Goal: Task Accomplishment & Management: Manage account settings

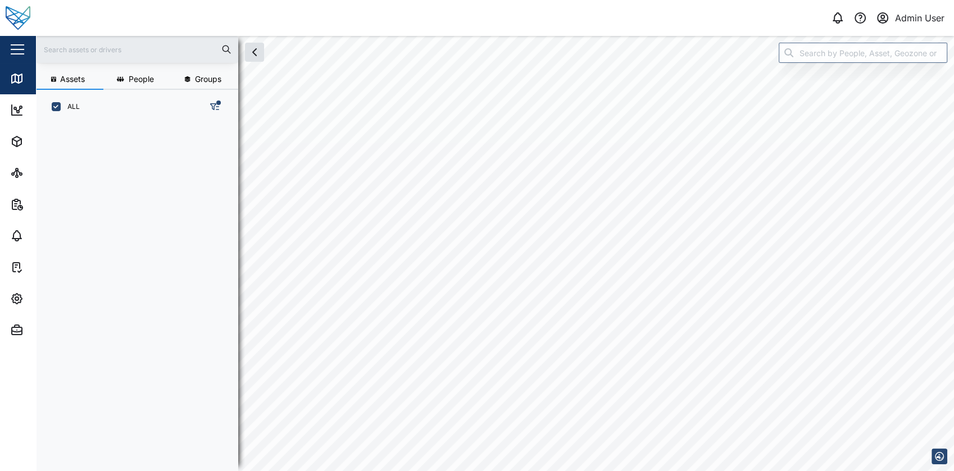
scroll to position [333, 175]
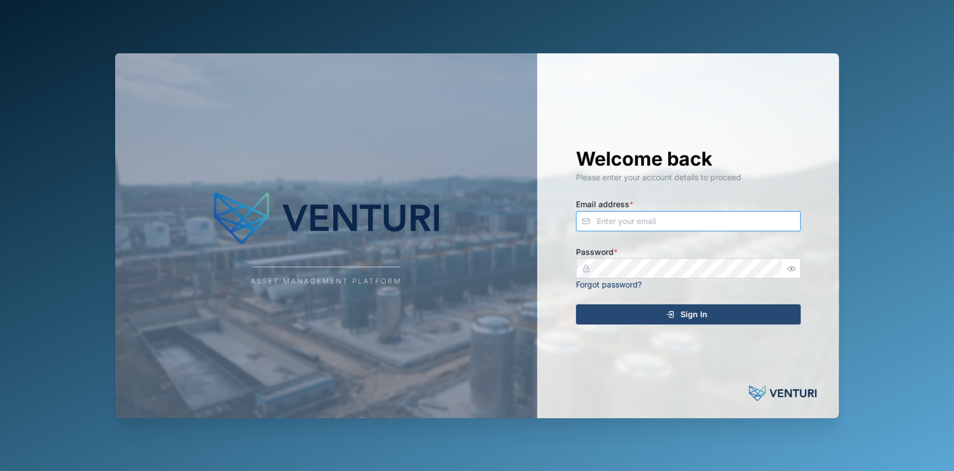
type input "admin@venturi.io"
click at [615, 324] on div "Sign In" at bounding box center [686, 314] width 207 height 19
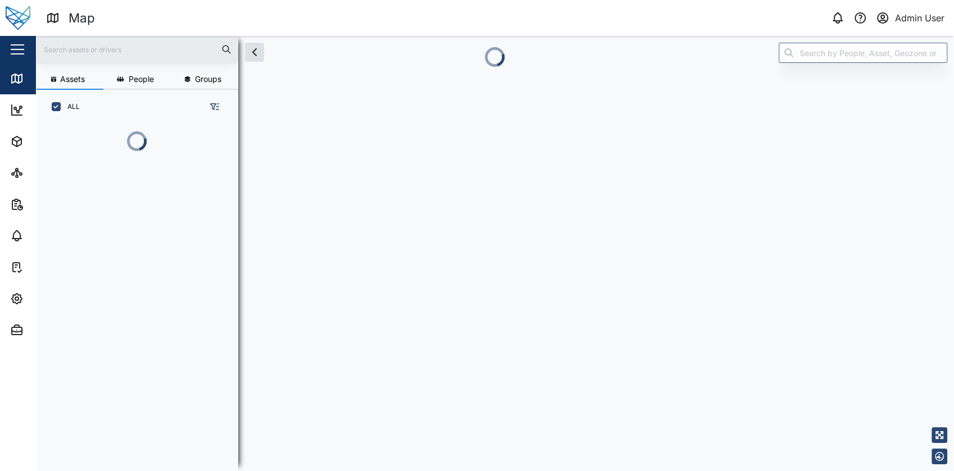
scroll to position [284, 175]
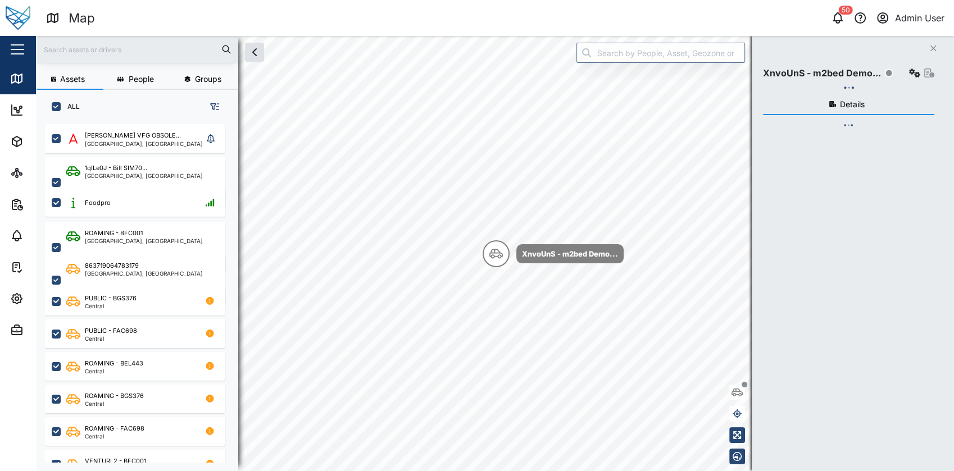
click at [13, 50] on div "button" at bounding box center [17, 49] width 13 height 1
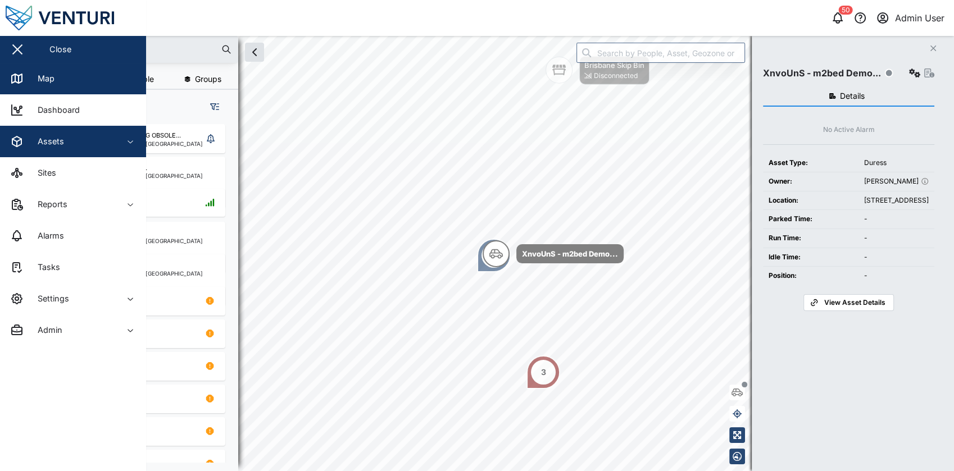
click at [72, 138] on div "Assets" at bounding box center [61, 141] width 102 height 13
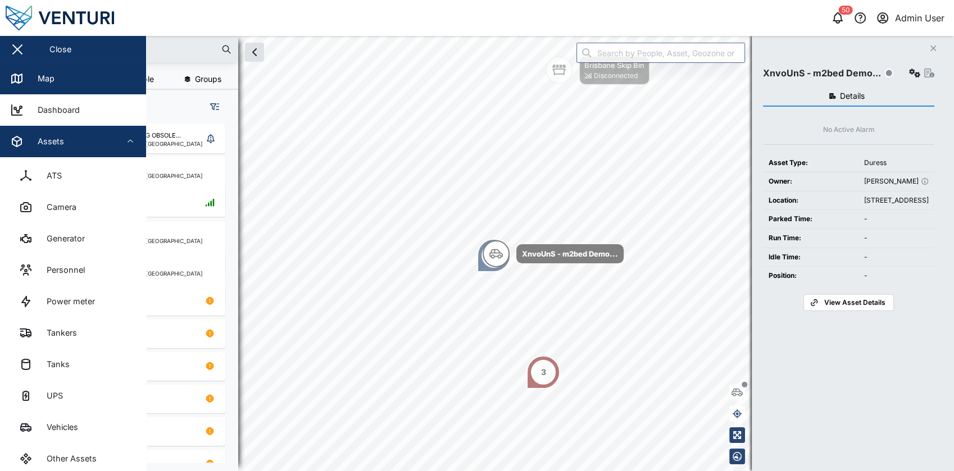
click at [68, 134] on span "Assets" at bounding box center [61, 141] width 102 height 31
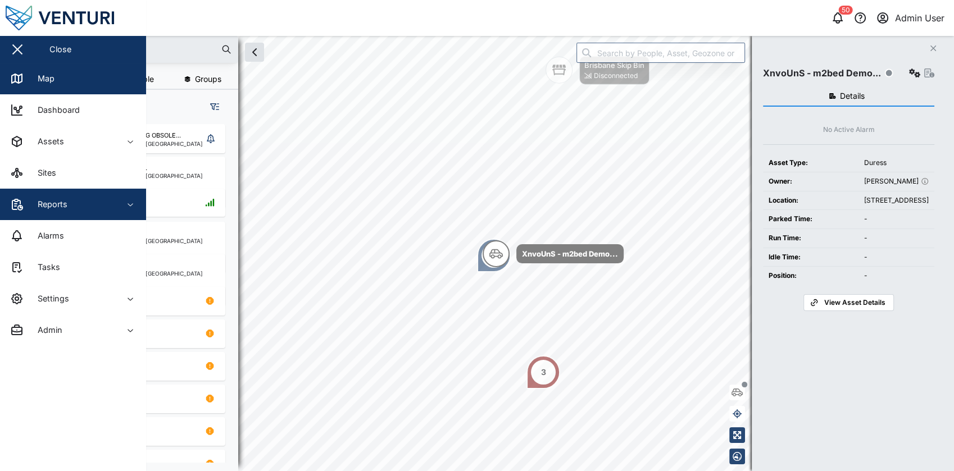
click at [88, 205] on div "Reports" at bounding box center [61, 204] width 102 height 13
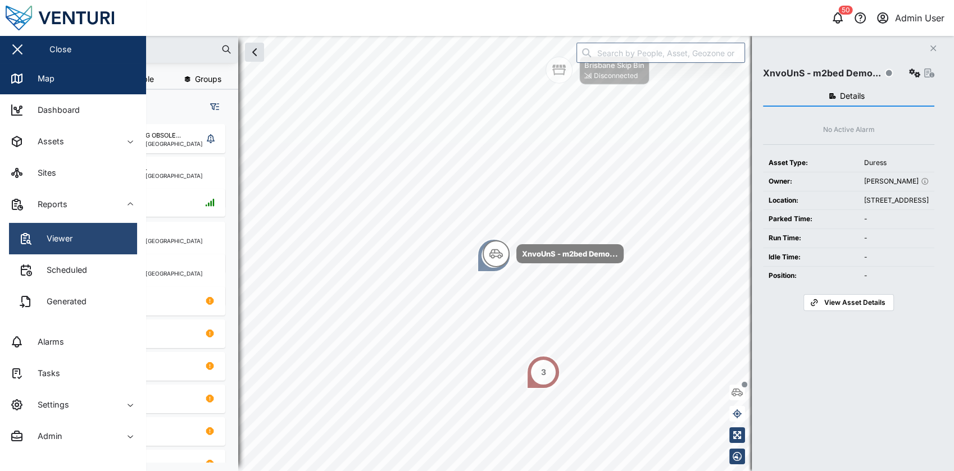
click at [111, 250] on link "Viewer" at bounding box center [73, 238] width 128 height 31
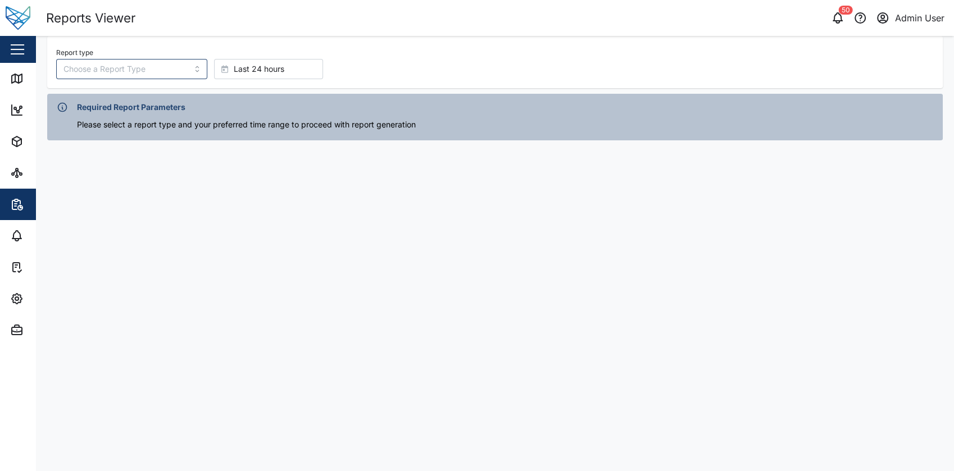
click at [35, 40] on div "Close" at bounding box center [73, 49] width 146 height 27
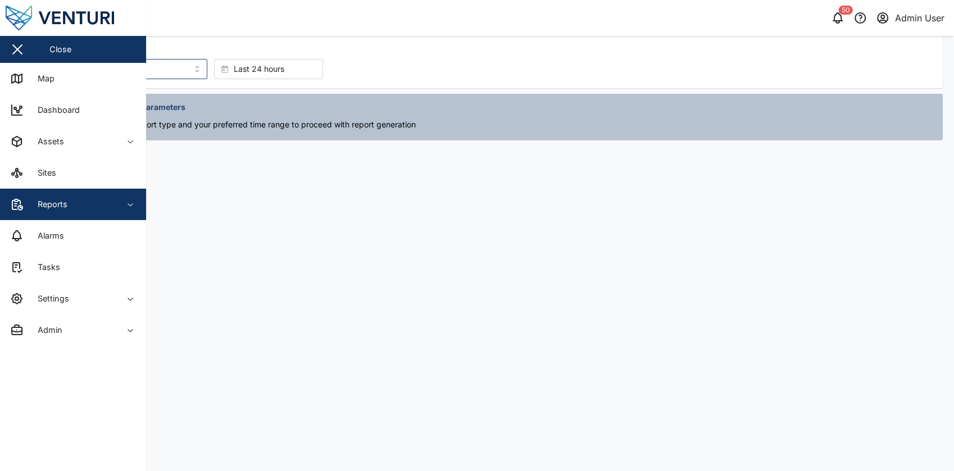
click at [328, 222] on main "Report type Last 24 hours Required Report Parameters Please select a report typ…" at bounding box center [495, 254] width 918 height 436
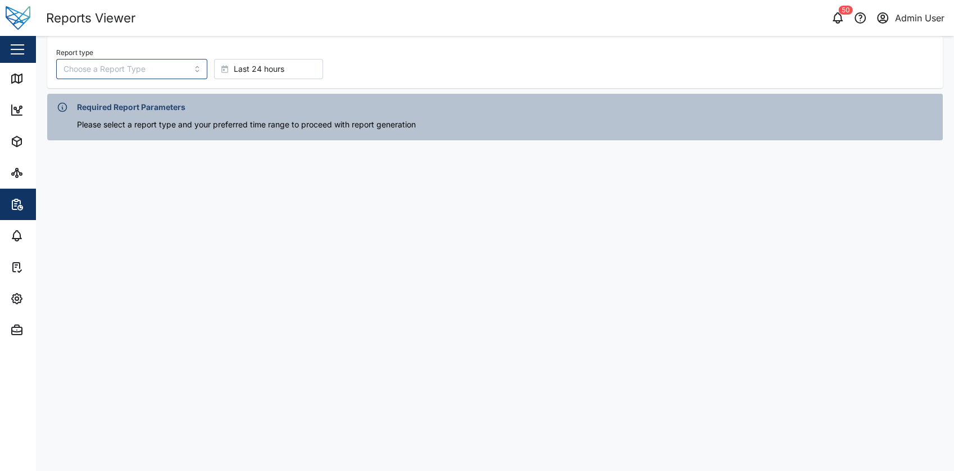
click at [24, 43] on button "button" at bounding box center [17, 49] width 19 height 19
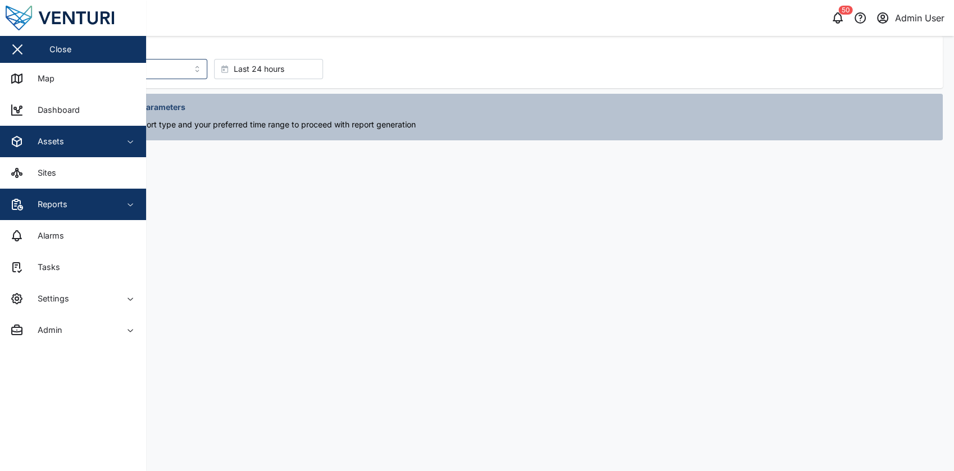
click at [96, 137] on div "Assets" at bounding box center [61, 141] width 102 height 13
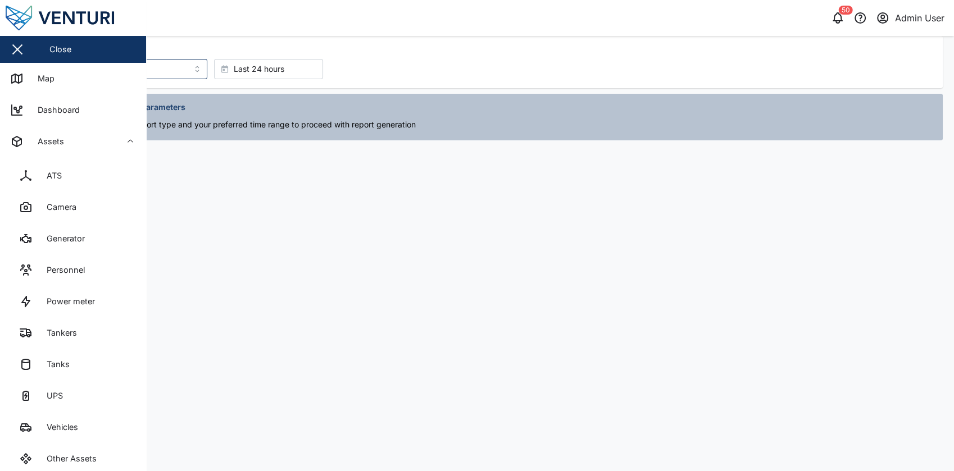
click at [251, 177] on main "Report type Last 24 hours Required Report Parameters Please select a report typ…" at bounding box center [495, 254] width 918 height 436
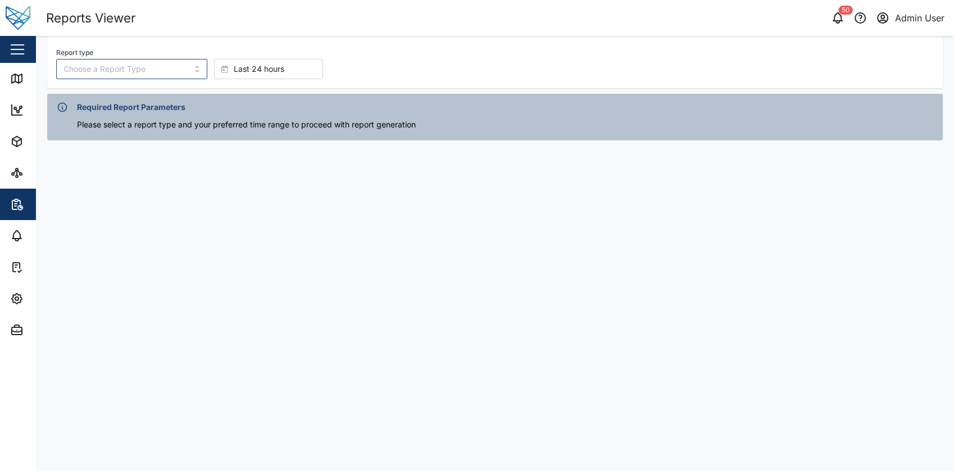
click at [22, 49] on div "button" at bounding box center [17, 49] width 13 height 1
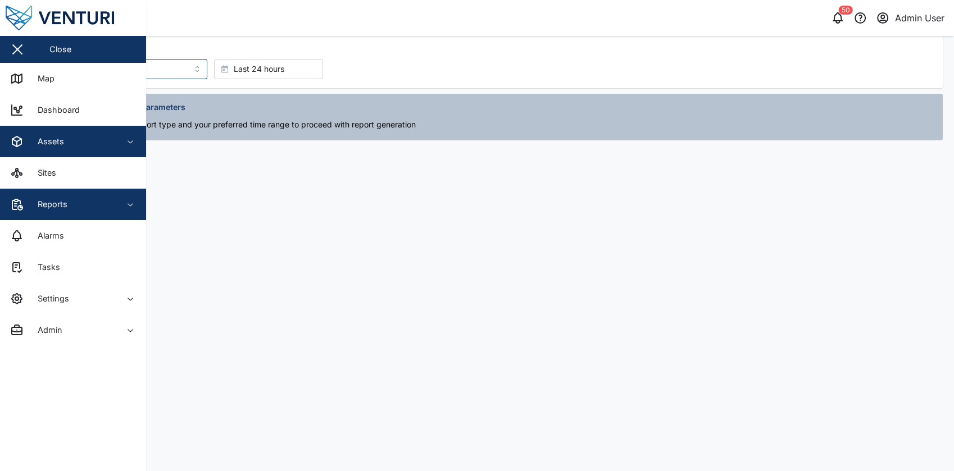
click at [76, 151] on span "Assets" at bounding box center [61, 141] width 102 height 31
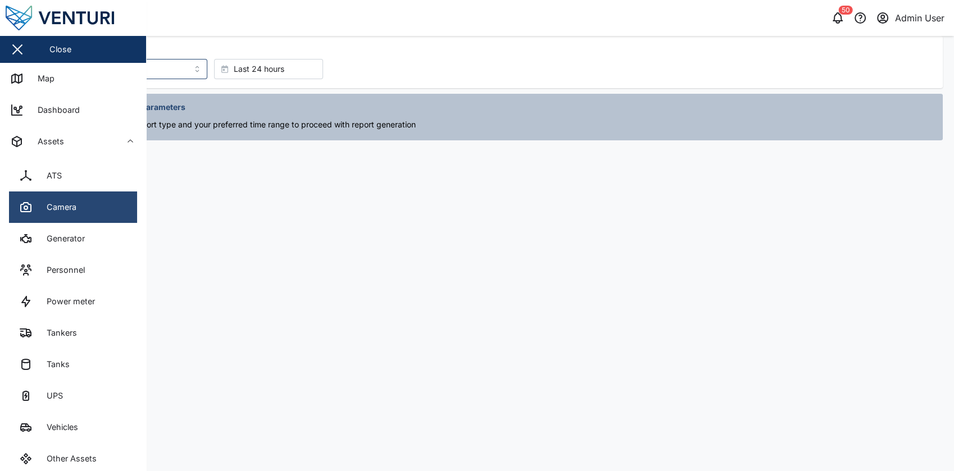
click at [87, 209] on link "Camera" at bounding box center [73, 207] width 128 height 31
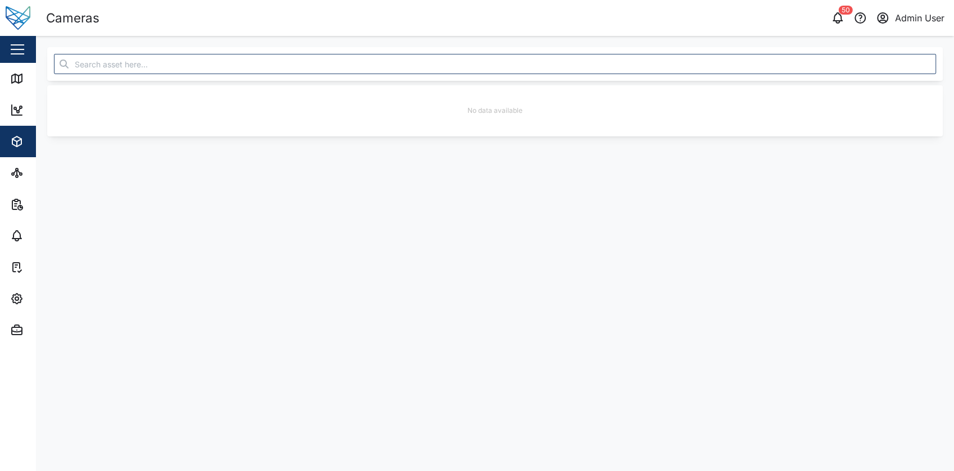
click at [17, 52] on button "button" at bounding box center [17, 49] width 19 height 19
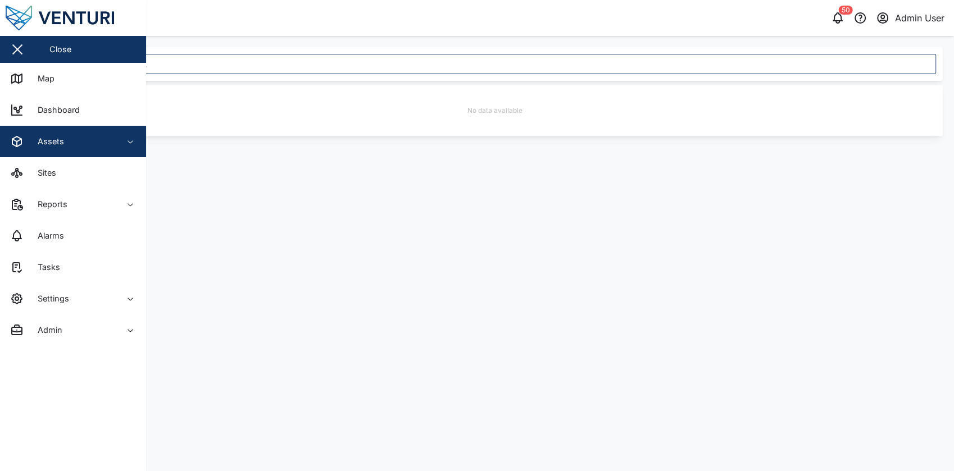
click at [63, 139] on div "Assets" at bounding box center [46, 141] width 35 height 12
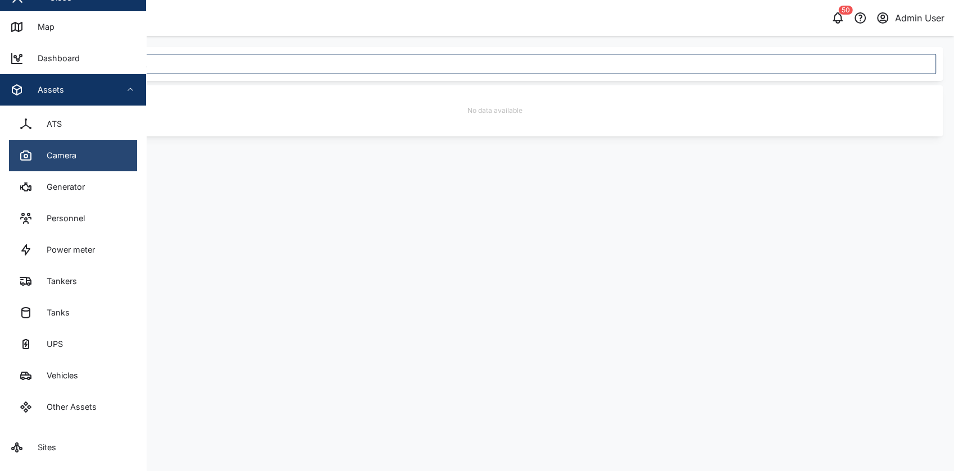
scroll to position [52, 0]
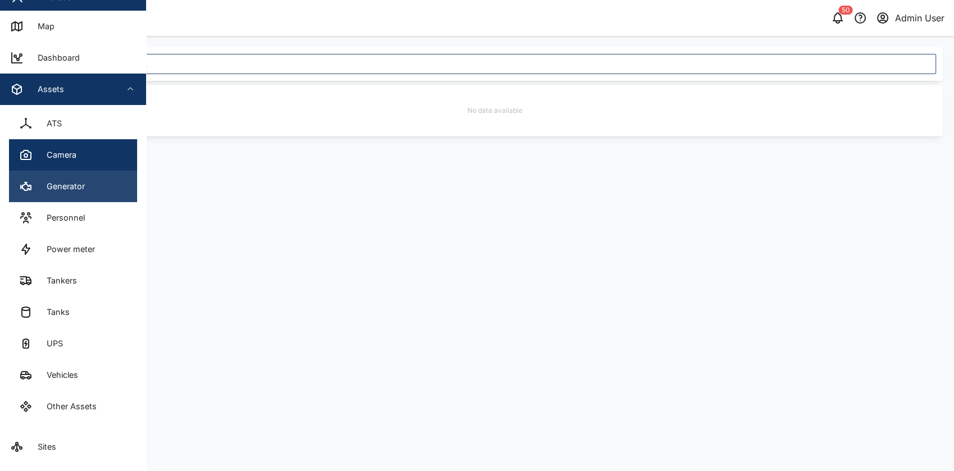
click at [117, 191] on link "Generator" at bounding box center [73, 186] width 128 height 31
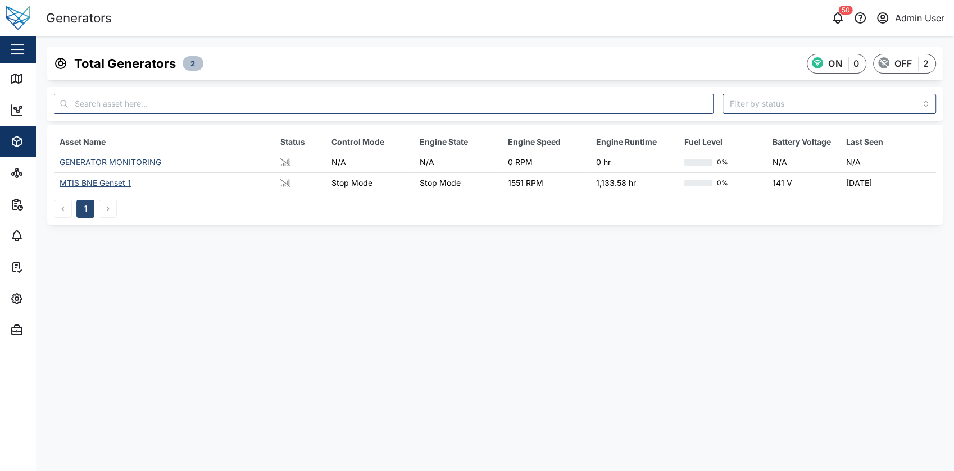
click at [131, 161] on div "GENERATOR MONITORING" at bounding box center [111, 162] width 102 height 10
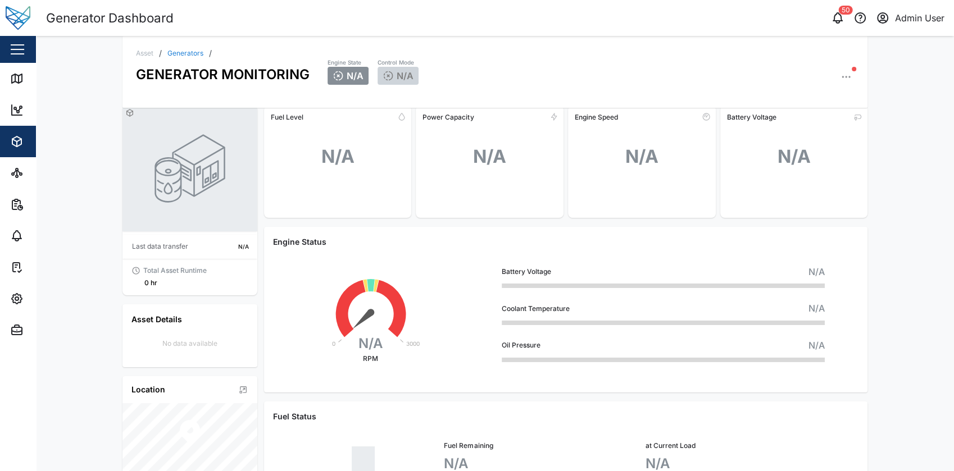
scroll to position [2, 0]
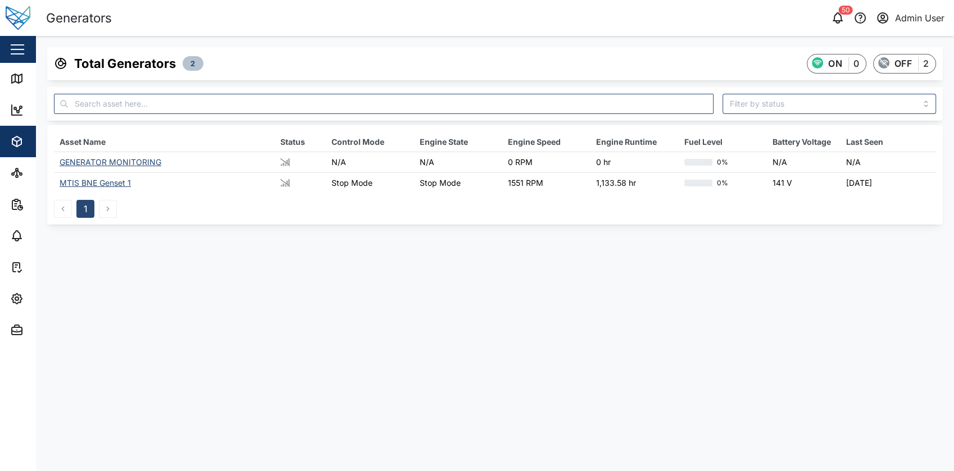
click at [319, 262] on main "Total Generators 2 ON 0 OFF 2 Asset Name Status Control Mode Engine State Engin…" at bounding box center [495, 254] width 918 height 436
click at [106, 183] on div "MTIS BNE Genset 1" at bounding box center [95, 183] width 71 height 10
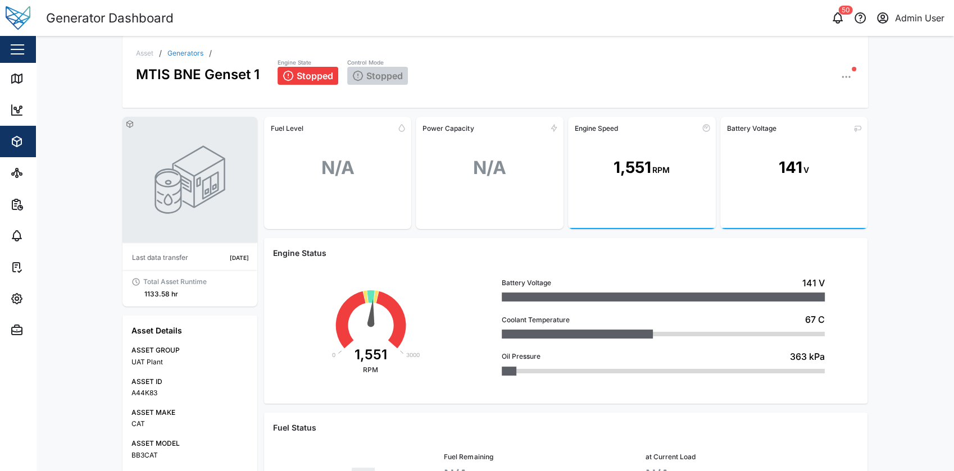
click at [584, 124] on div "Engine Speed" at bounding box center [596, 128] width 43 height 8
click at [584, 184] on div "1,551 RPM" at bounding box center [642, 168] width 148 height 62
click at [29, 53] on div "Close" at bounding box center [73, 49] width 146 height 27
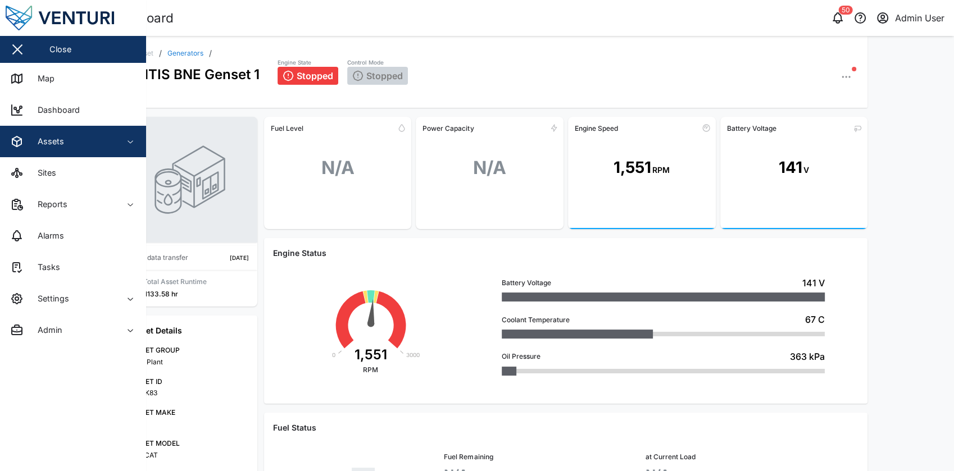
click at [93, 143] on div "Assets" at bounding box center [61, 141] width 102 height 13
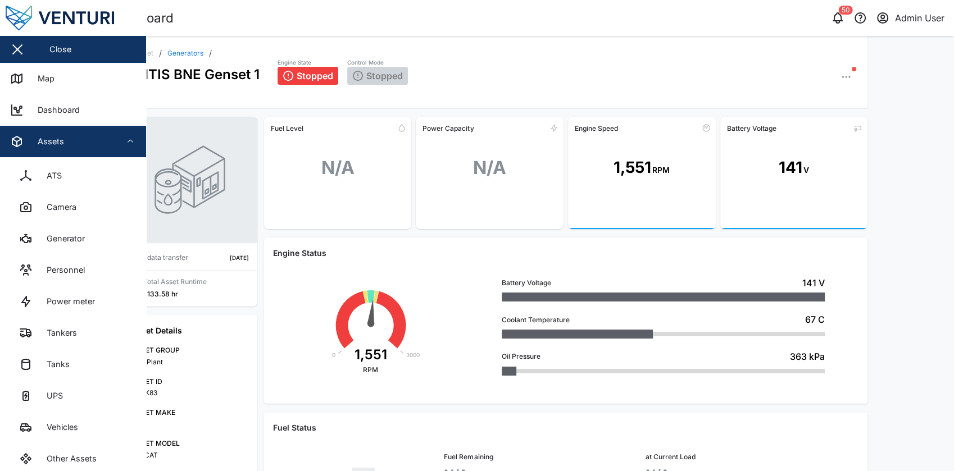
click at [116, 145] on button "Assets" at bounding box center [73, 141] width 146 height 31
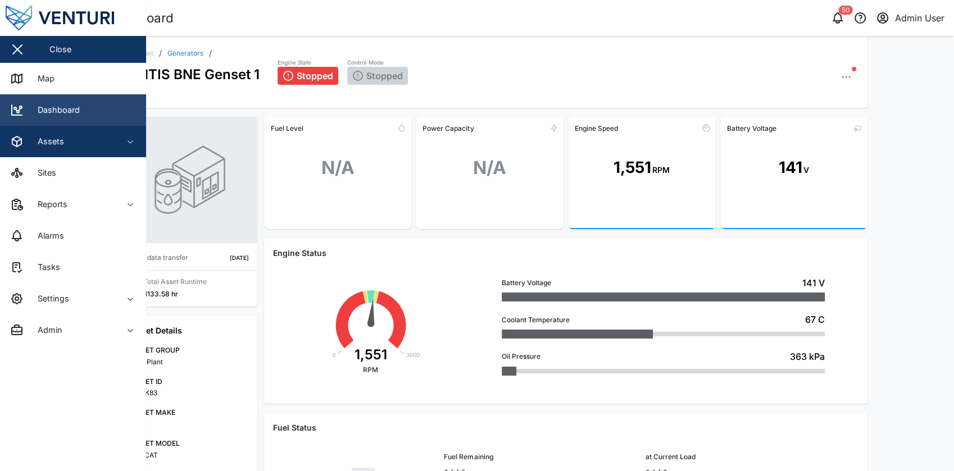
click at [114, 112] on link "Dashboard" at bounding box center [73, 109] width 146 height 31
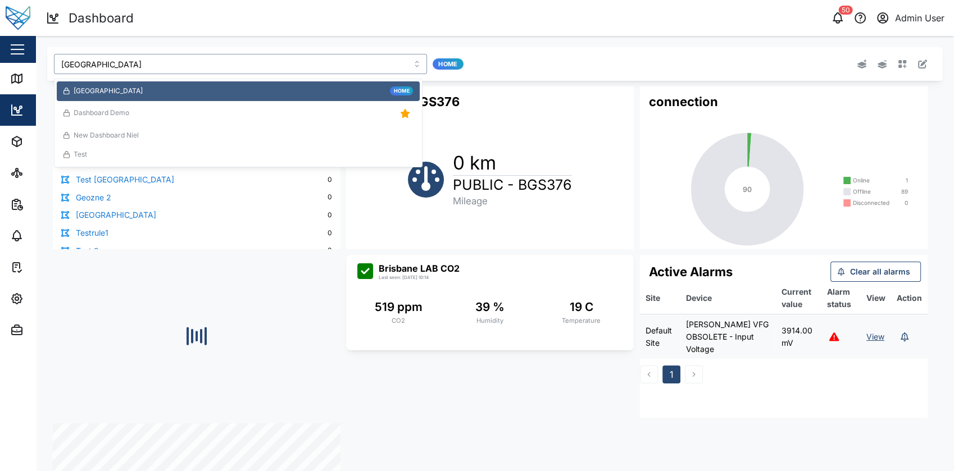
click at [342, 61] on input "Brisbane" at bounding box center [240, 64] width 373 height 20
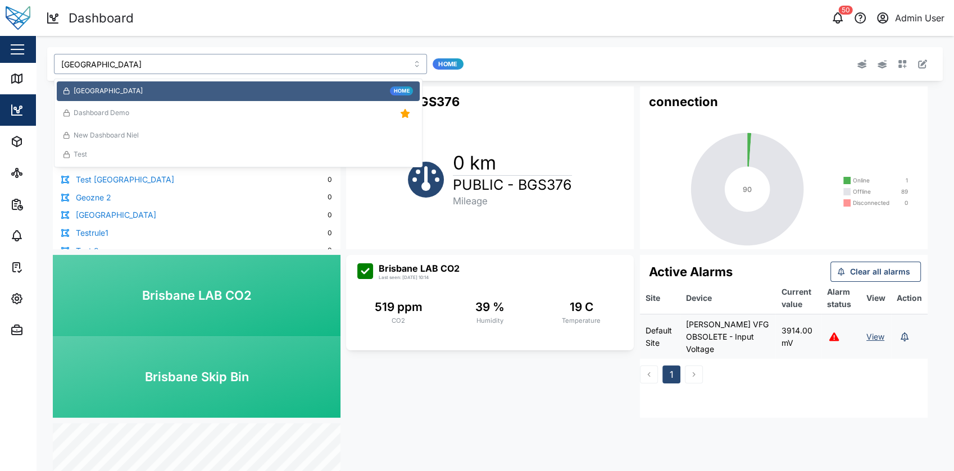
click at [284, 112] on div "Dashboard Demo" at bounding box center [239, 114] width 350 height 16
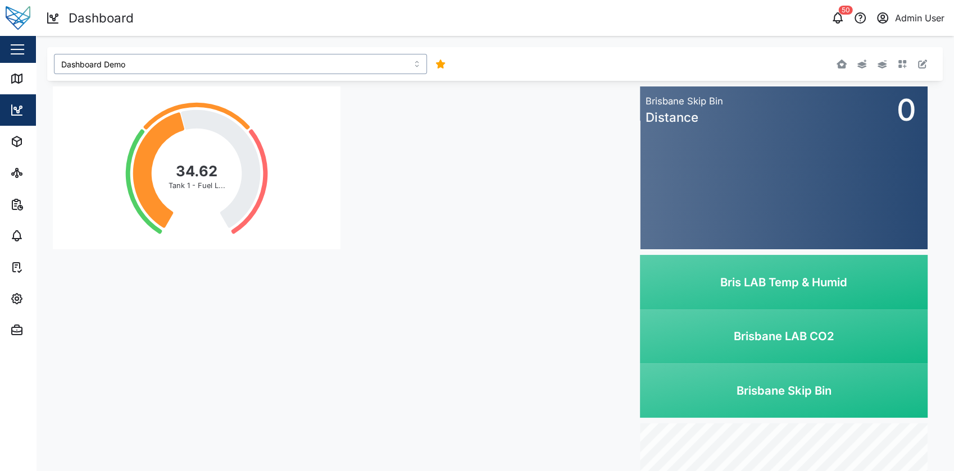
click at [210, 55] on input "Dashboard Demo" at bounding box center [240, 64] width 373 height 20
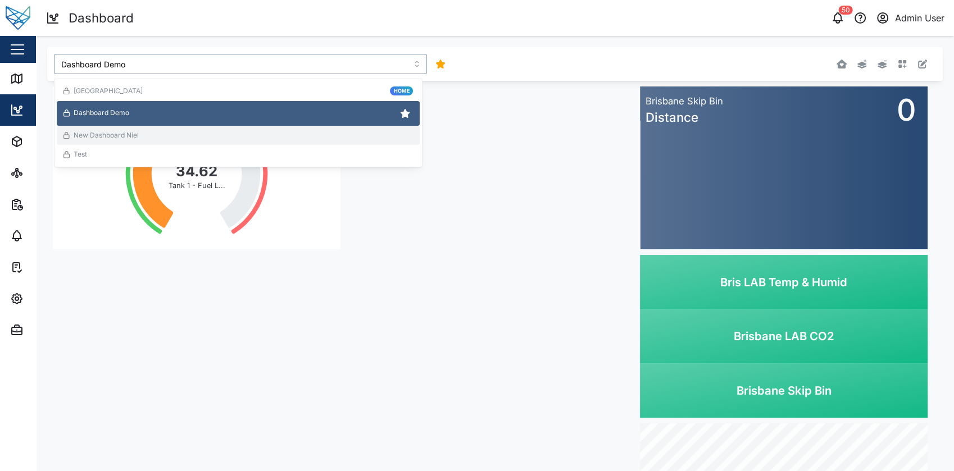
click at [161, 135] on div "New Dashboard Niel" at bounding box center [239, 135] width 350 height 11
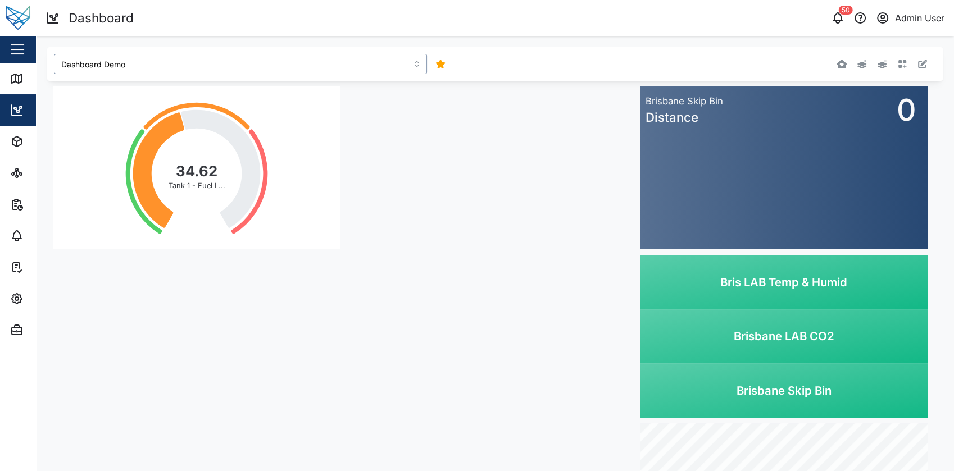
type input "New Dashboard Niel"
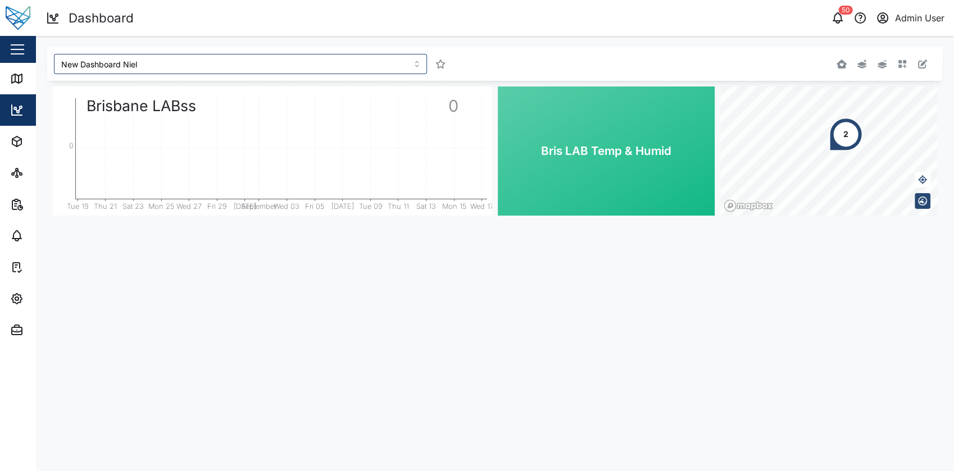
click at [931, 16] on div "Admin User" at bounding box center [919, 18] width 49 height 14
click at [914, 77] on div "Sign Out" at bounding box center [874, 72] width 121 height 13
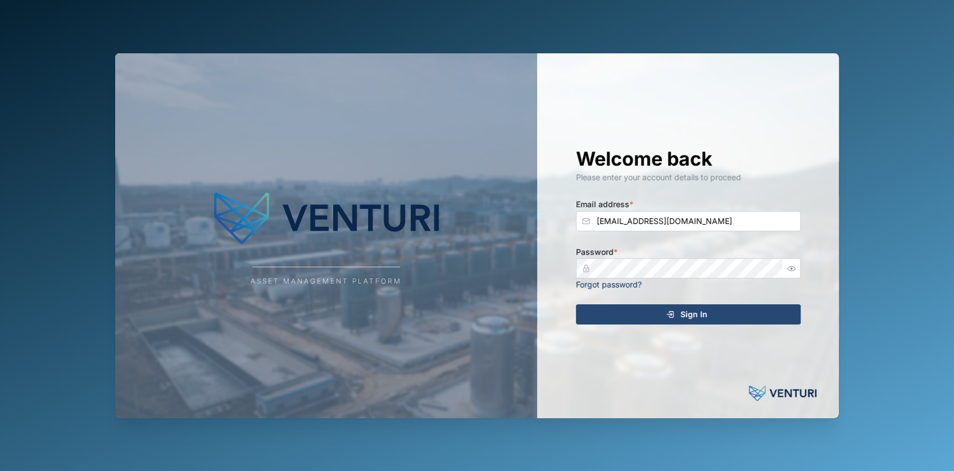
click at [797, 267] on button "button" at bounding box center [791, 268] width 15 height 15
click at [728, 310] on div "Sign In" at bounding box center [686, 314] width 207 height 19
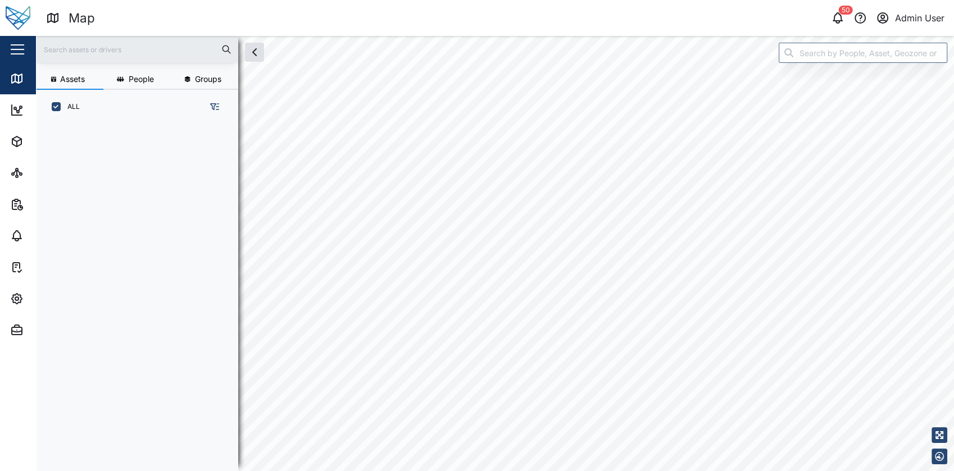
scroll to position [333, 175]
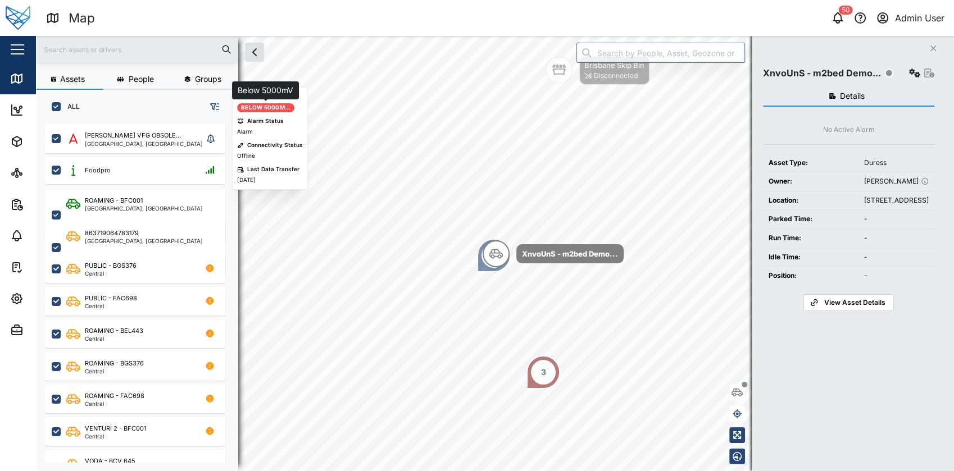
click at [265, 106] on div "Below 5000m..." at bounding box center [265, 107] width 49 height 9
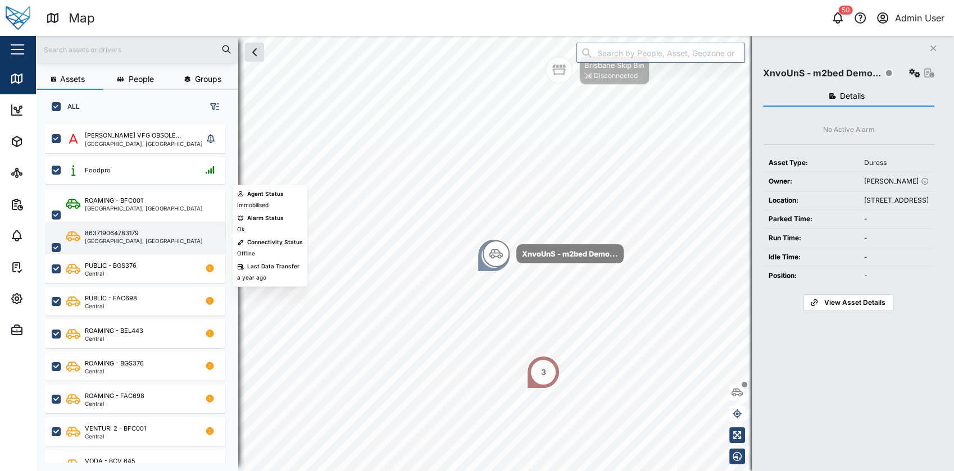
click at [175, 237] on div "863719064783179 Brisbane, Queensland" at bounding box center [142, 248] width 152 height 38
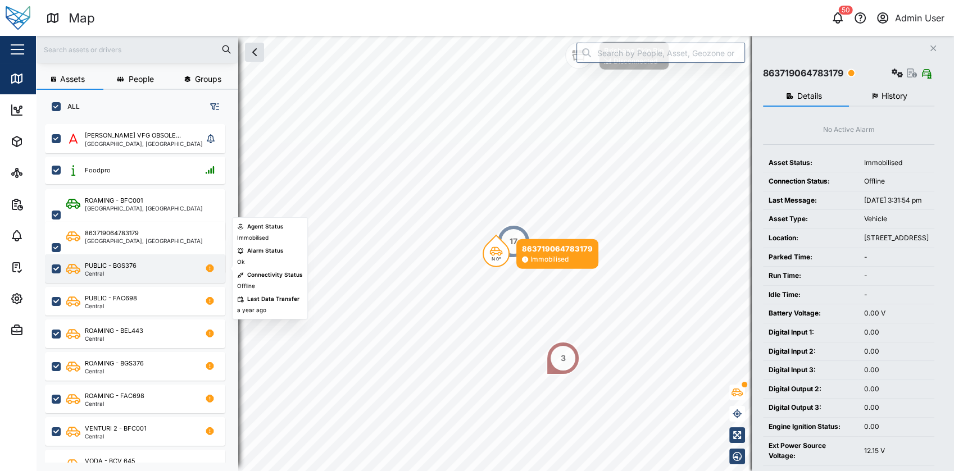
click at [175, 262] on div "PUBLIC - BGS376 Central" at bounding box center [142, 268] width 152 height 15
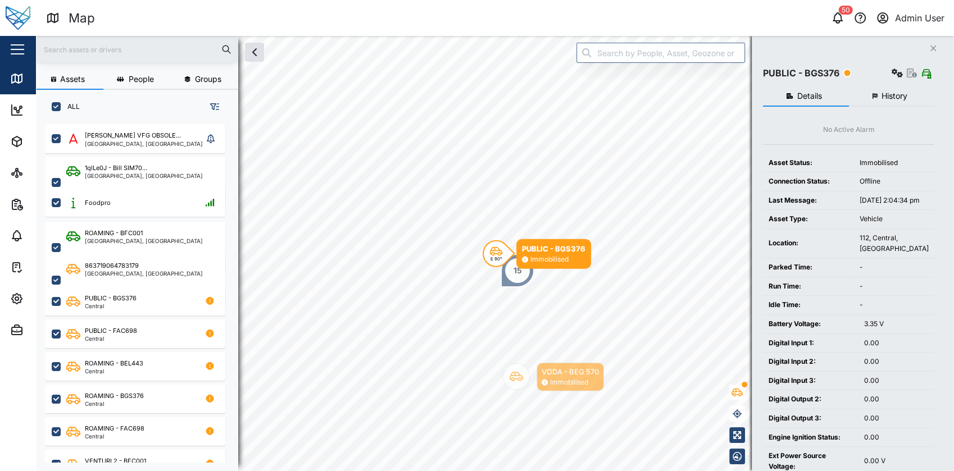
click at [24, 43] on button "button" at bounding box center [17, 49] width 19 height 19
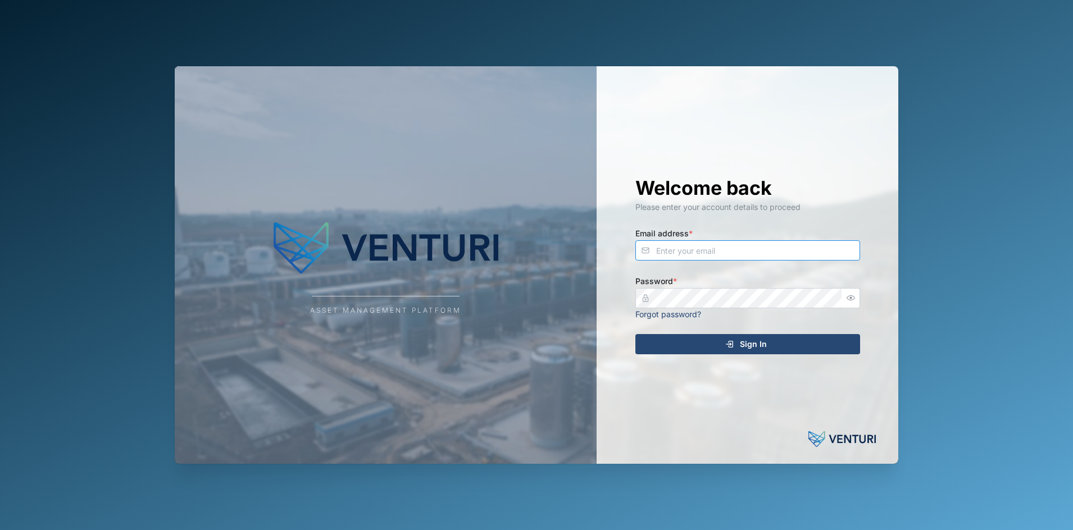
type input "[EMAIL_ADDRESS][DOMAIN_NAME]"
click at [744, 347] on span "Sign In" at bounding box center [753, 344] width 27 height 19
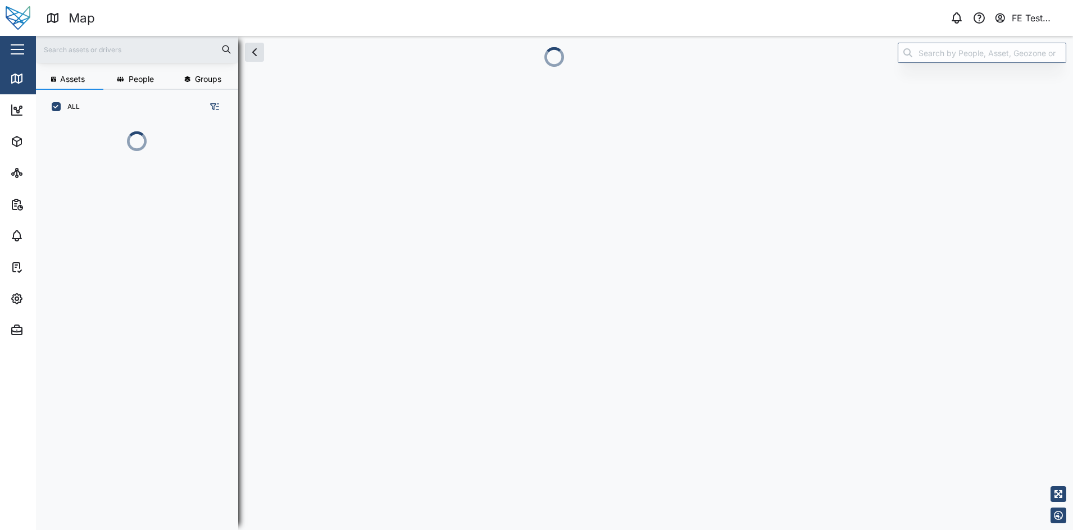
scroll to position [391, 174]
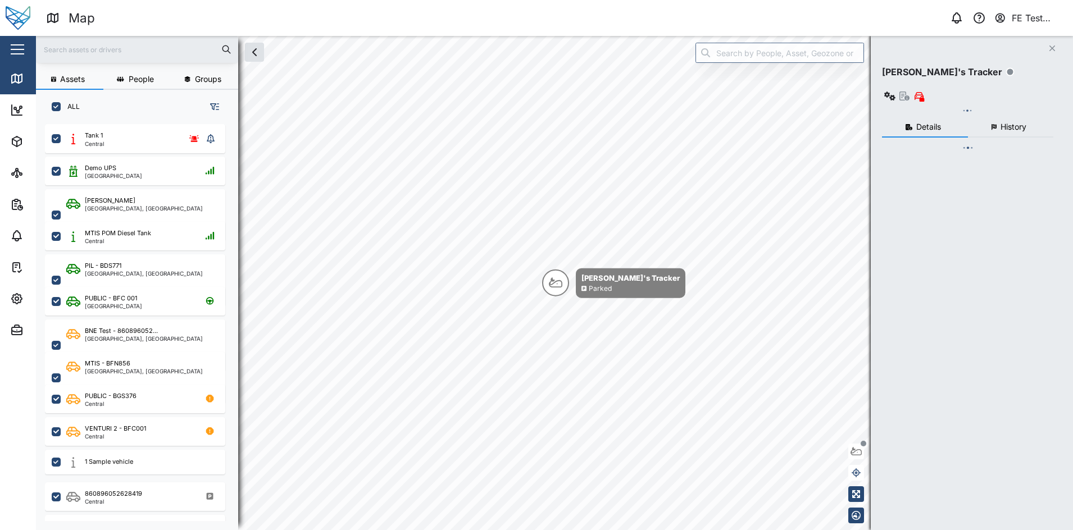
click at [29, 54] on div "Close" at bounding box center [73, 49] width 146 height 27
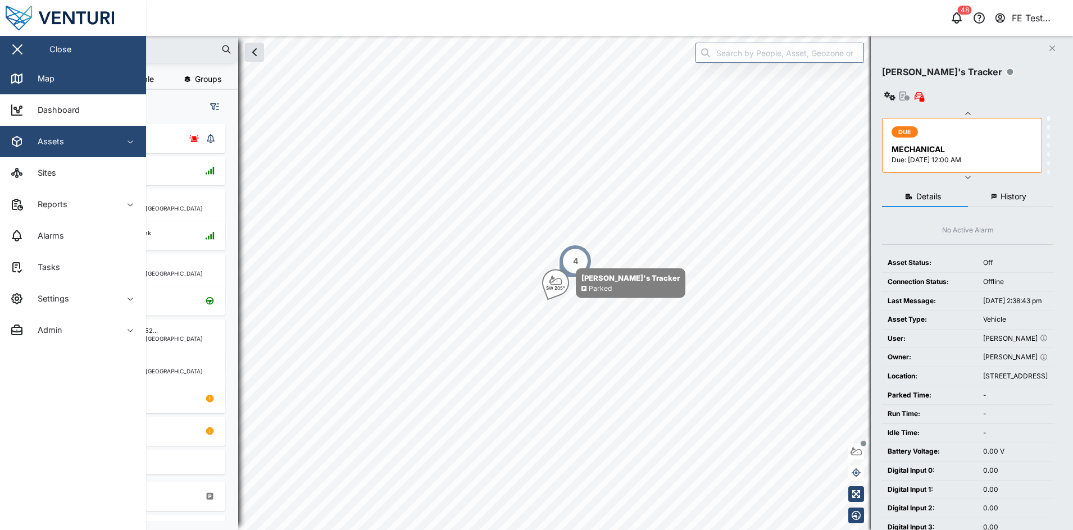
click at [108, 143] on div "Assets" at bounding box center [61, 141] width 102 height 13
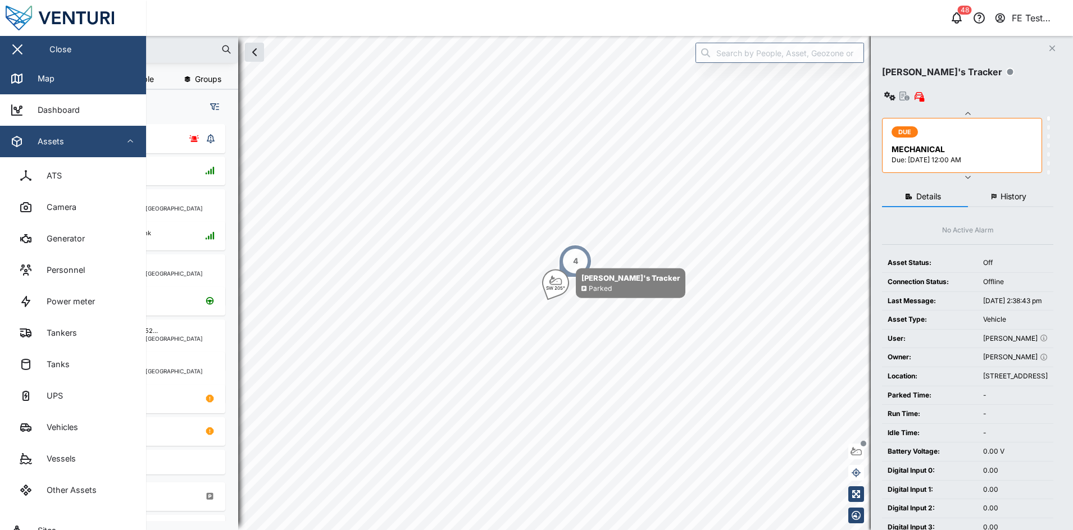
click at [108, 143] on div "Assets" at bounding box center [61, 141] width 102 height 13
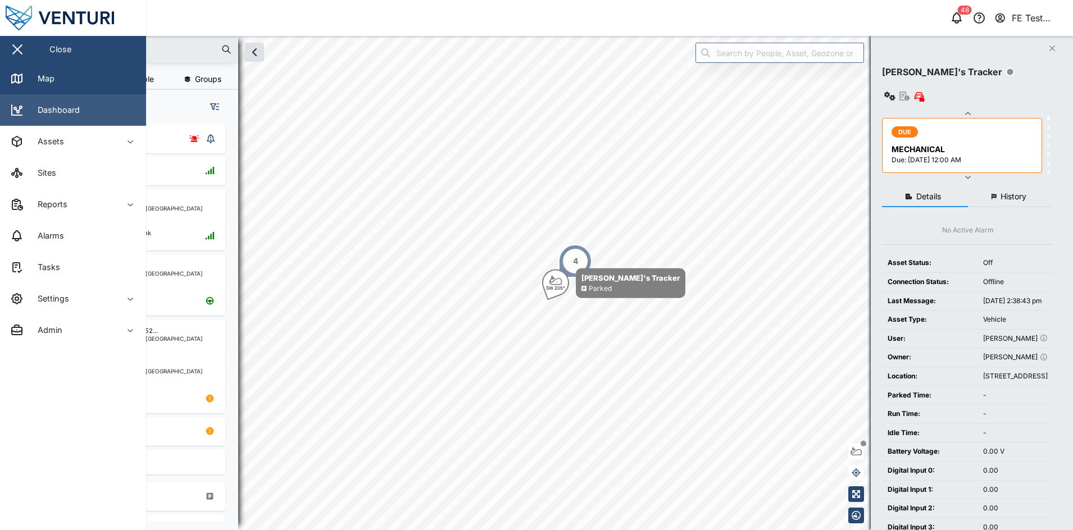
click at [120, 98] on link "Dashboard" at bounding box center [73, 109] width 146 height 31
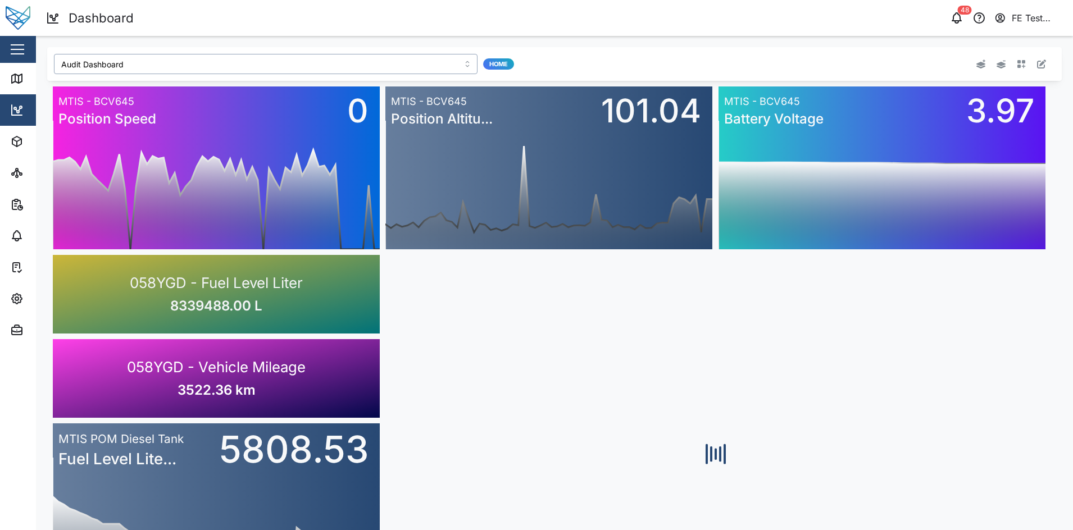
click at [210, 61] on input "Audit Dashboard" at bounding box center [266, 64] width 424 height 20
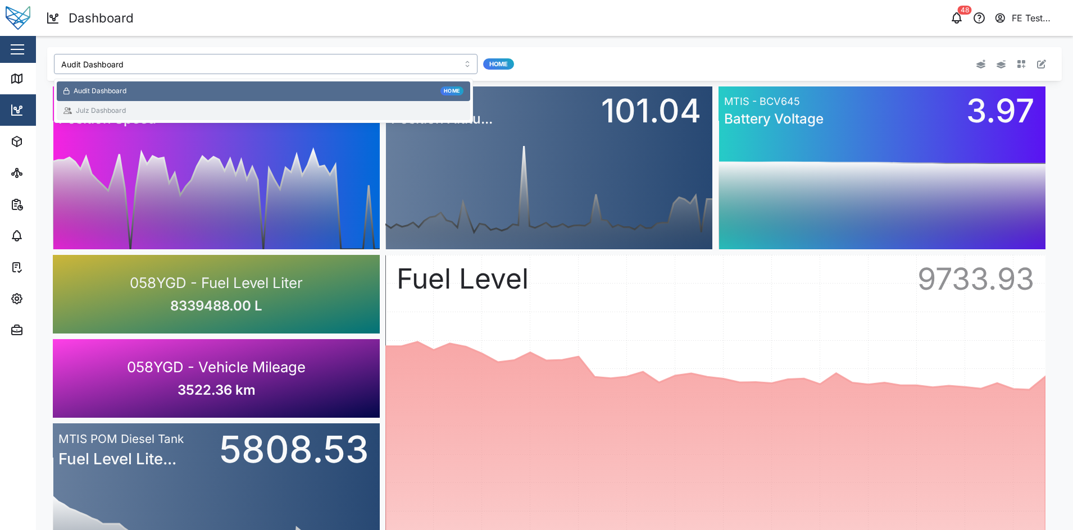
click at [211, 106] on div "Julz Dashboard" at bounding box center [264, 111] width 400 height 11
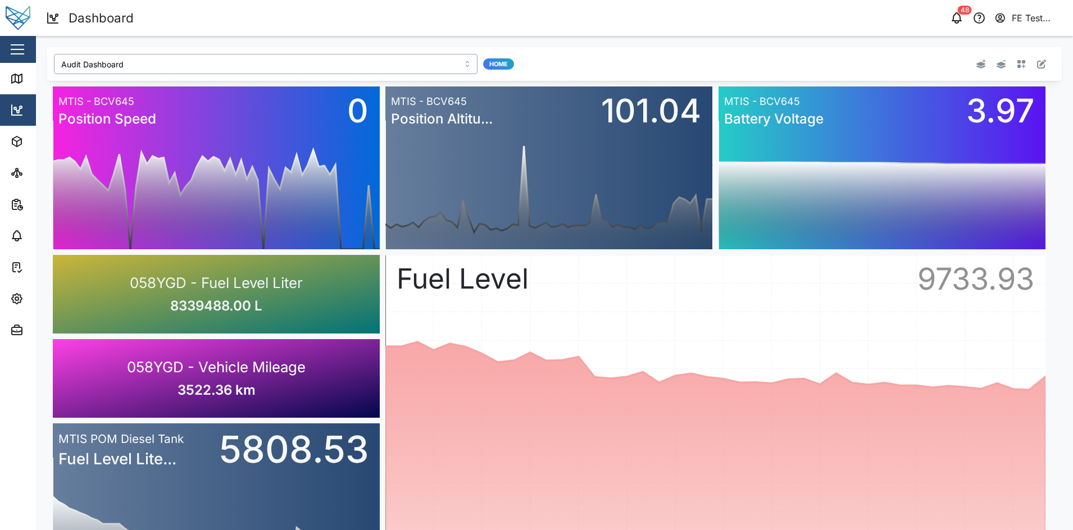
type input "Julz Dashboard"
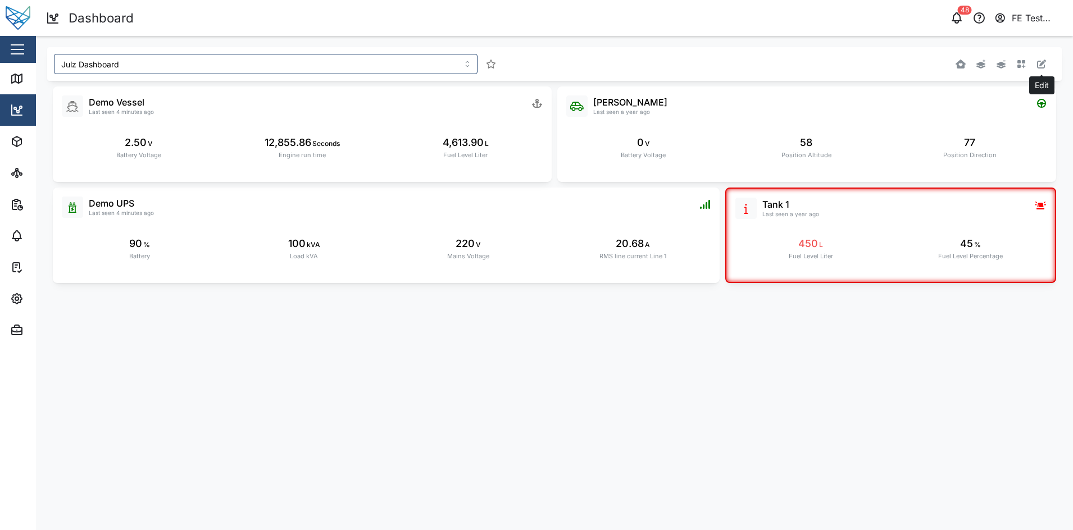
click at [1045, 62] on icon "button" at bounding box center [1041, 64] width 9 height 9
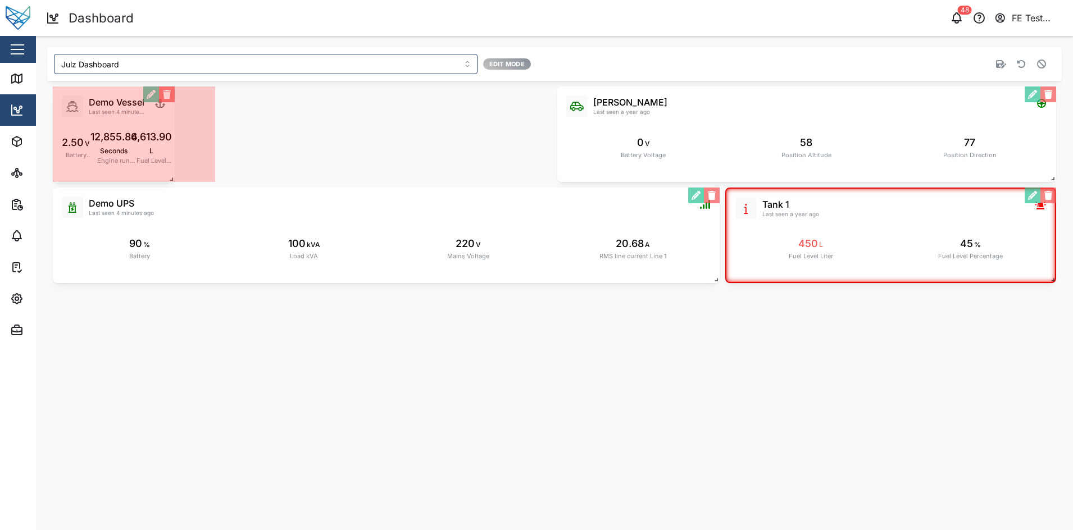
drag, startPoint x: 543, startPoint y: 174, endPoint x: 166, endPoint y: 174, distance: 376.5
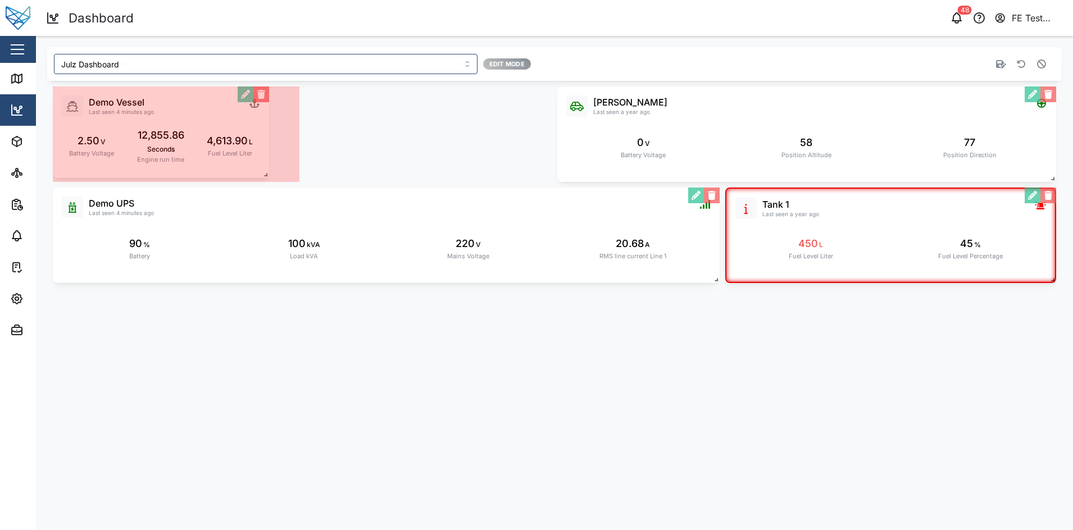
drag, startPoint x: 212, startPoint y: 174, endPoint x: 266, endPoint y: 170, distance: 54.1
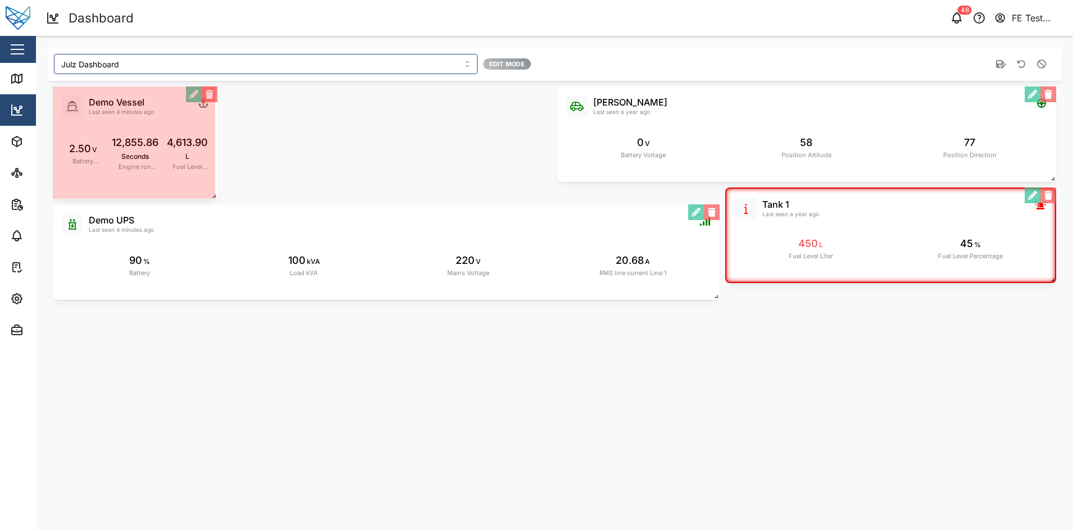
drag, startPoint x: 297, startPoint y: 176, endPoint x: 215, endPoint y: 193, distance: 84.4
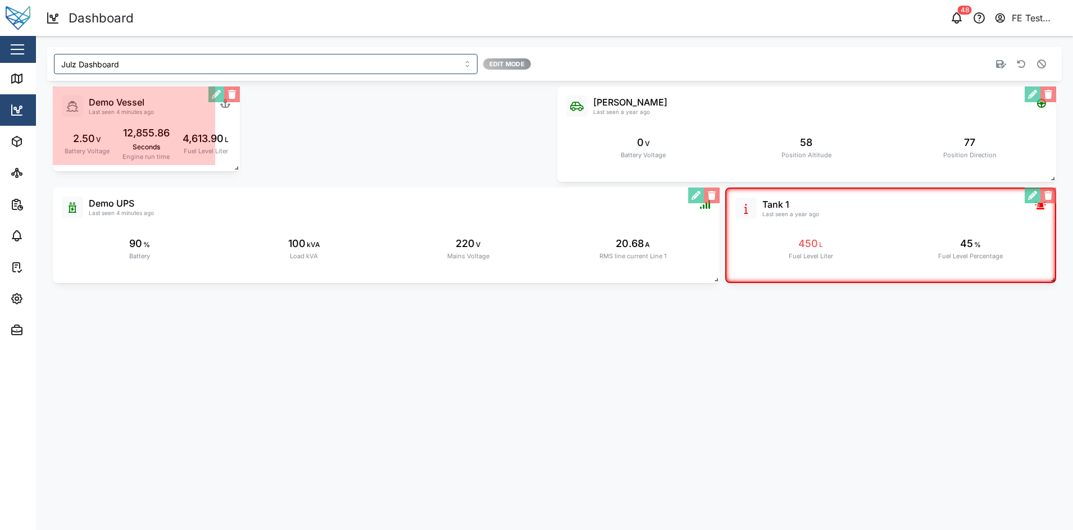
drag, startPoint x: 215, startPoint y: 193, endPoint x: 239, endPoint y: 166, distance: 37.0
click at [239, 166] on span at bounding box center [234, 165] width 11 height 11
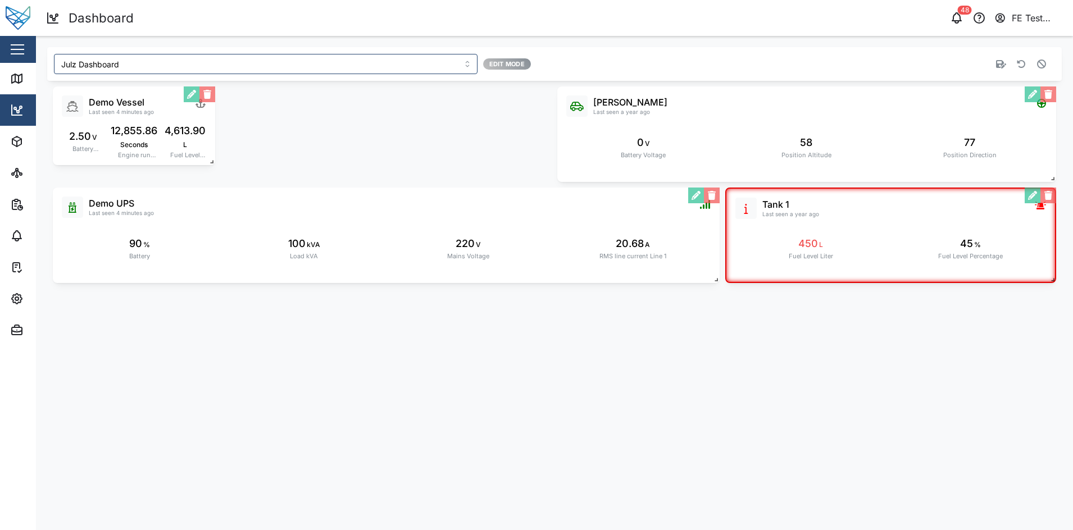
click at [212, 166] on div "Liam Audi Last seen a year ago 0 V Battery Voltage 58 Position Altitude 77 Posi…" at bounding box center [554, 185] width 1015 height 208
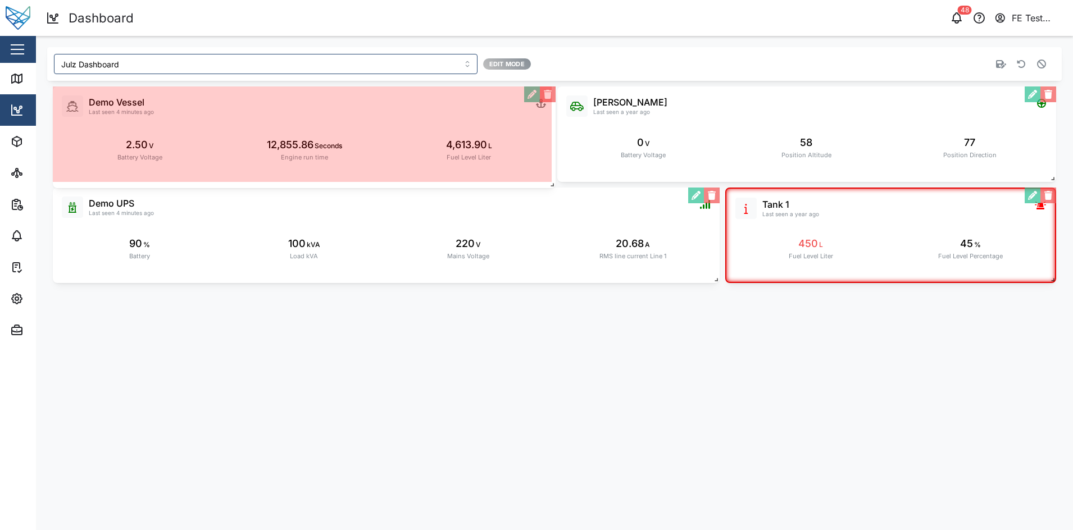
drag, startPoint x: 214, startPoint y: 164, endPoint x: 554, endPoint y: 186, distance: 341.3
click at [554, 186] on span at bounding box center [550, 182] width 11 height 11
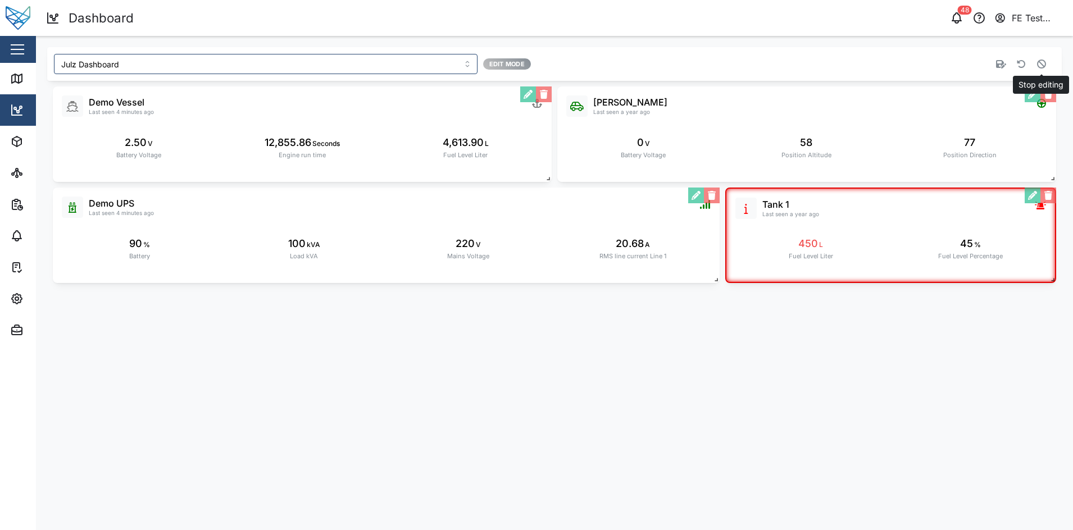
click at [1049, 68] on button "button" at bounding box center [1042, 64] width 16 height 16
click at [1023, 64] on icon "button" at bounding box center [1022, 64] width 8 height 8
click at [812, 384] on main "Julz Dashboard Active Alarms Agent Quick View Agent Status Connection State Dur…" at bounding box center [554, 283] width 1037 height 495
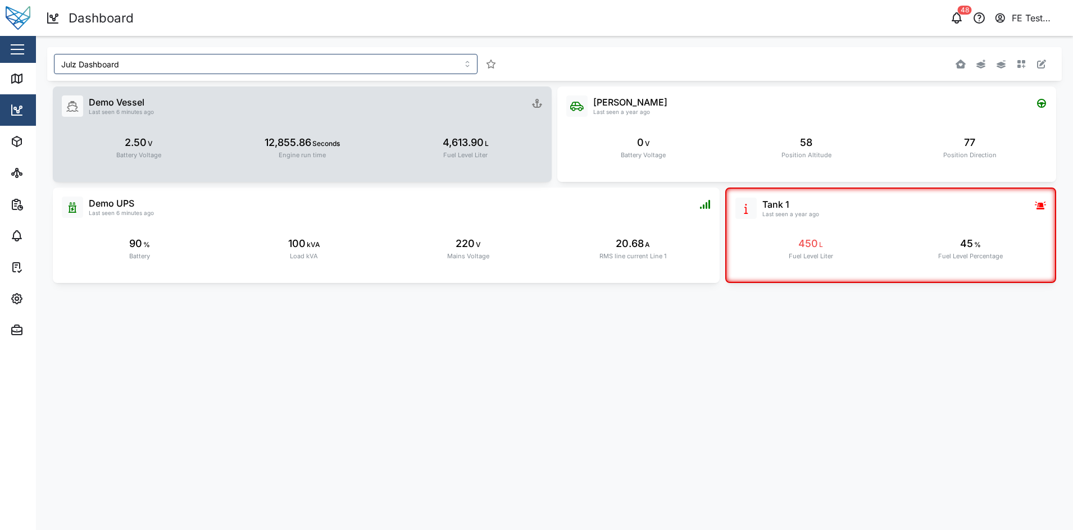
click at [336, 173] on div "Demo Vessel Last seen 6 minutes ago 2.50 V Battery Voltage 12,855.86 Seconds En…" at bounding box center [302, 135] width 499 height 96
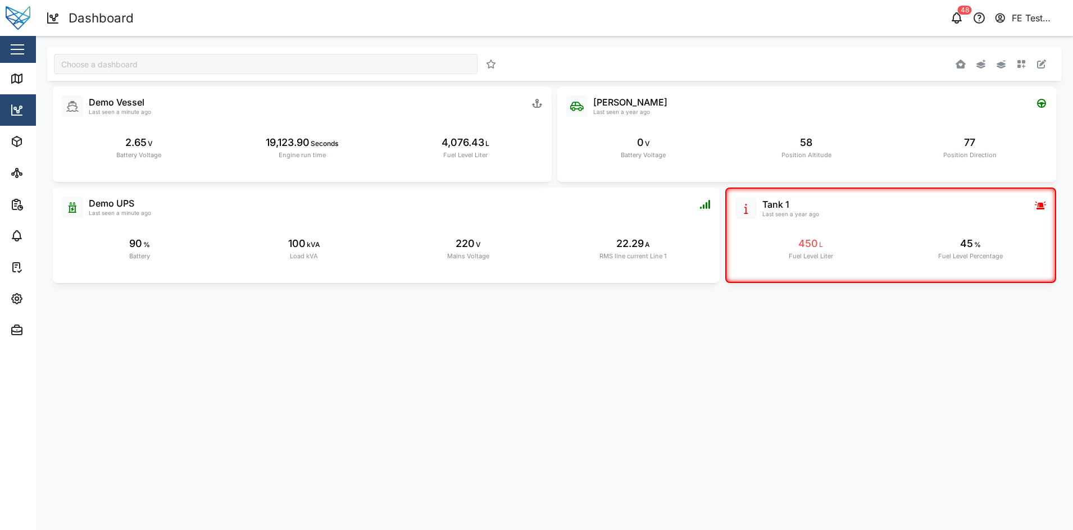
type input "Julz Dashboard"
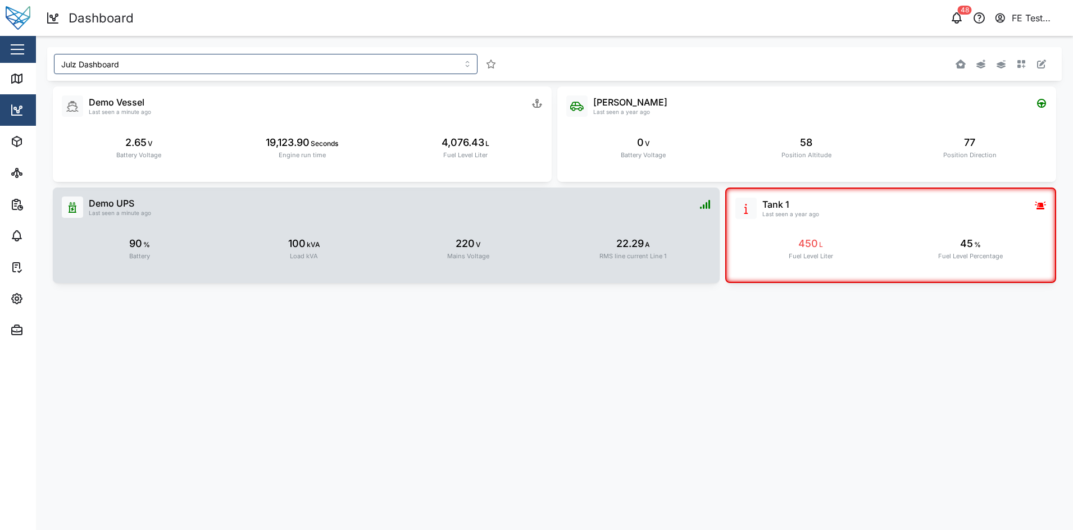
click at [239, 252] on div "100 kVA Load kVA" at bounding box center [304, 249] width 156 height 48
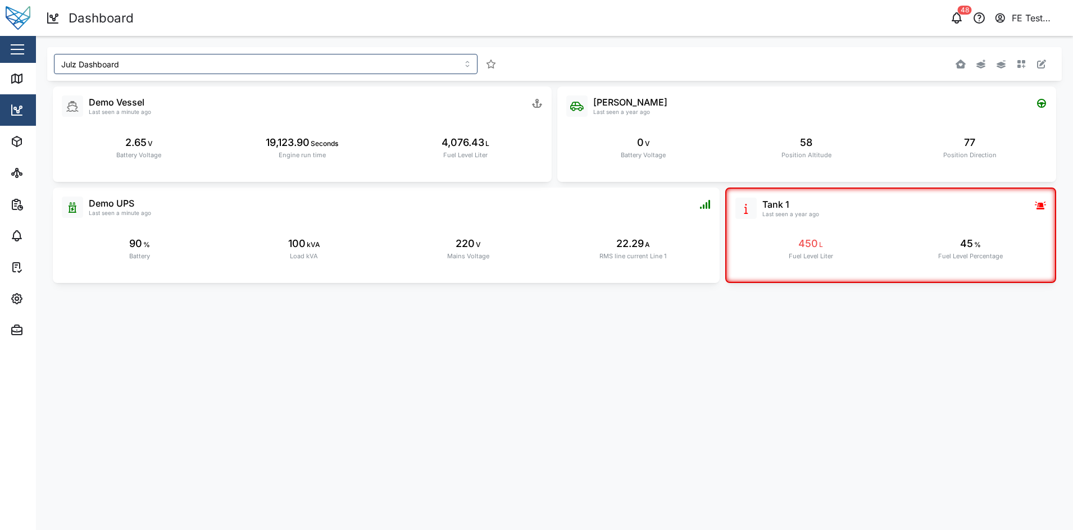
type input "Julz Dashboard"
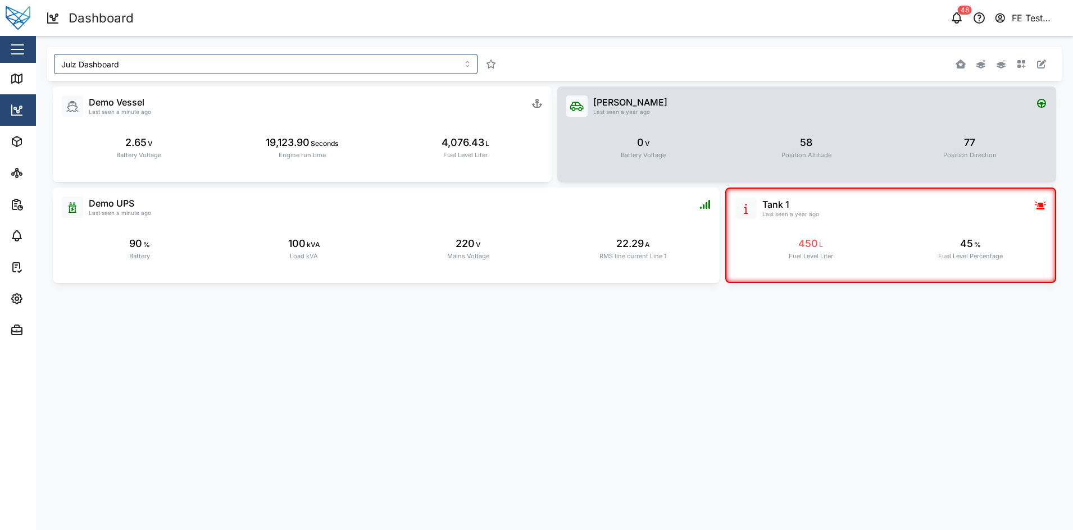
click at [841, 162] on div "58 Position Altitude" at bounding box center [807, 148] width 155 height 48
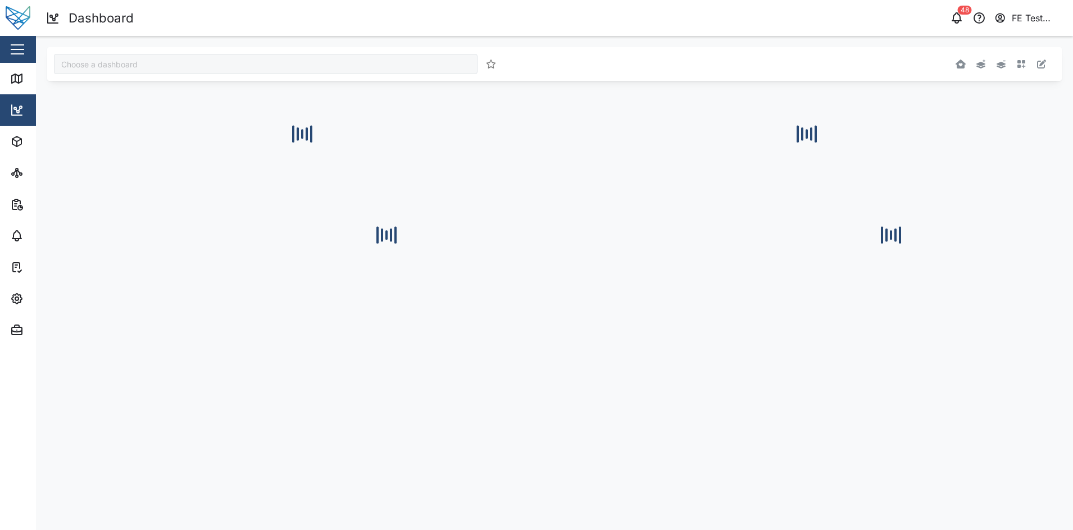
type input "Julz Dashboard"
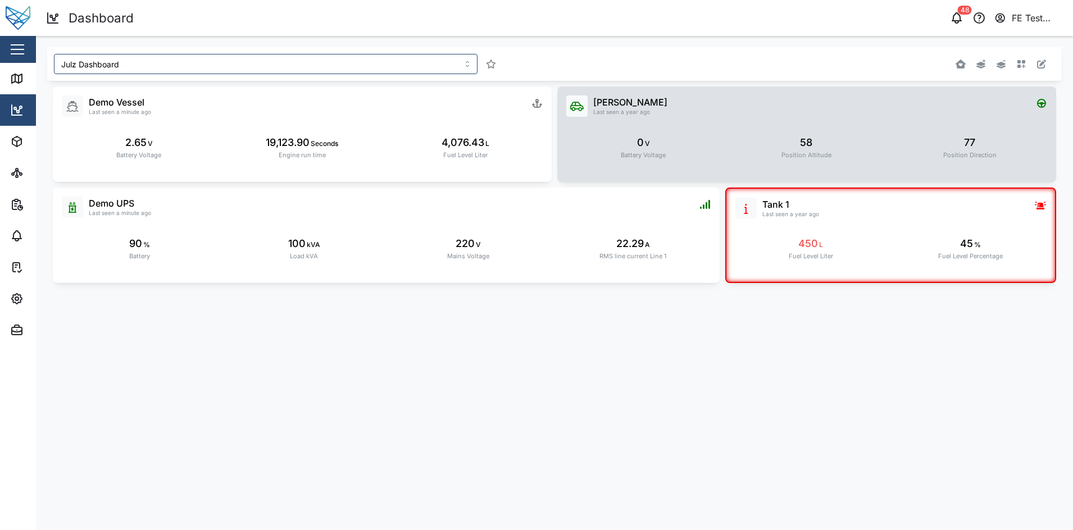
click at [956, 146] on div "77 Position Direction" at bounding box center [970, 147] width 53 height 25
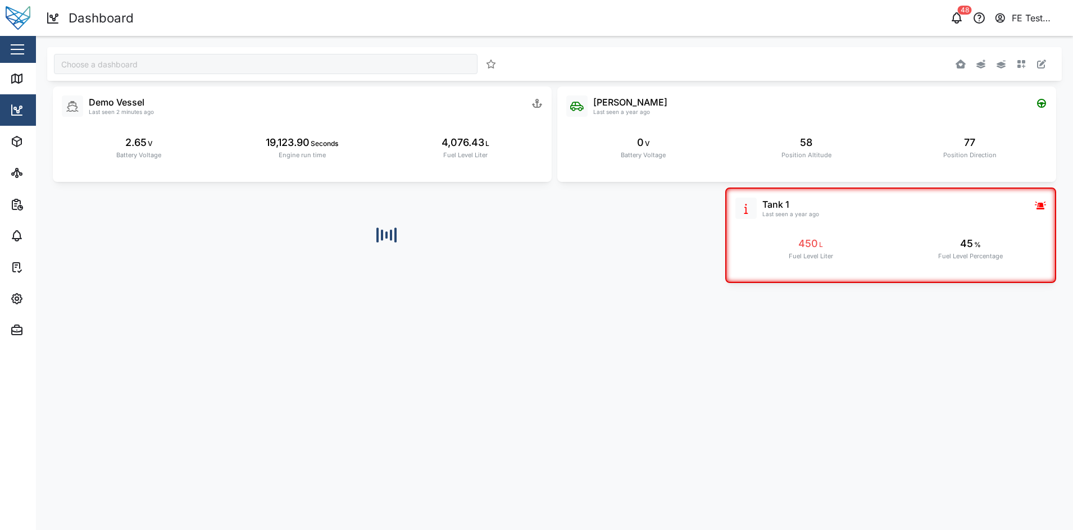
type input "Julz Dashboard"
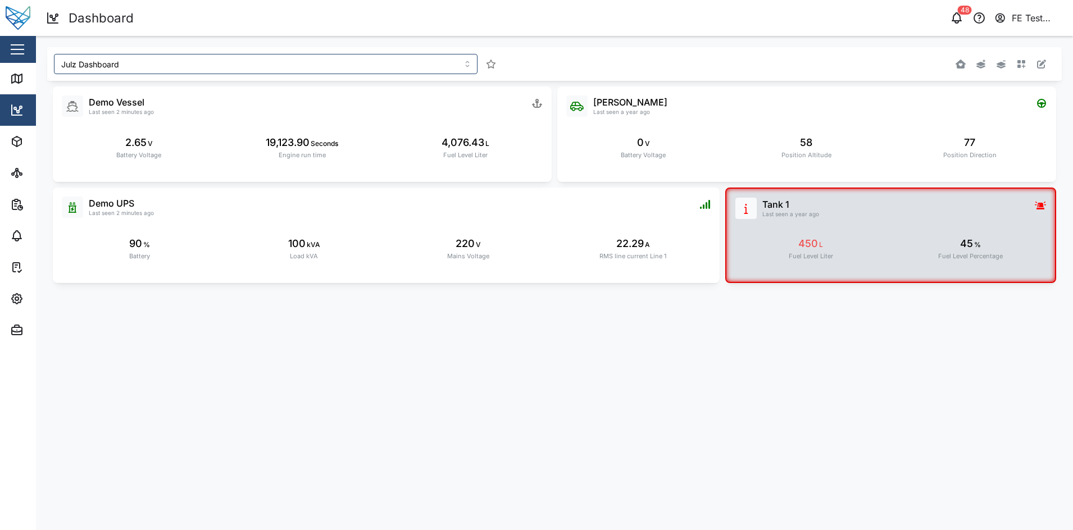
click at [810, 207] on div "Tank 1" at bounding box center [791, 205] width 57 height 14
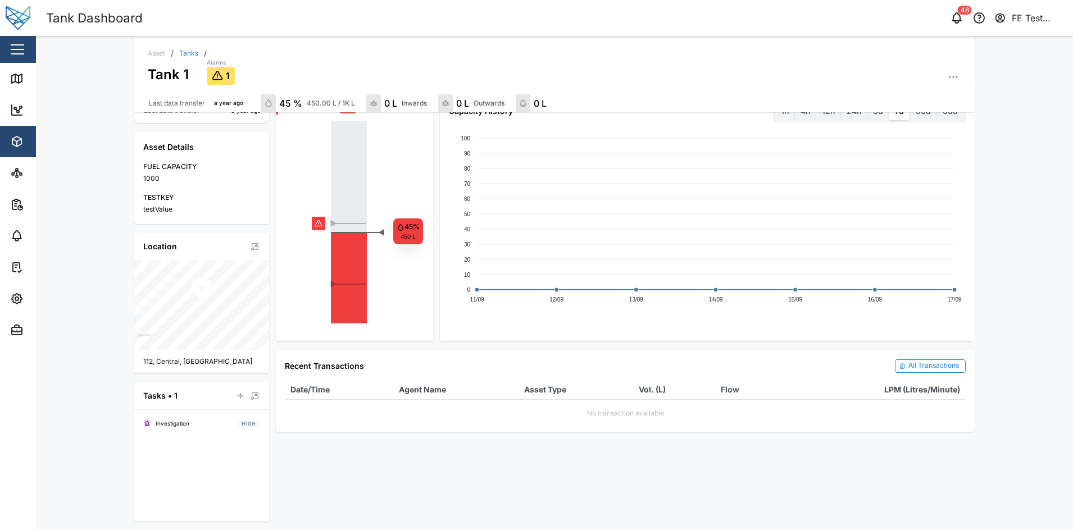
scroll to position [152, 0]
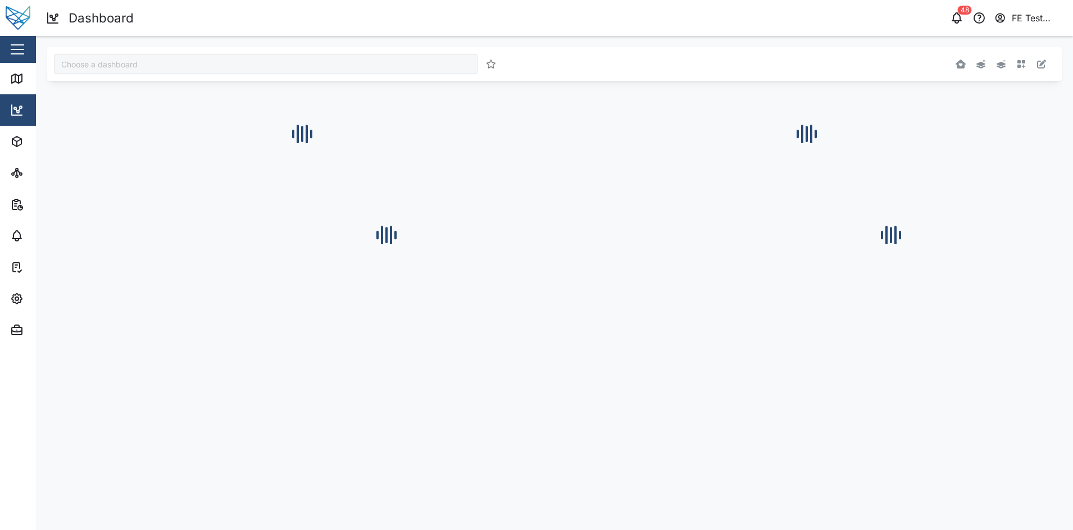
type input "Julz Dashboard"
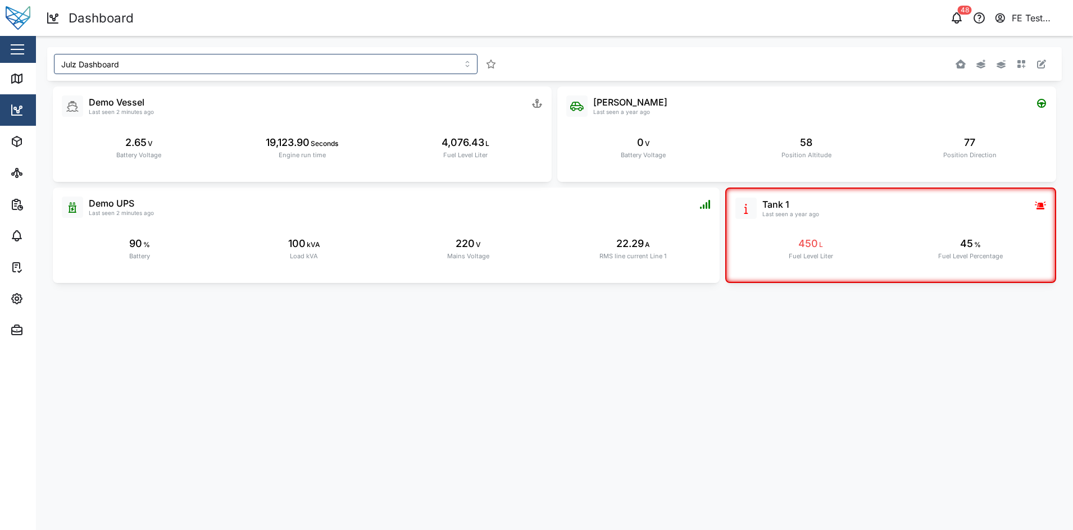
click at [20, 53] on button "button" at bounding box center [17, 49] width 19 height 19
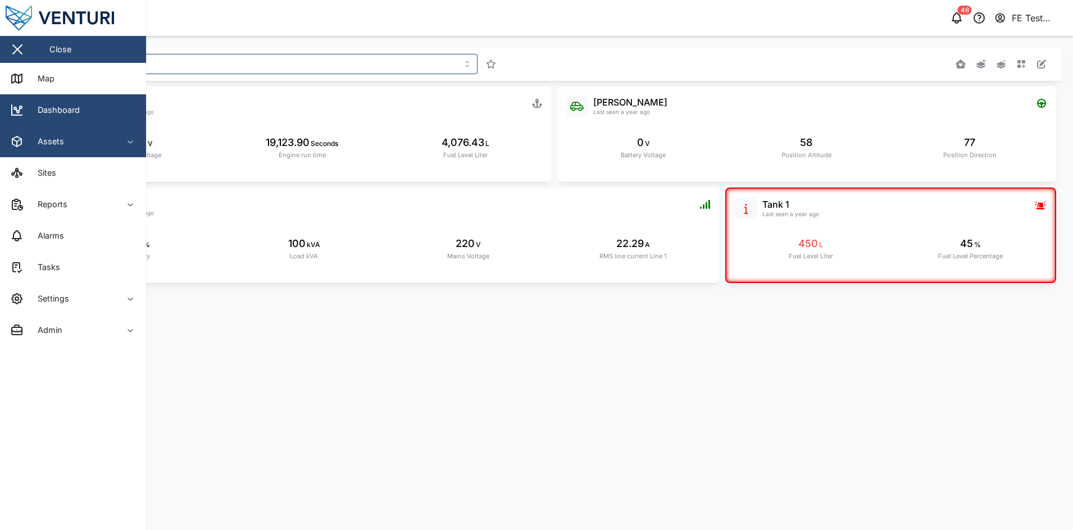
click at [87, 130] on span "Assets" at bounding box center [61, 141] width 102 height 31
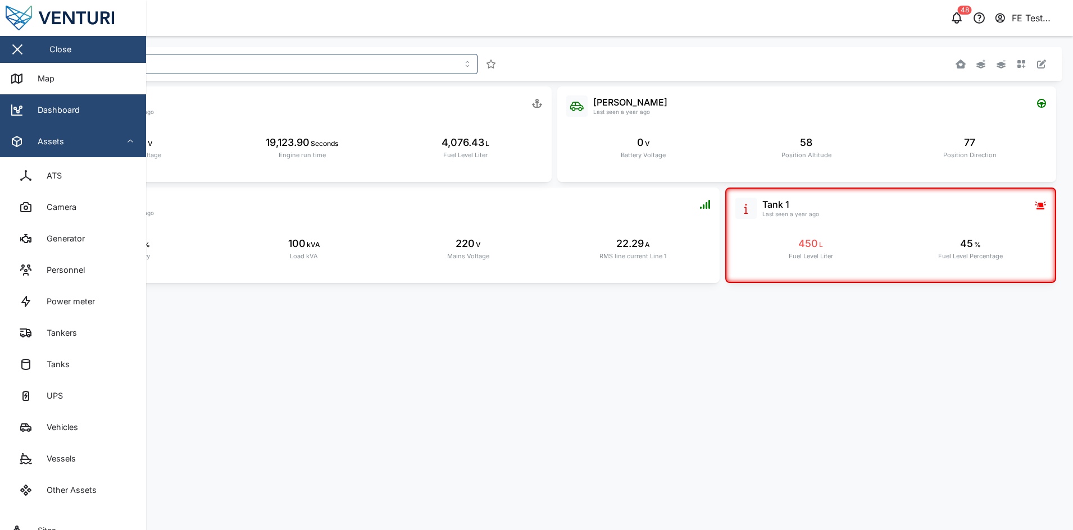
click at [102, 139] on div "Assets" at bounding box center [61, 141] width 102 height 13
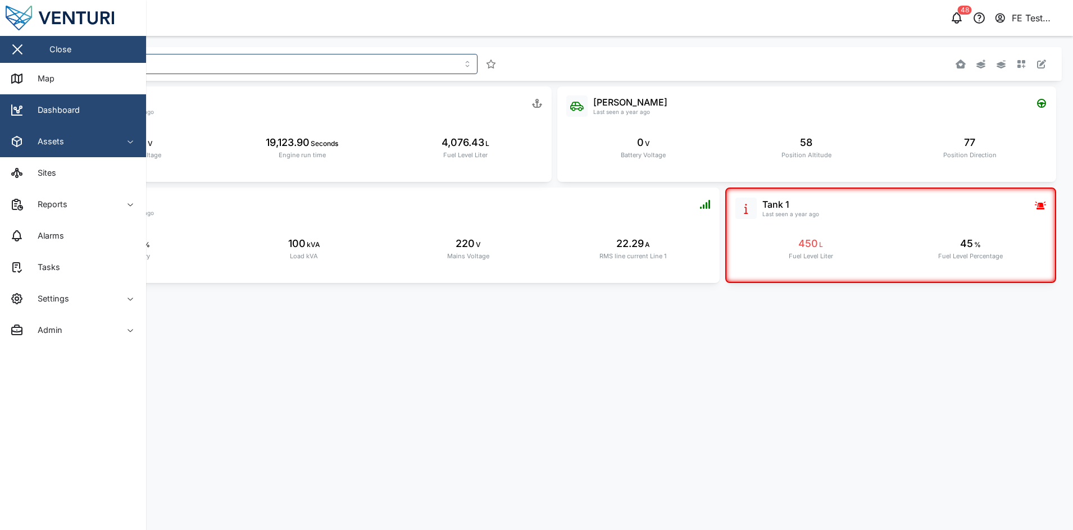
click at [103, 135] on div "Assets" at bounding box center [61, 141] width 102 height 13
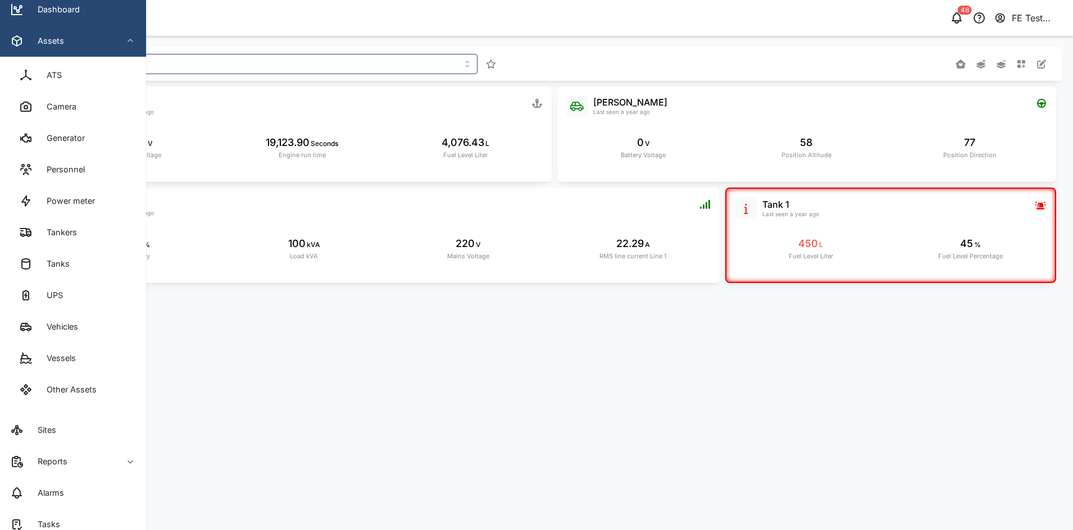
scroll to position [101, 0]
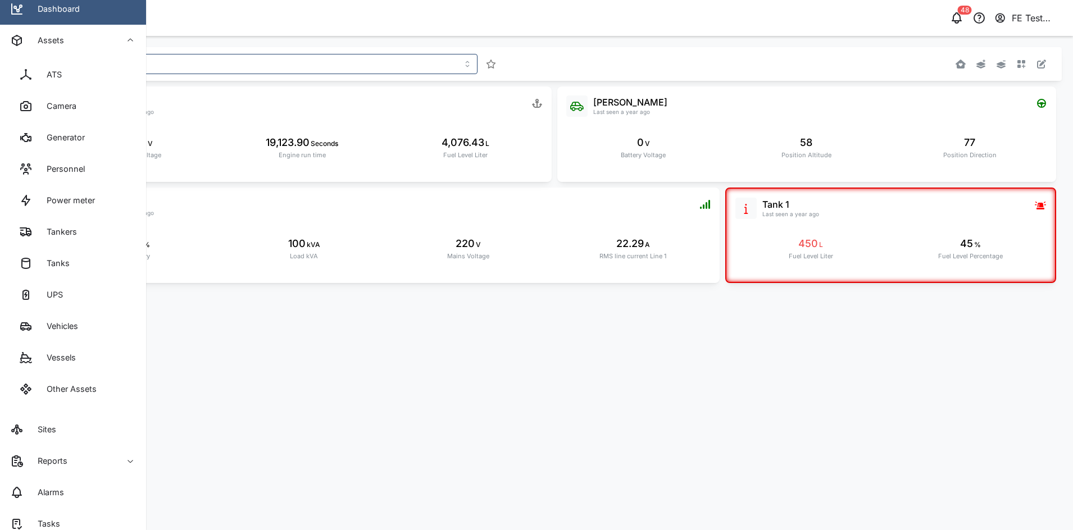
click at [107, 20] on link "Dashboard" at bounding box center [73, 8] width 146 height 31
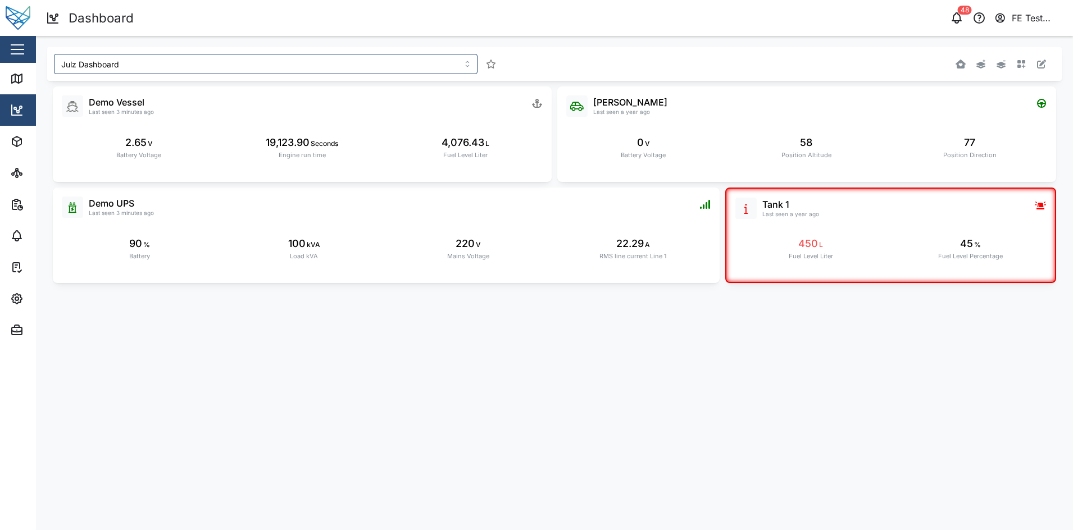
click at [1040, 72] on div at bounding box center [846, 64] width 406 height 20
click at [1044, 67] on icon "button" at bounding box center [1041, 64] width 9 height 9
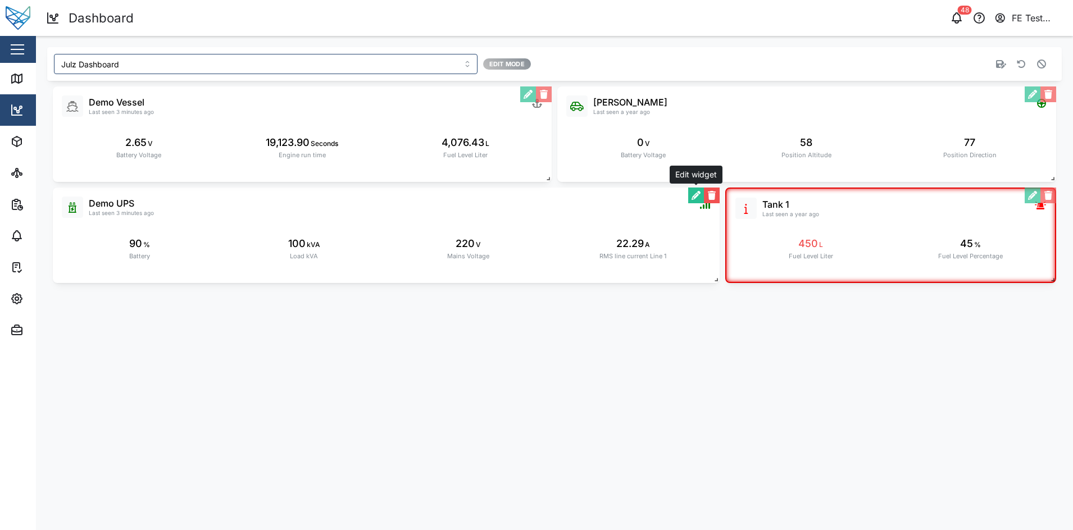
click at [696, 198] on button "button" at bounding box center [696, 196] width 16 height 16
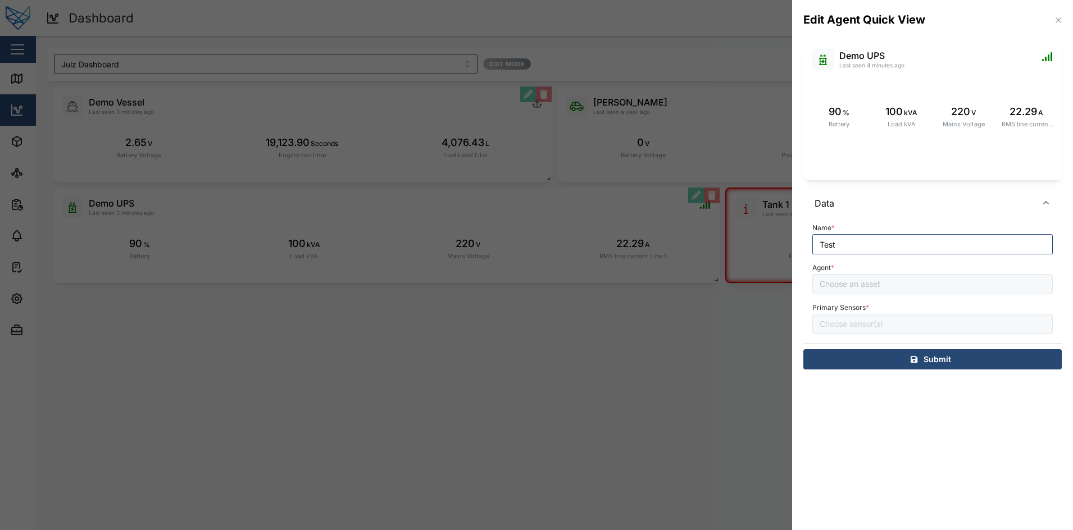
type input "Demo UPS"
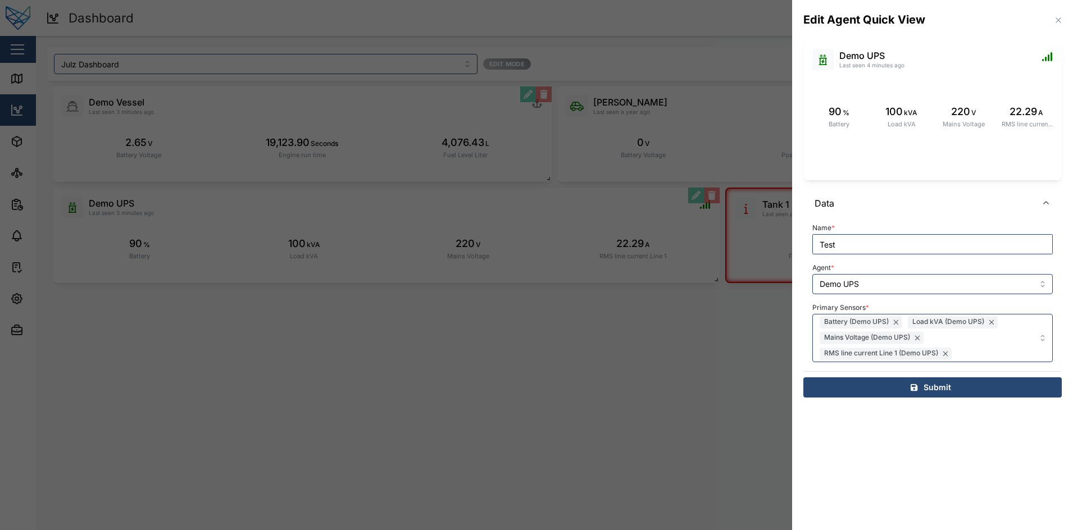
click at [1060, 24] on icon "button" at bounding box center [1058, 20] width 9 height 9
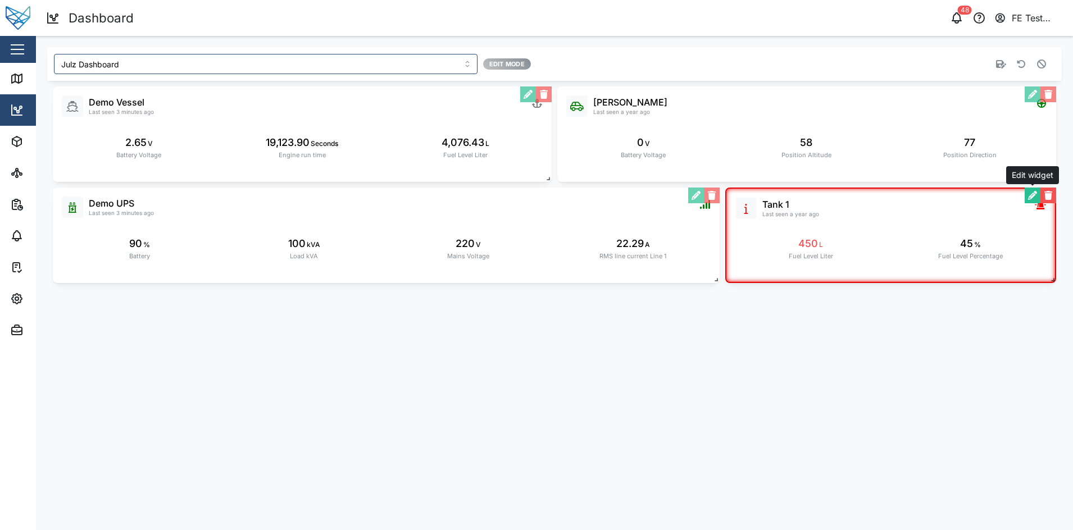
click at [1031, 196] on button "button" at bounding box center [1033, 196] width 16 height 16
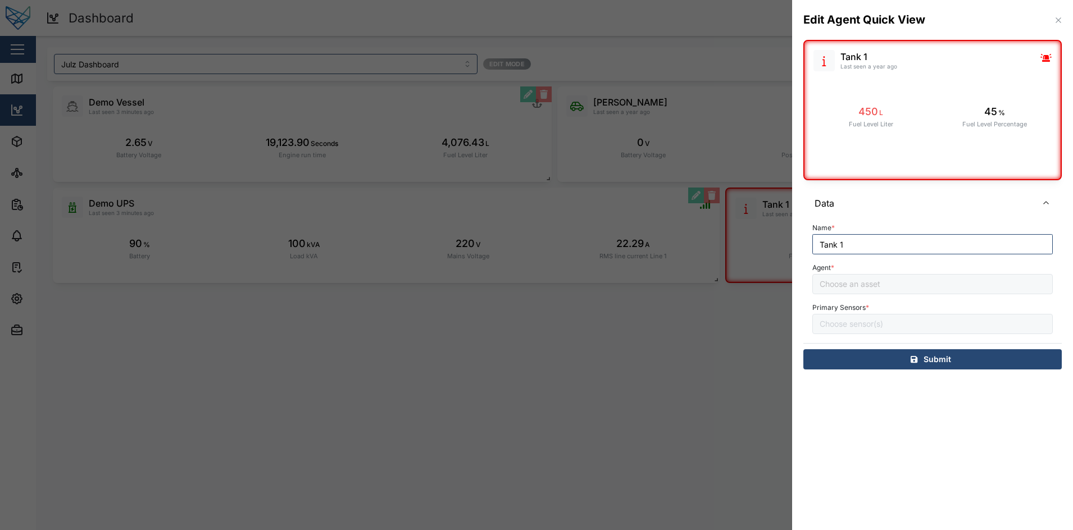
type input "Tank 1"
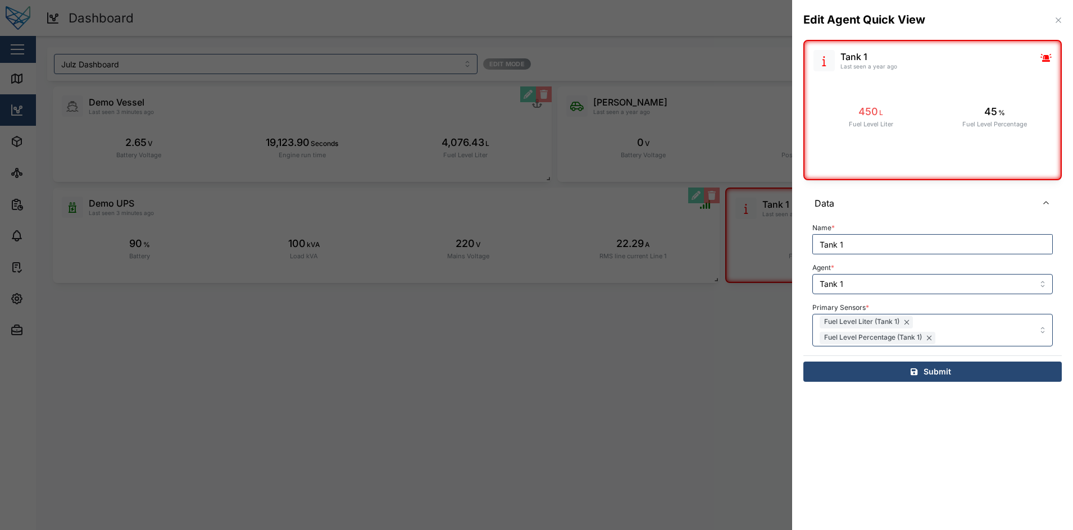
click at [986, 307] on div "Primary Sensors * Fuel Level Liter (Tank 1) Fuel Level Percentage (Tank 1)" at bounding box center [933, 323] width 241 height 47
click at [971, 325] on div "Fuel Level Liter (Tank 1) Fuel Level Percentage (Tank 1)" at bounding box center [915, 330] width 197 height 31
click at [963, 323] on div "Fuel Level Liter (Tank 1) Fuel Level Percentage (Tank 1)" at bounding box center [915, 330] width 197 height 31
click at [1058, 24] on icon "button" at bounding box center [1058, 20] width 9 height 9
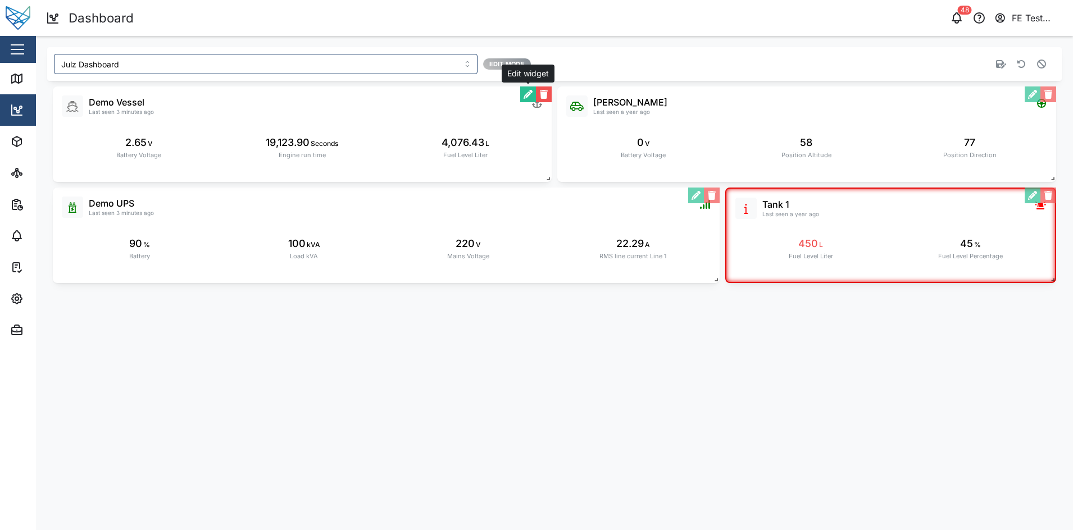
click at [534, 94] on button "button" at bounding box center [528, 95] width 16 height 16
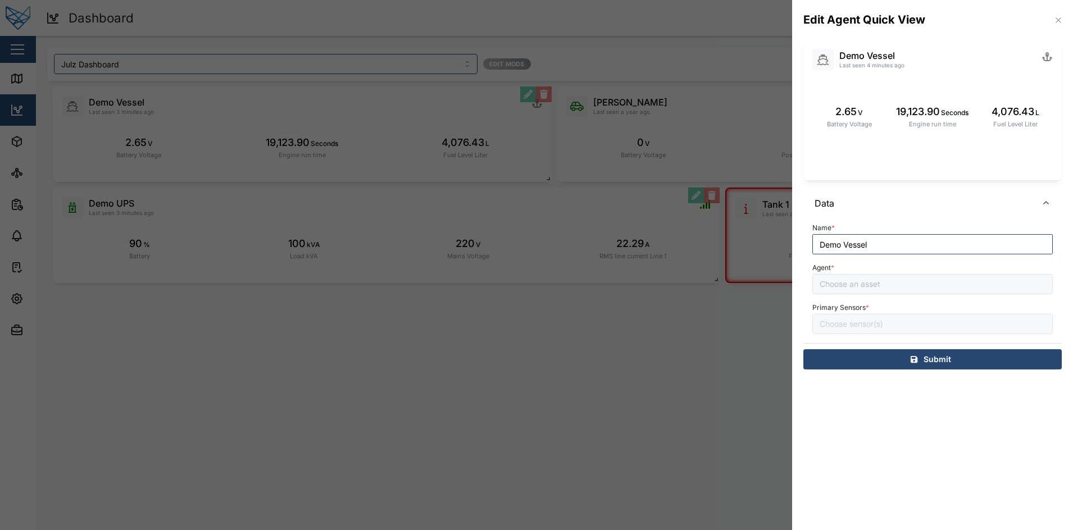
type input "Demo Vessel"
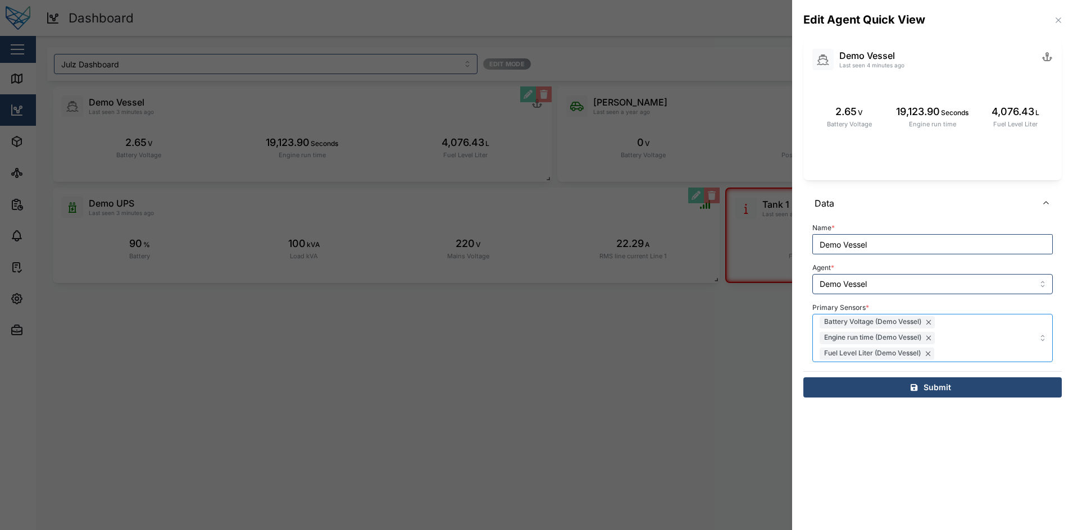
click at [963, 331] on div "Battery Voltage (Demo Vessel) Engine run time (Demo Vessel) Fuel Level Liter (D…" at bounding box center [915, 338] width 197 height 47
click at [965, 326] on div "Battery Voltage (Demo Vessel) Engine run time (Demo Vessel) Fuel Level Liter (D…" at bounding box center [915, 338] width 197 height 47
click at [1063, 15] on button "button" at bounding box center [1059, 20] width 12 height 12
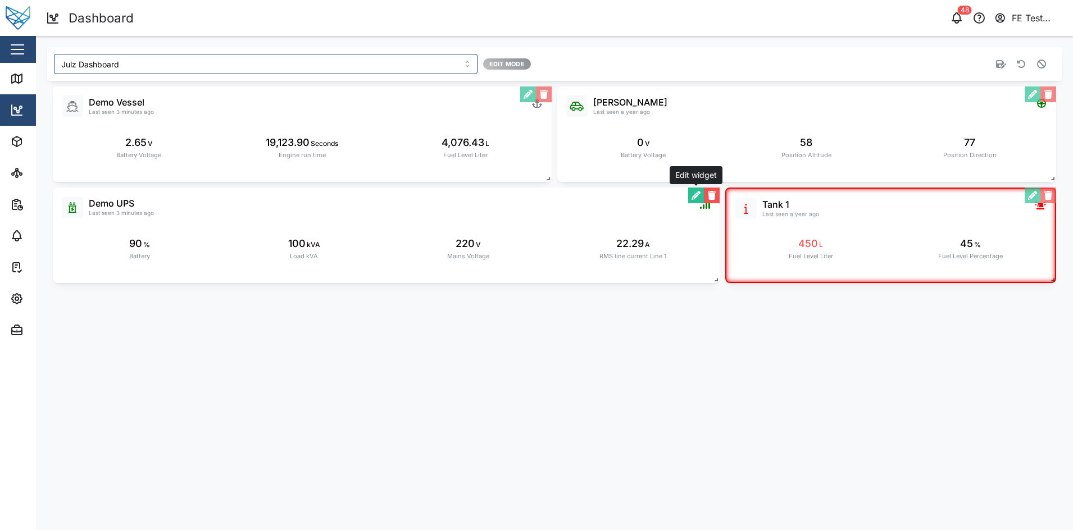
click at [691, 193] on button "button" at bounding box center [696, 196] width 16 height 16
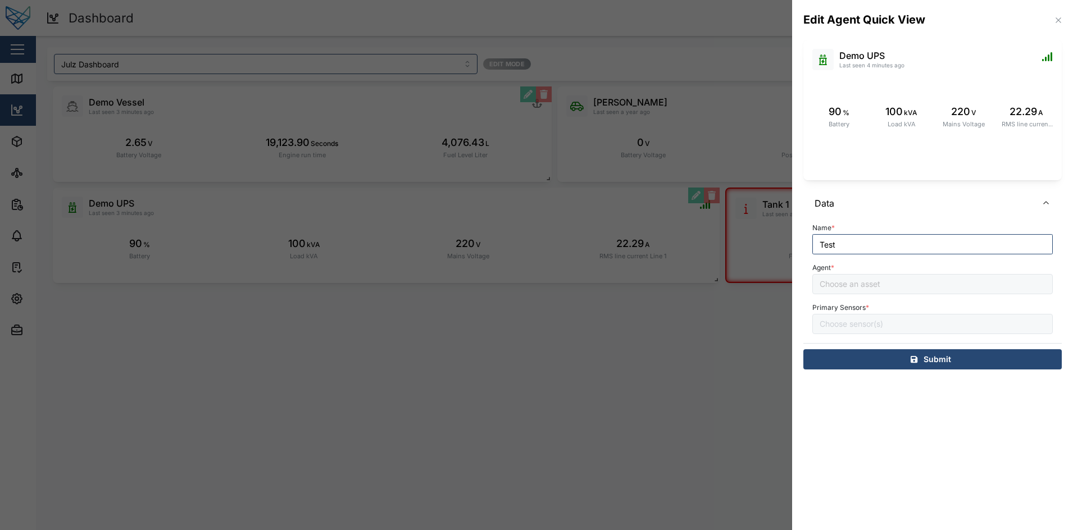
type input "Demo UPS"
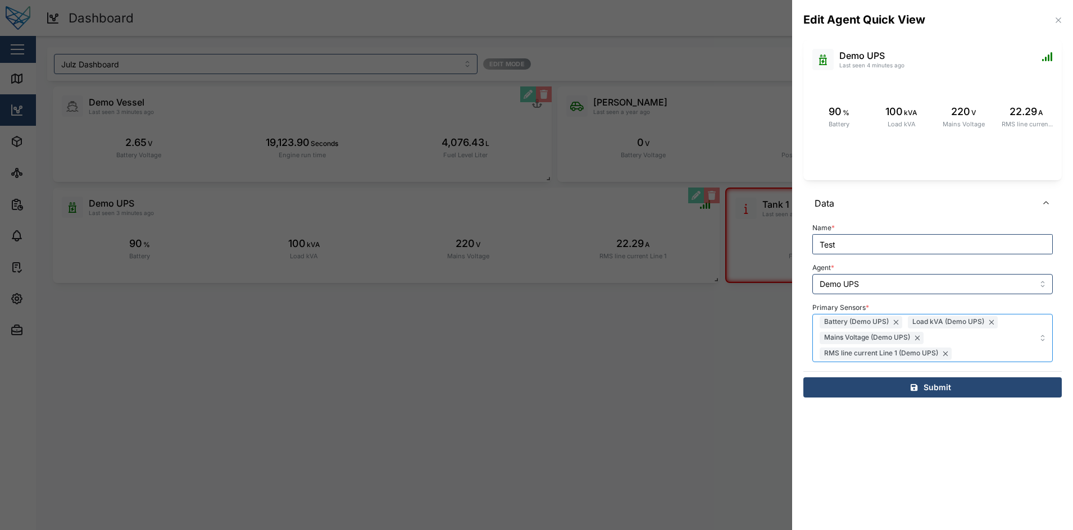
click at [974, 335] on div "Battery (Demo UPS) Load kVA (Demo UPS) Mains Voltage (Demo UPS) RMS line curren…" at bounding box center [915, 338] width 197 height 47
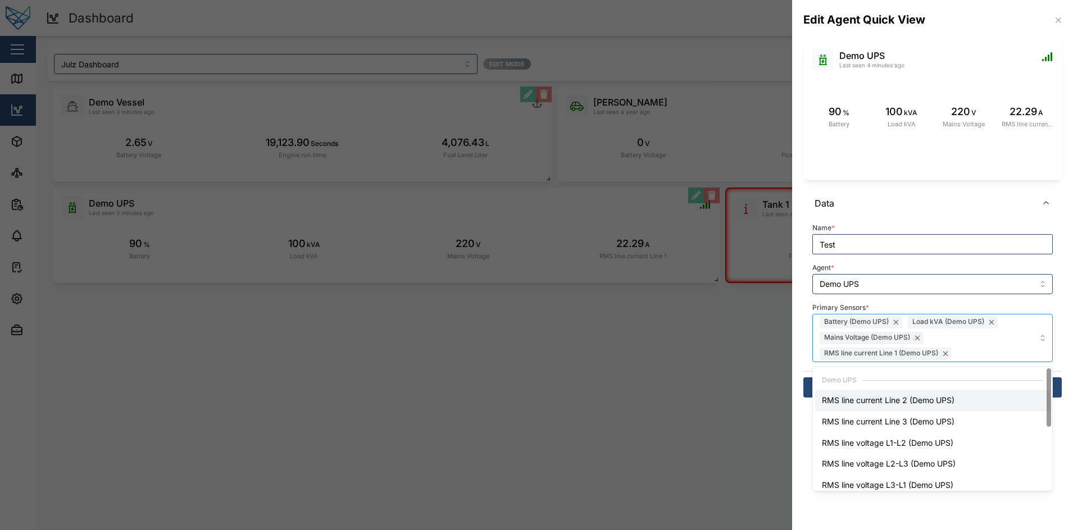
click at [974, 404] on div "RMS line current Line 2 (Demo UPS)" at bounding box center [932, 400] width 235 height 21
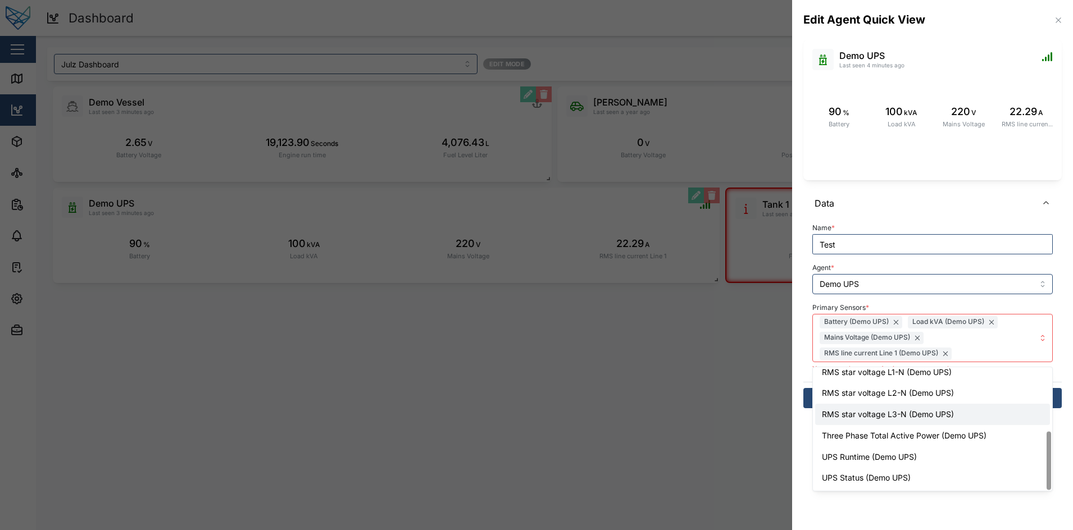
click at [974, 404] on div "RMS star voltage L3-N (Demo UPS)" at bounding box center [932, 414] width 235 height 21
click at [955, 439] on div "Three Phase Total Active Power (Demo UPS)" at bounding box center [932, 435] width 235 height 21
click at [947, 456] on div "UPS Runtime (Demo UPS)" at bounding box center [932, 457] width 235 height 21
click at [936, 491] on div "Demo UPS RMS line current Line 2 (Demo UPS) RMS line current Line 3 (Demo UPS) …" at bounding box center [932, 362] width 239 height 258
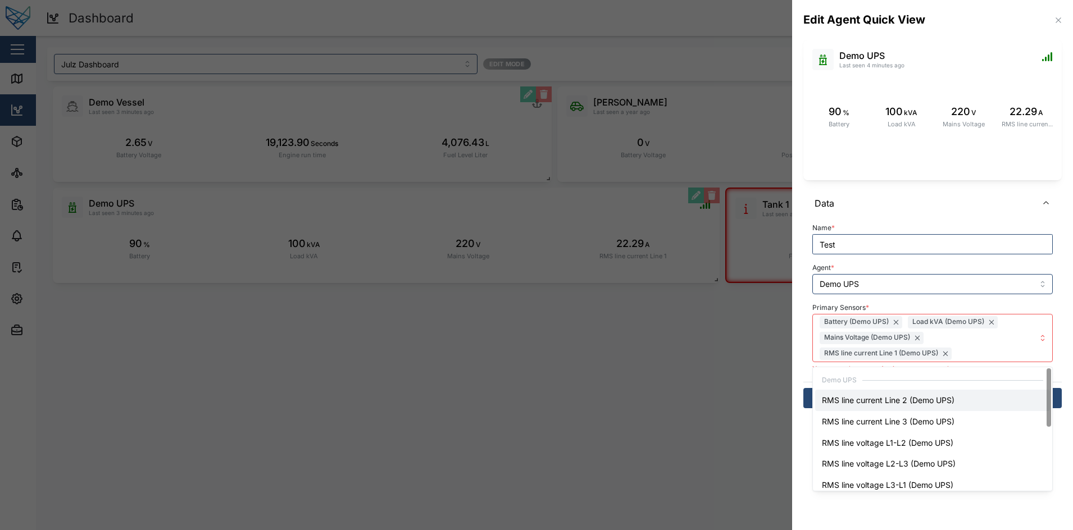
click at [808, 425] on section "Edit Agent Quick View Demo UPS Last seen 4 minutes ago 90 % Battery 100 kVA Loa…" at bounding box center [932, 265] width 281 height 530
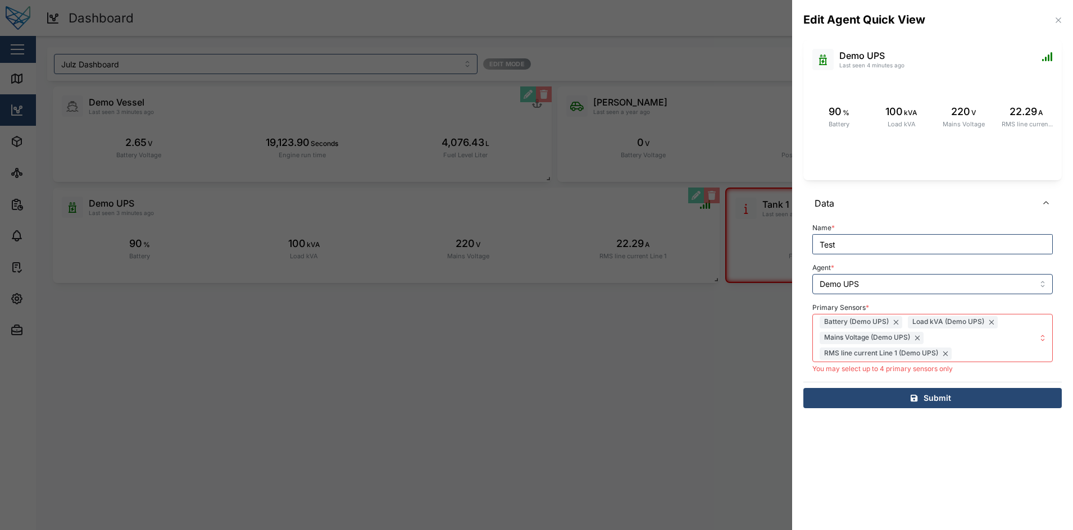
click at [1060, 21] on icon "button" at bounding box center [1058, 19] width 5 height 5
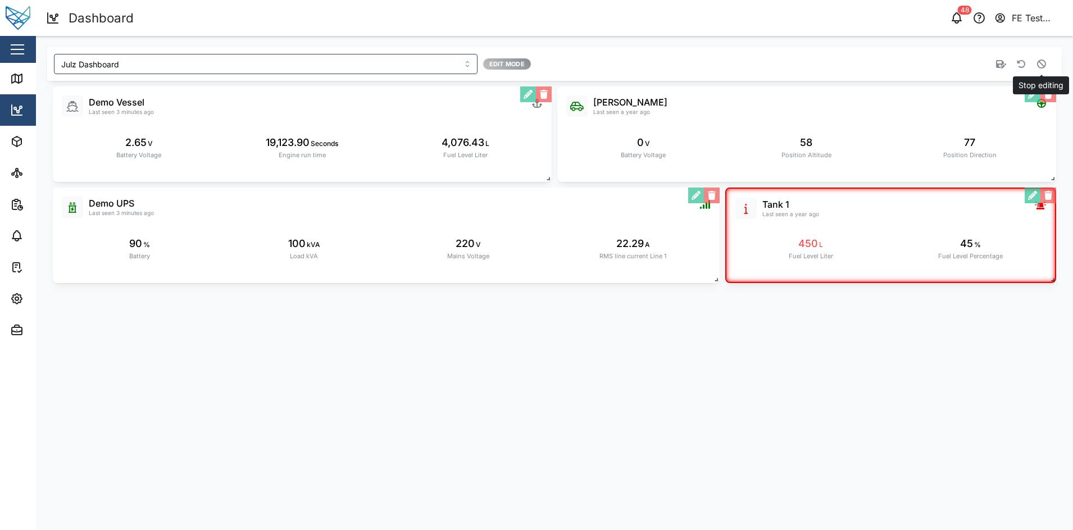
click at [1048, 67] on button "button" at bounding box center [1042, 64] width 16 height 16
click at [1026, 60] on button "button" at bounding box center [1022, 64] width 16 height 16
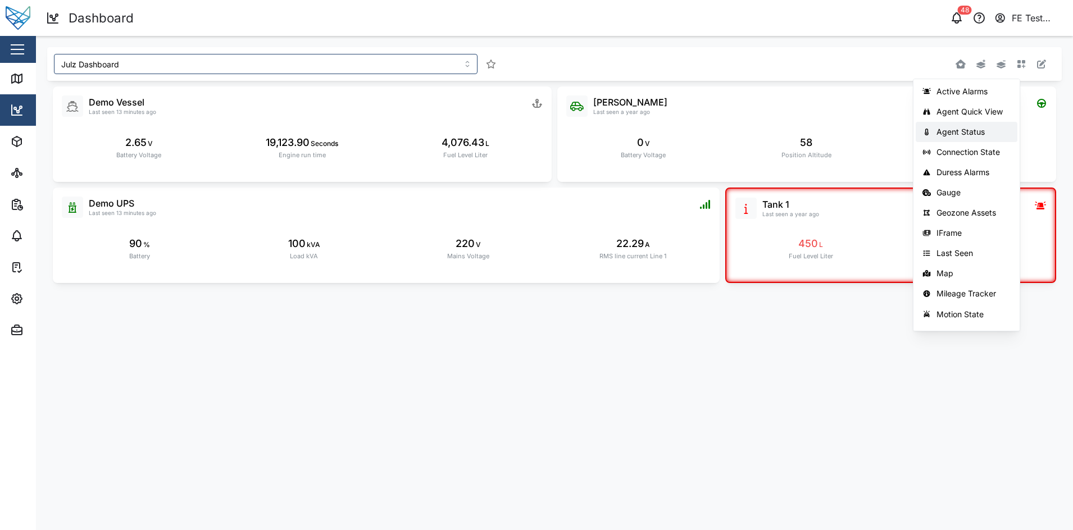
click at [969, 128] on div "Agent Status" at bounding box center [974, 132] width 74 height 9
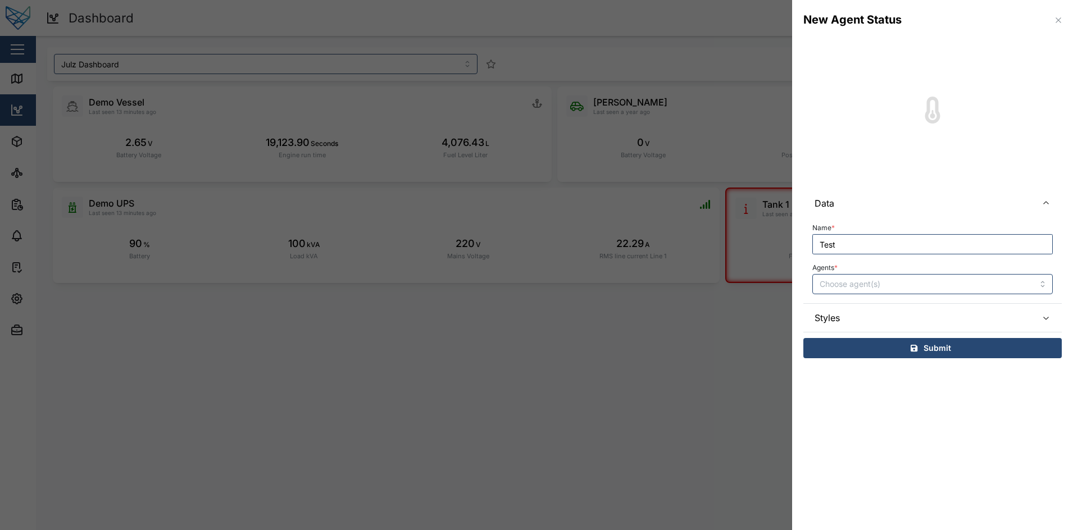
type input "Test"
click at [886, 289] on input "Agents *" at bounding box center [917, 284] width 194 height 9
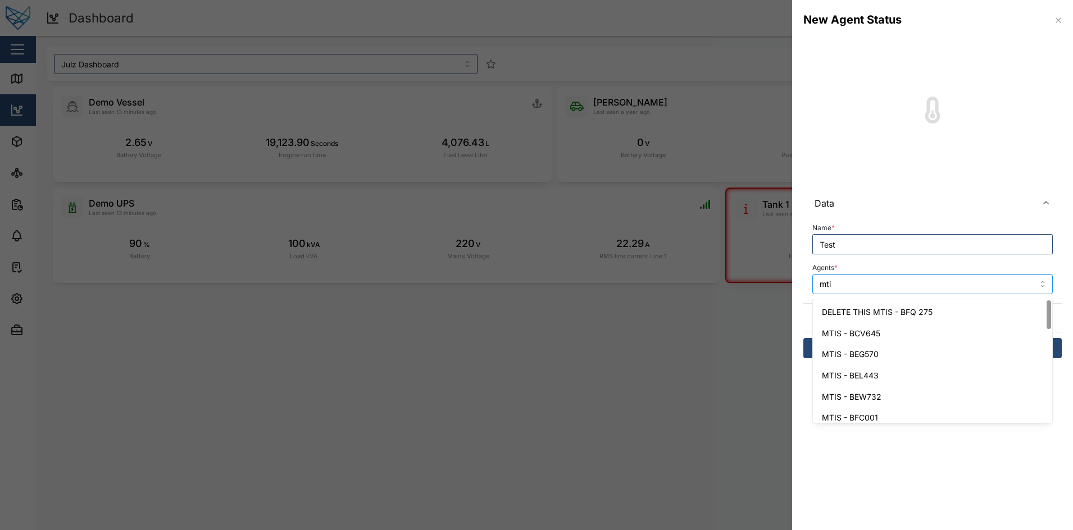
type input "mtis"
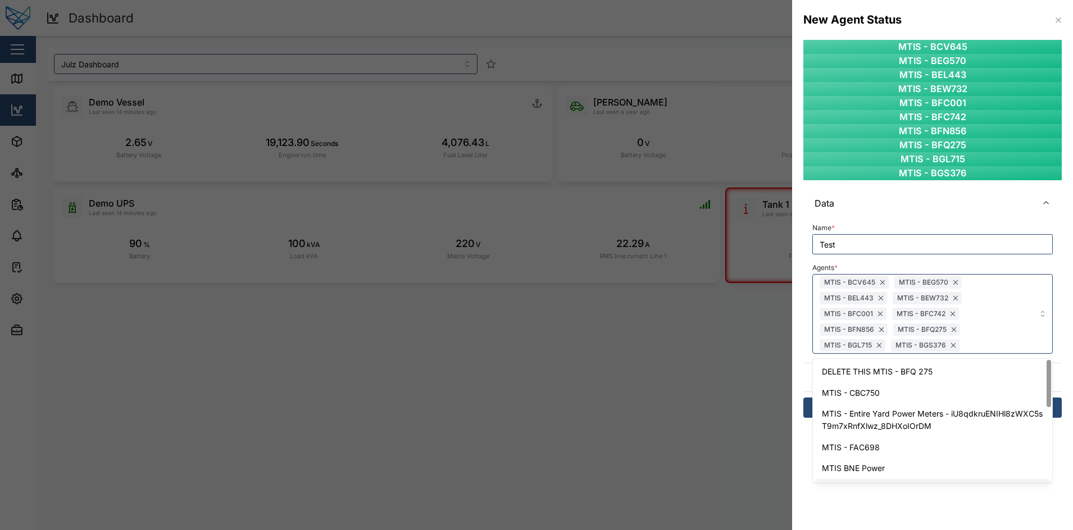
click at [947, 506] on section "New Agent Status MTIS - BCV645 MTIS - BEG570 MTIS - BEL443 MTIS - BEW732 MTIS -…" at bounding box center [932, 265] width 281 height 530
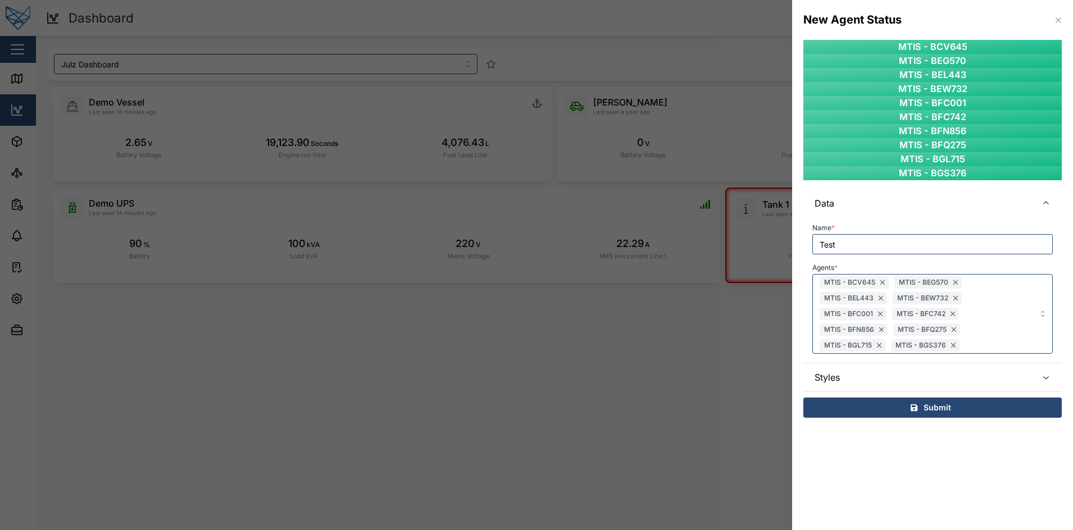
click at [947, 381] on span "Styles" at bounding box center [922, 378] width 214 height 28
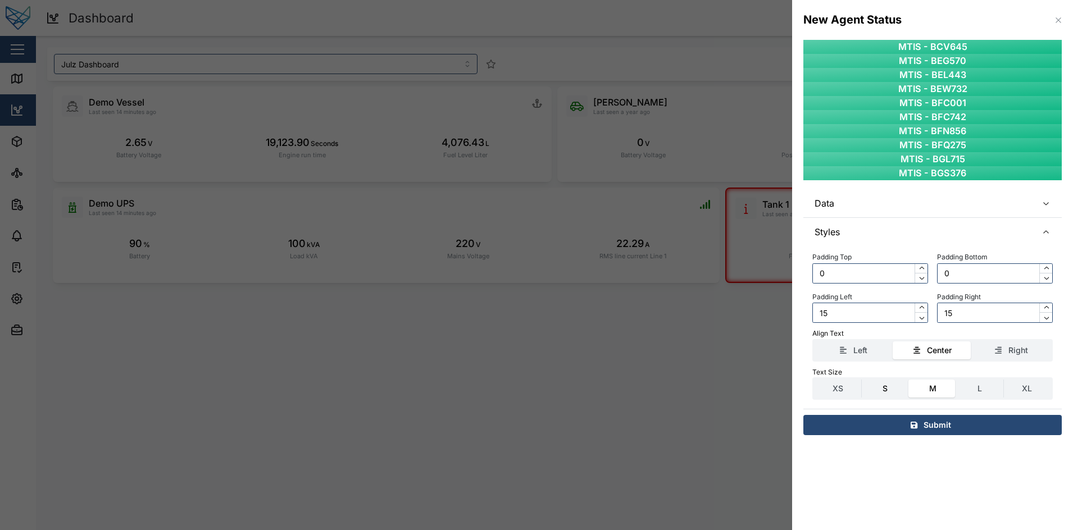
click at [887, 386] on label "S" at bounding box center [885, 389] width 47 height 18
click at [862, 380] on input "S" at bounding box center [862, 380] width 0 height 0
click at [838, 392] on label "XS" at bounding box center [838, 389] width 47 height 18
click at [815, 380] on input "XS" at bounding box center [815, 380] width 0 height 0
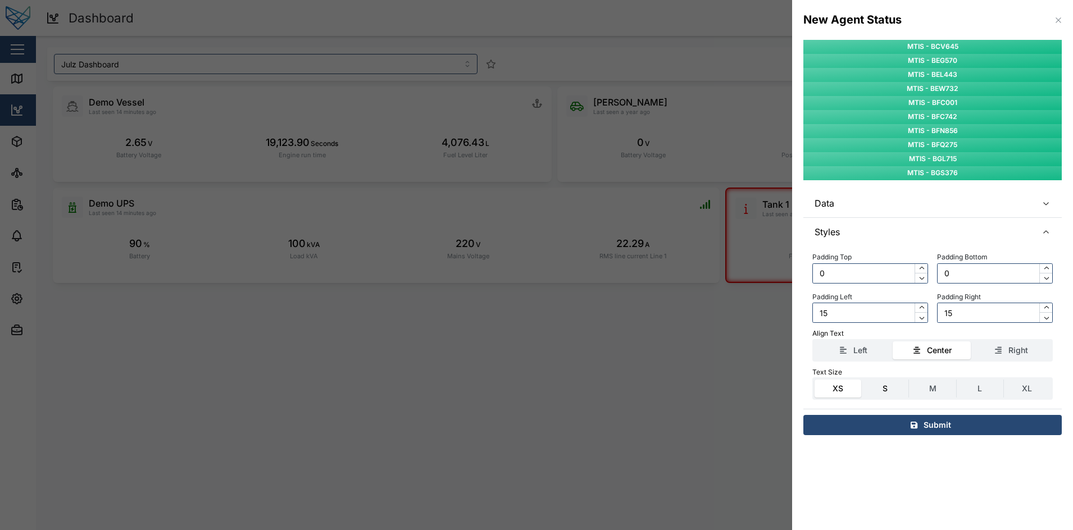
click at [864, 389] on label "S" at bounding box center [885, 389] width 47 height 18
click at [862, 380] on input "S" at bounding box center [862, 380] width 0 height 0
click at [845, 392] on label "XS" at bounding box center [838, 389] width 47 height 18
click at [815, 380] on input "XS" at bounding box center [815, 380] width 0 height 0
click at [870, 416] on div "Submit" at bounding box center [931, 425] width 241 height 19
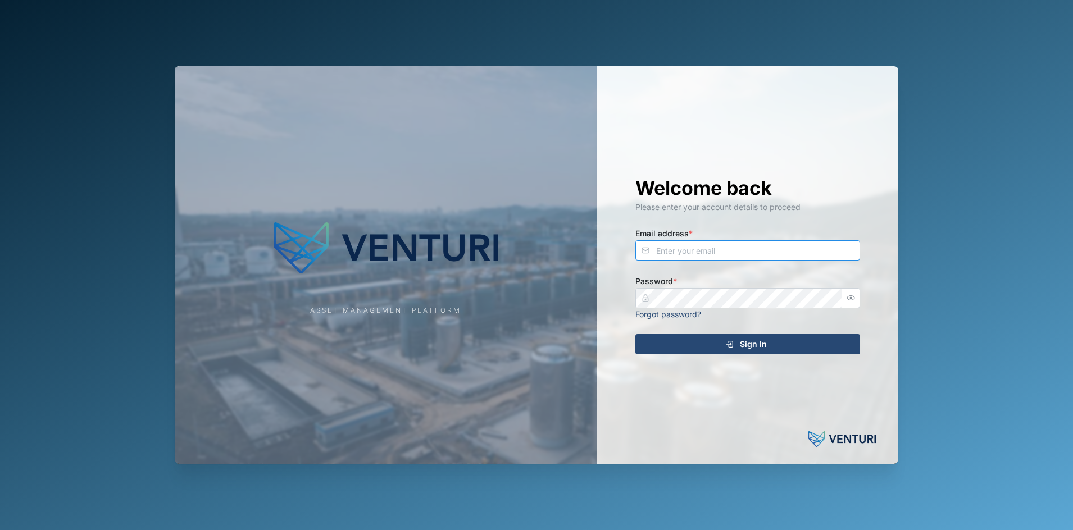
type input "fe-test-admin@venturi.io"
click at [687, 338] on div "Sign In" at bounding box center [746, 344] width 207 height 19
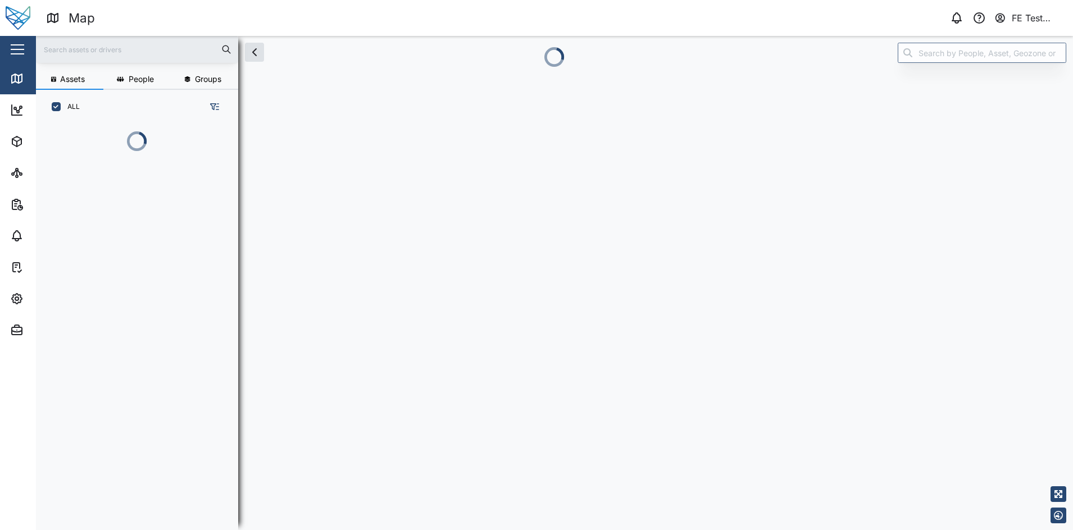
scroll to position [391, 174]
click at [29, 46] on div "Close" at bounding box center [73, 49] width 146 height 27
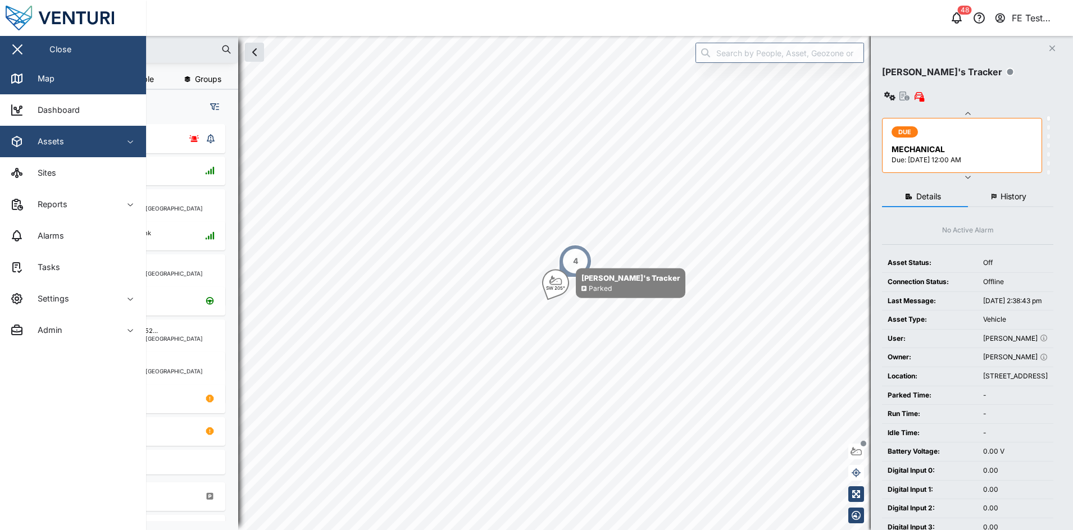
click at [119, 136] on button "Assets" at bounding box center [73, 141] width 146 height 31
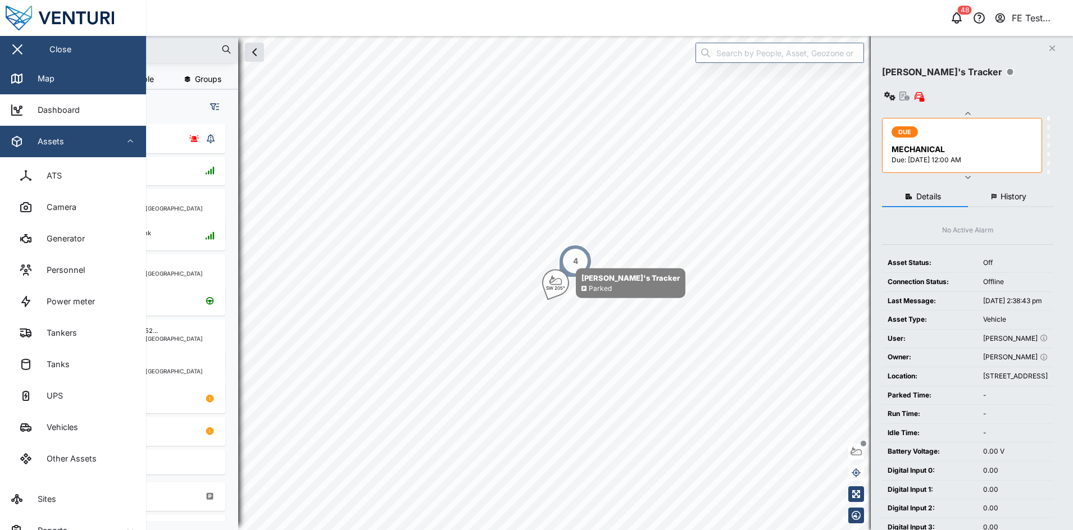
click at [119, 136] on button "Assets" at bounding box center [73, 141] width 146 height 31
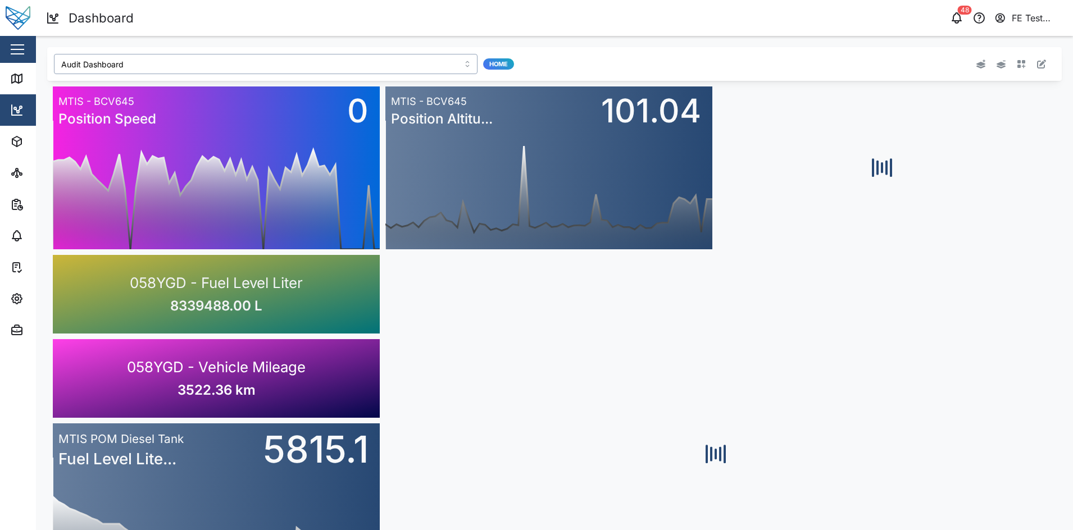
click at [431, 66] on input "Audit Dashboard" at bounding box center [266, 64] width 424 height 20
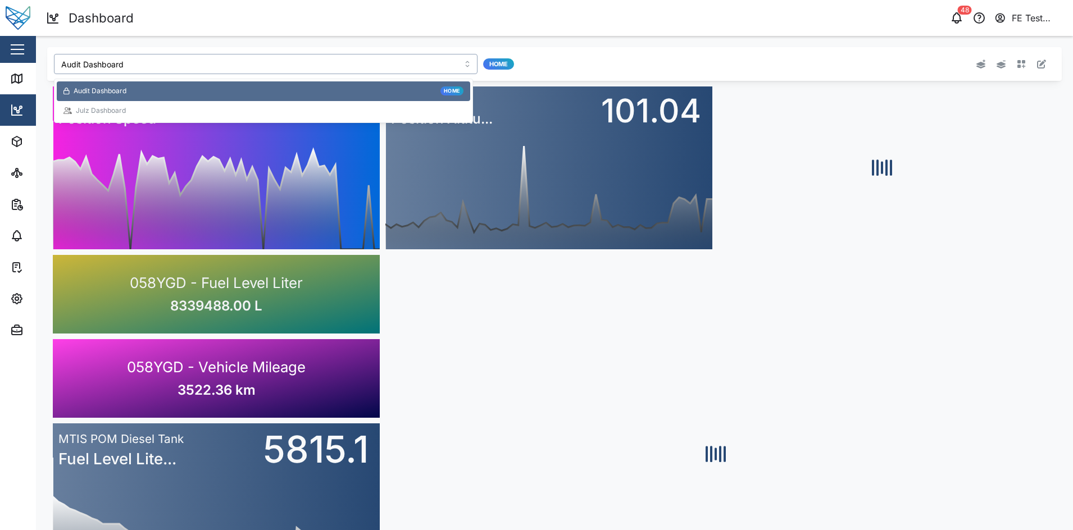
click at [380, 104] on div "Julz Dashboard" at bounding box center [264, 111] width 414 height 20
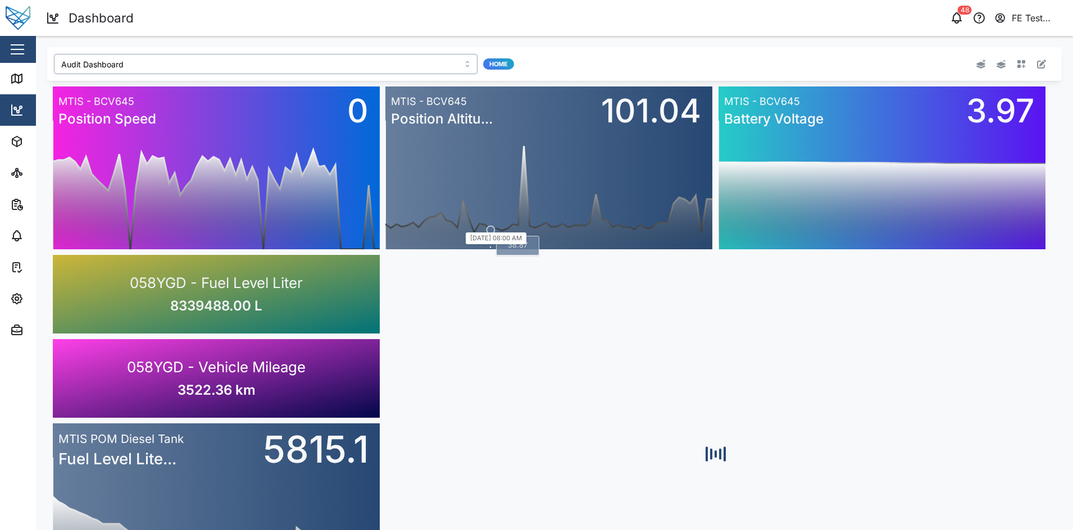
type input "Julz Dashboard"
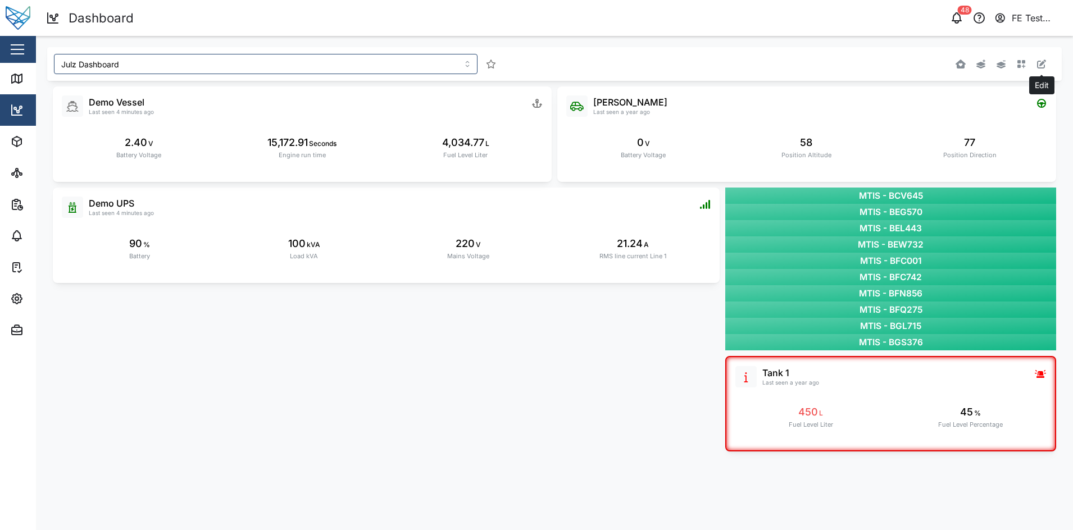
click at [1046, 62] on icon "button" at bounding box center [1041, 64] width 9 height 9
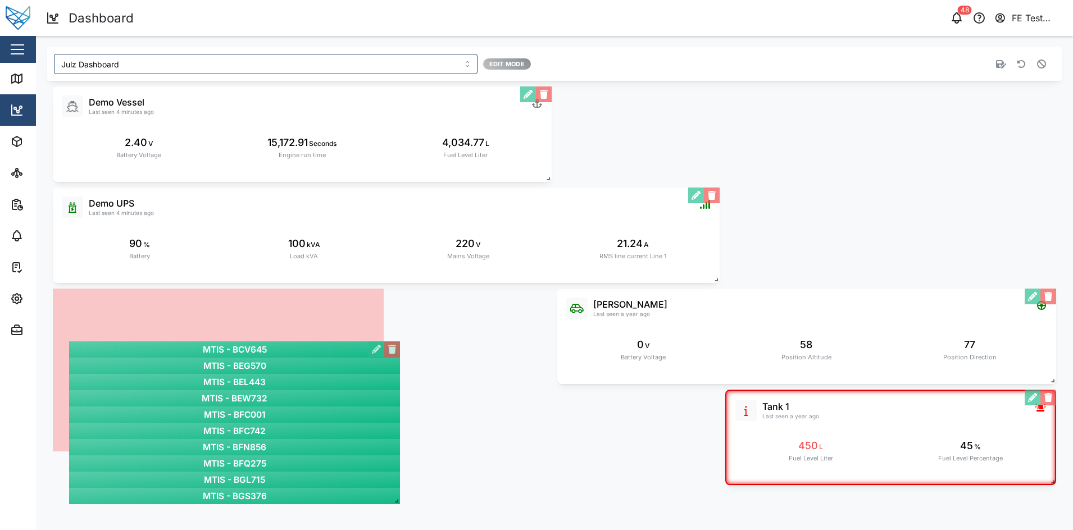
drag, startPoint x: 898, startPoint y: 229, endPoint x: 242, endPoint y: 383, distance: 674.3
click at [242, 383] on div "MTIS - BCV645 MTIS - BEG570 MTIS - BEL443 MTIS - BEW732 MTIS - BFC001 MTIS - BF…" at bounding box center [234, 423] width 331 height 163
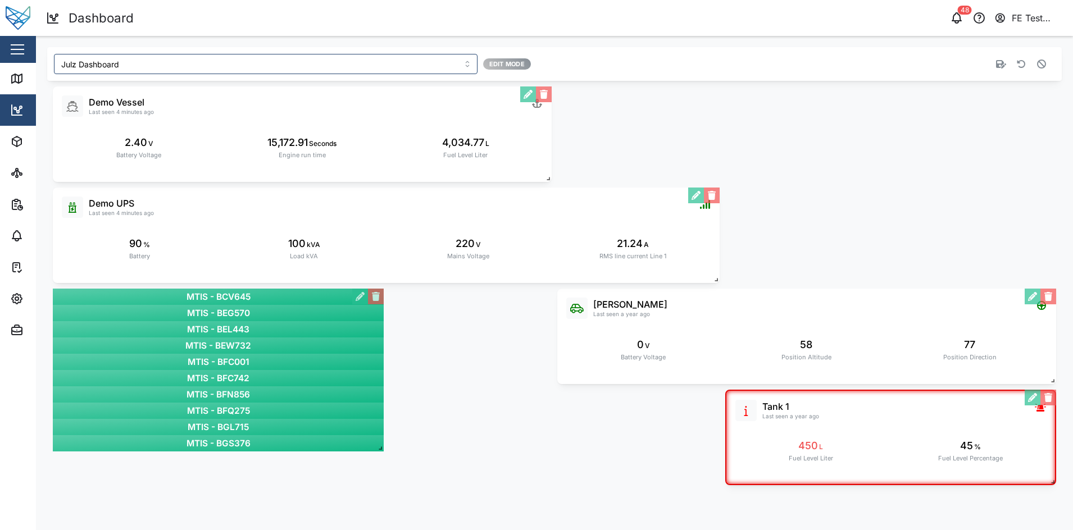
click at [1044, 72] on div "Stop editing" at bounding box center [846, 64] width 406 height 20
click at [1044, 68] on icon "button" at bounding box center [1041, 64] width 9 height 9
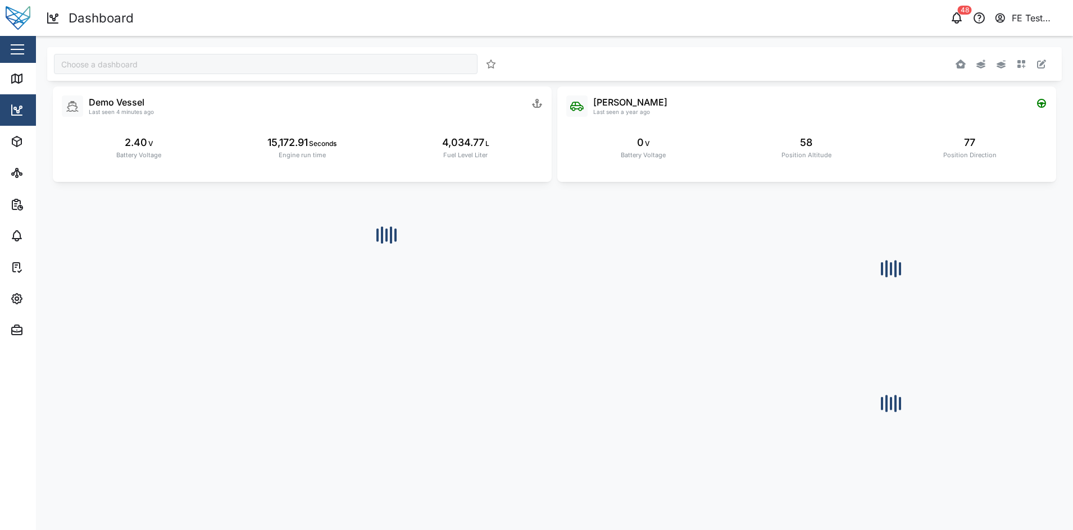
type input "Julz Dashboard"
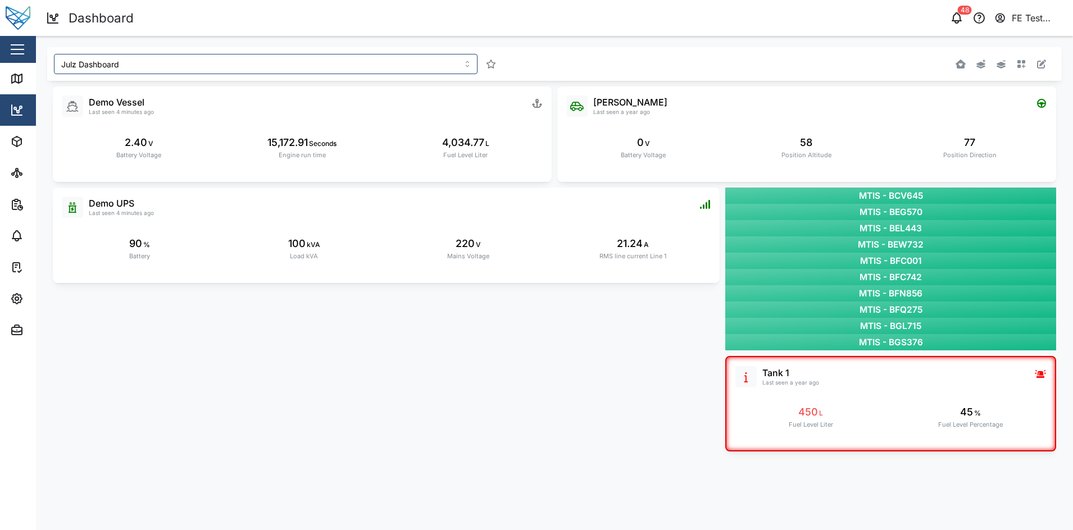
click at [1044, 68] on icon "button" at bounding box center [1041, 64] width 9 height 9
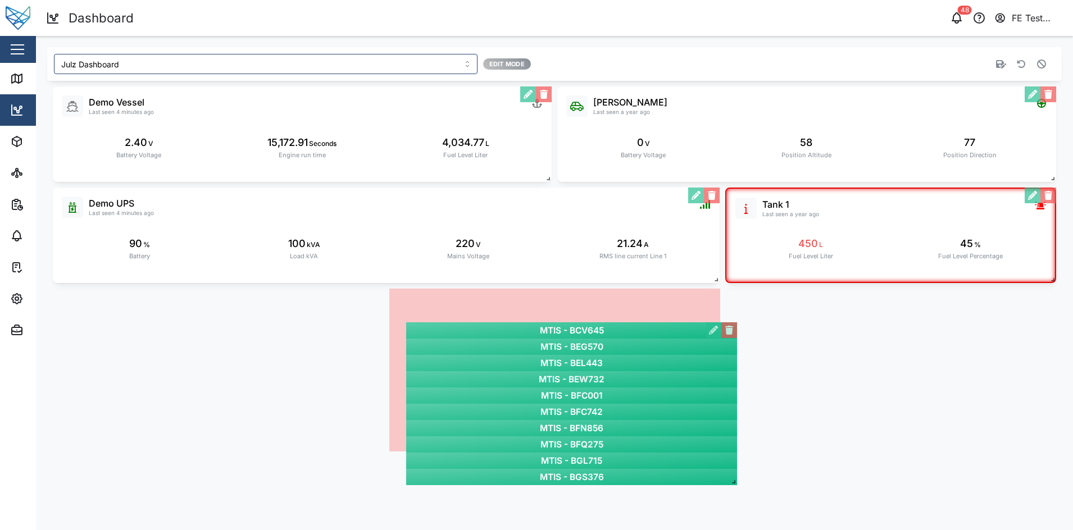
drag, startPoint x: 939, startPoint y: 230, endPoint x: 603, endPoint y: 363, distance: 361.5
click at [603, 363] on div "MTIS - BCV645 MTIS - BEG570 MTIS - BEL443 MTIS - BEW732 MTIS - BFC001 MTIS - BF…" at bounding box center [571, 404] width 331 height 163
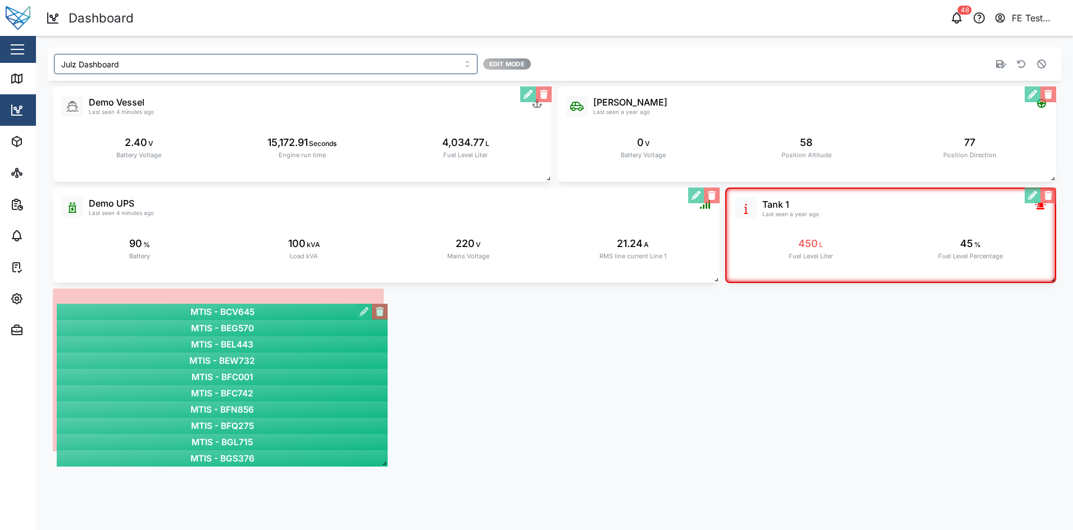
drag, startPoint x: 603, startPoint y: 363, endPoint x: 267, endPoint y: 378, distance: 336.4
click at [267, 378] on div "MTIS - BCV645 MTIS - BEG570 MTIS - BEL443 MTIS - BEW732 MTIS - BFC001 MTIS - BF…" at bounding box center [222, 385] width 331 height 163
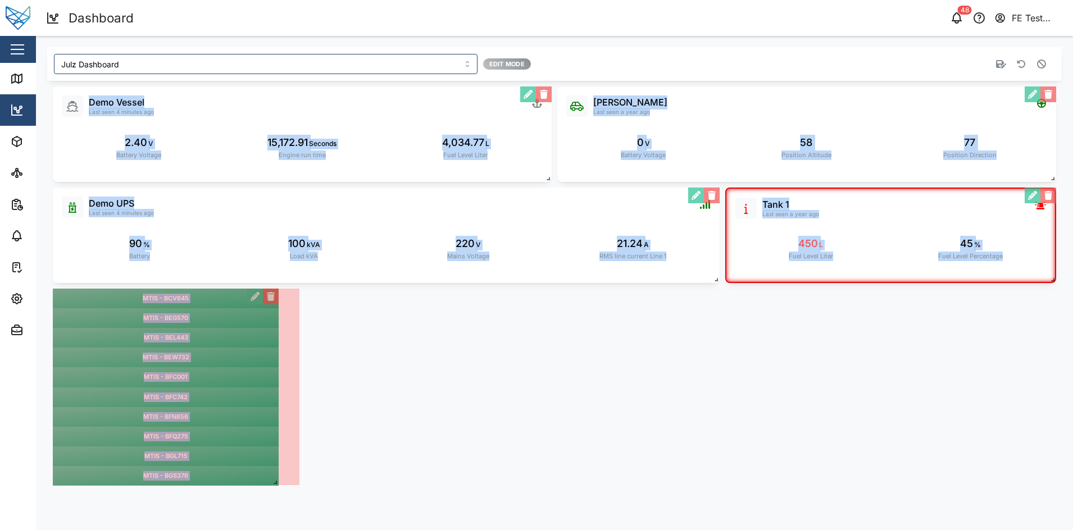
drag, startPoint x: 379, startPoint y: 447, endPoint x: 274, endPoint y: 482, distance: 110.5
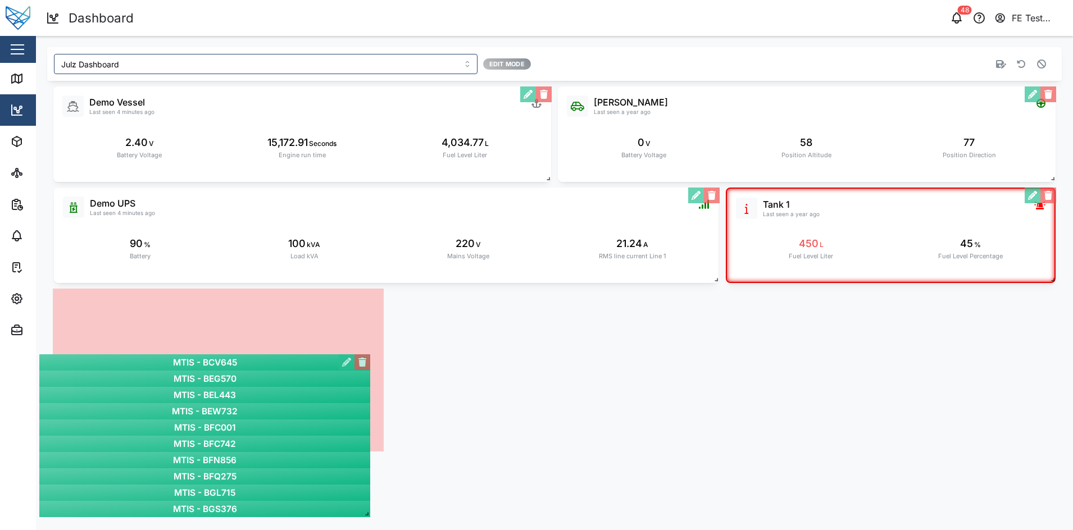
drag, startPoint x: 781, startPoint y: 280, endPoint x: 96, endPoint y: 446, distance: 705.5
click at [96, 446] on div "MTIS - BCV645 MTIS - BEG570 MTIS - BEL443 MTIS - BEW732 MTIS - BFC001 MTIS - BF…" at bounding box center [204, 436] width 331 height 163
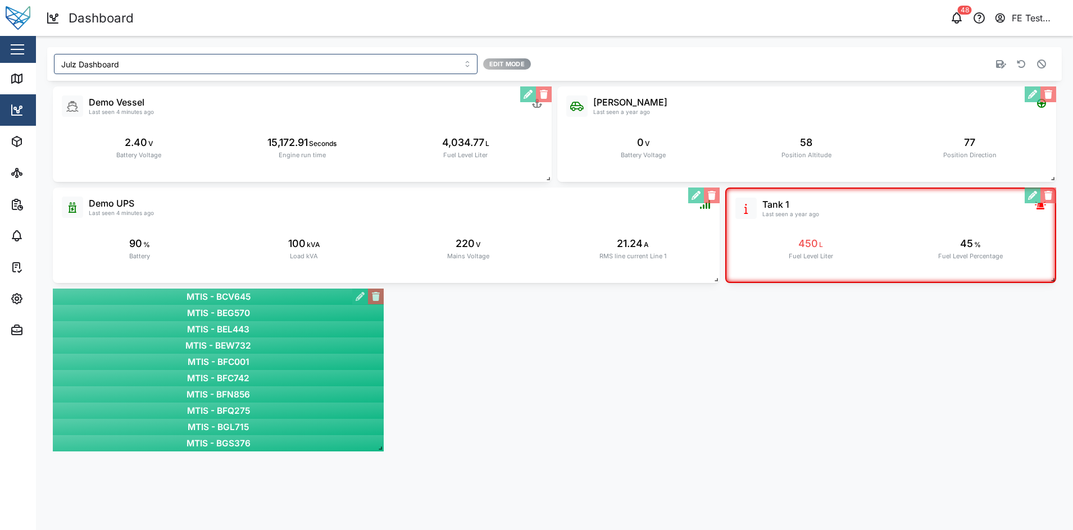
click at [1003, 65] on icon "button" at bounding box center [1001, 64] width 10 height 9
click at [736, 386] on div "[PERSON_NAME] Audi Last seen a year ago 0 V Battery Voltage 58 Position Altitud…" at bounding box center [554, 269] width 1015 height 377
click at [1039, 66] on icon "button" at bounding box center [1041, 64] width 9 height 9
click at [359, 295] on button "button" at bounding box center [360, 297] width 16 height 16
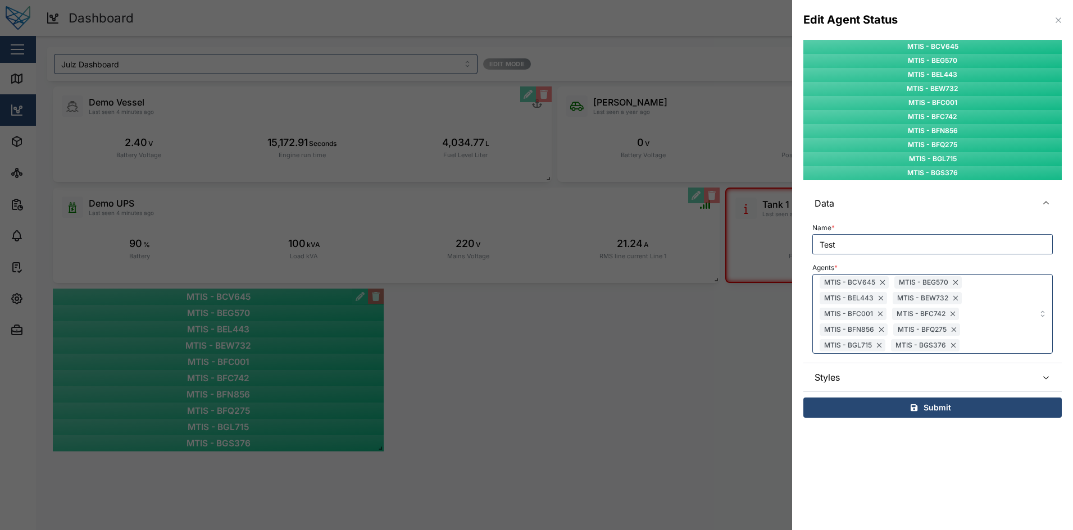
click at [327, 168] on div at bounding box center [536, 265] width 1073 height 530
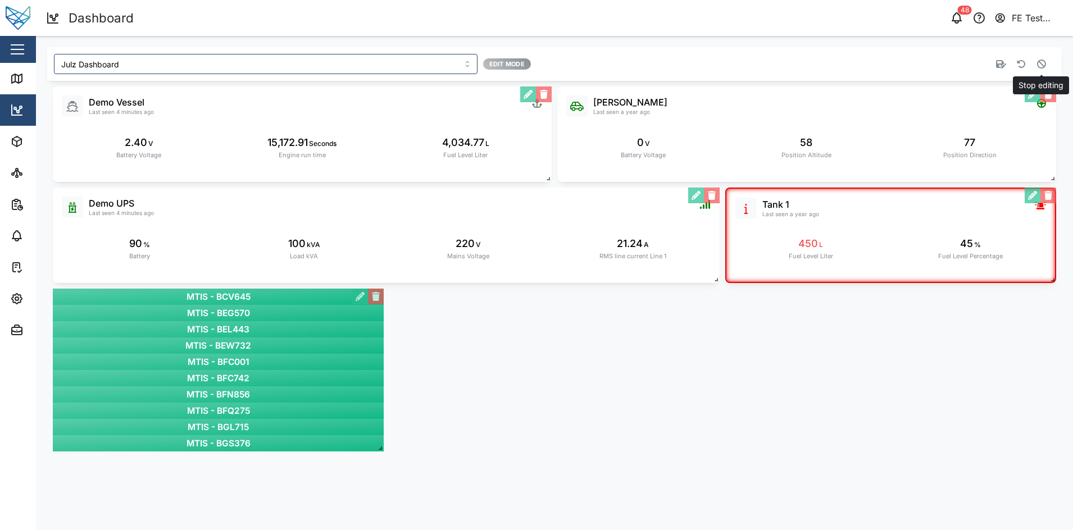
click at [1035, 69] on button "button" at bounding box center [1042, 64] width 16 height 16
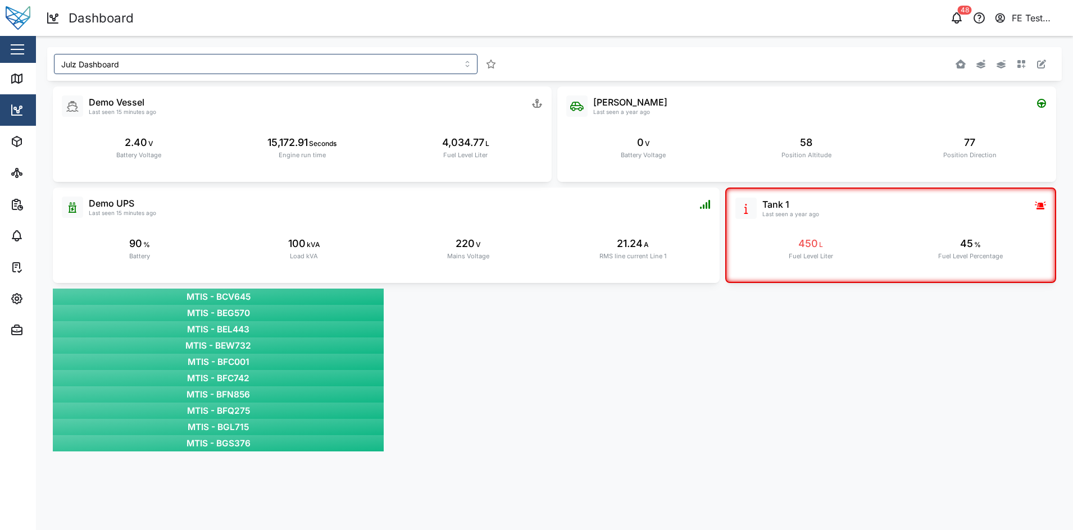
click at [819, 405] on div "Liam Audi Last seen a year ago 0 V Battery Voltage 58 Position Altitude 77 Posi…" at bounding box center [554, 269] width 1015 height 377
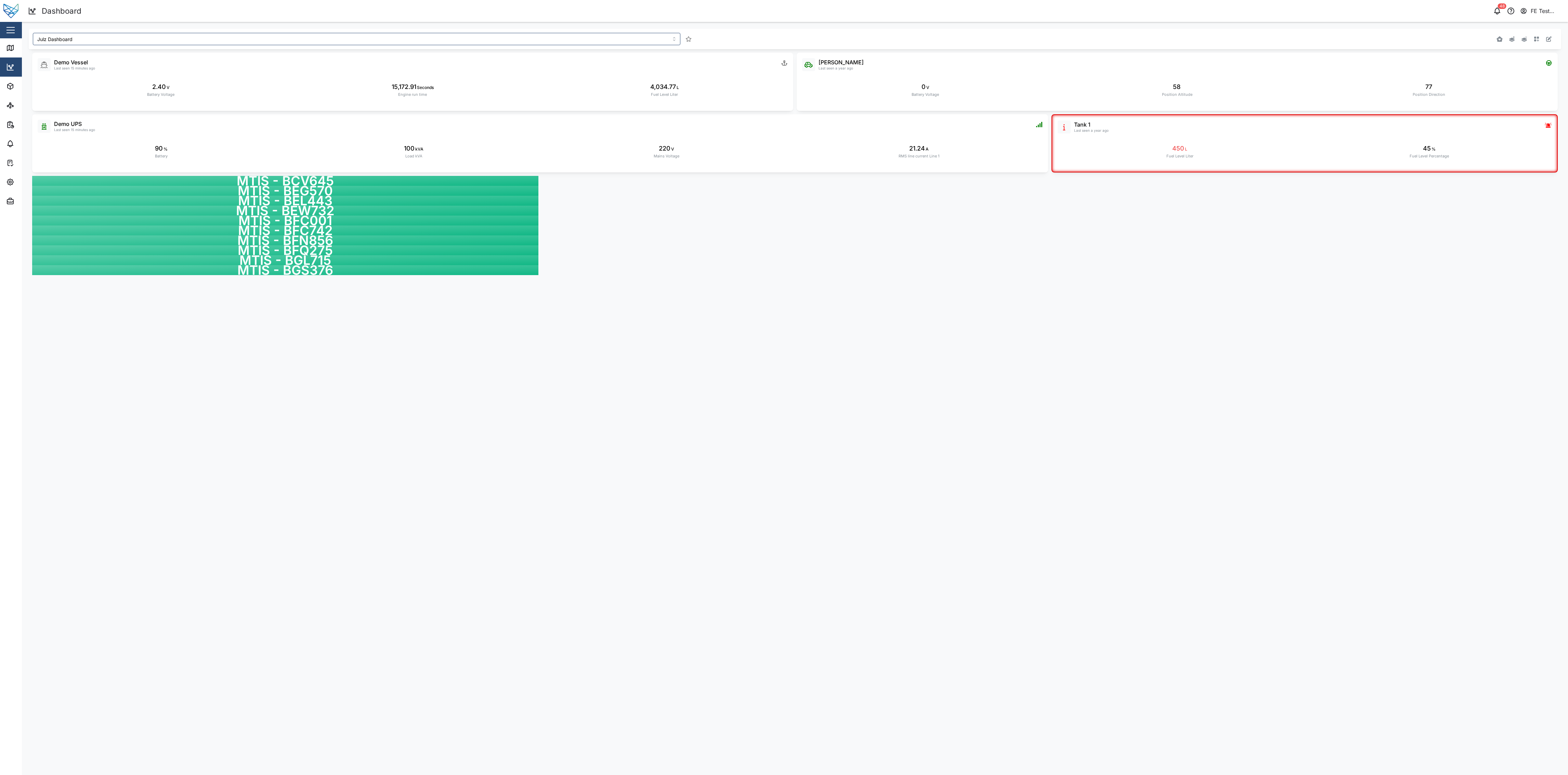
click at [653, 38] on div at bounding box center [1239, 39] width 628 height 12
click at [653, 43] on button "button" at bounding box center [1549, 39] width 10 height 10
click at [523, 181] on button "button" at bounding box center [524, 181] width 10 height 10
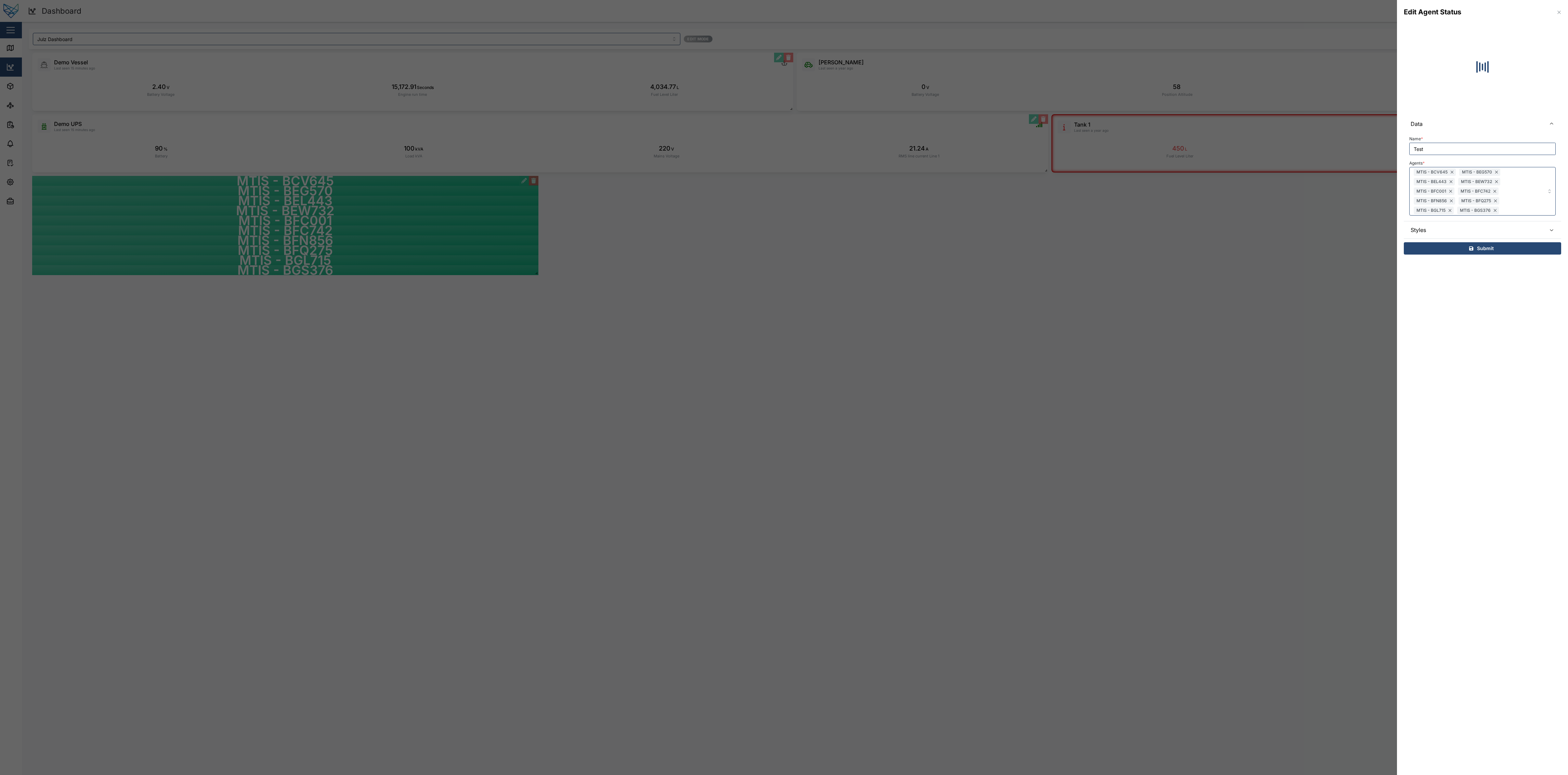
click at [653, 267] on div at bounding box center [784, 387] width 1568 height 775
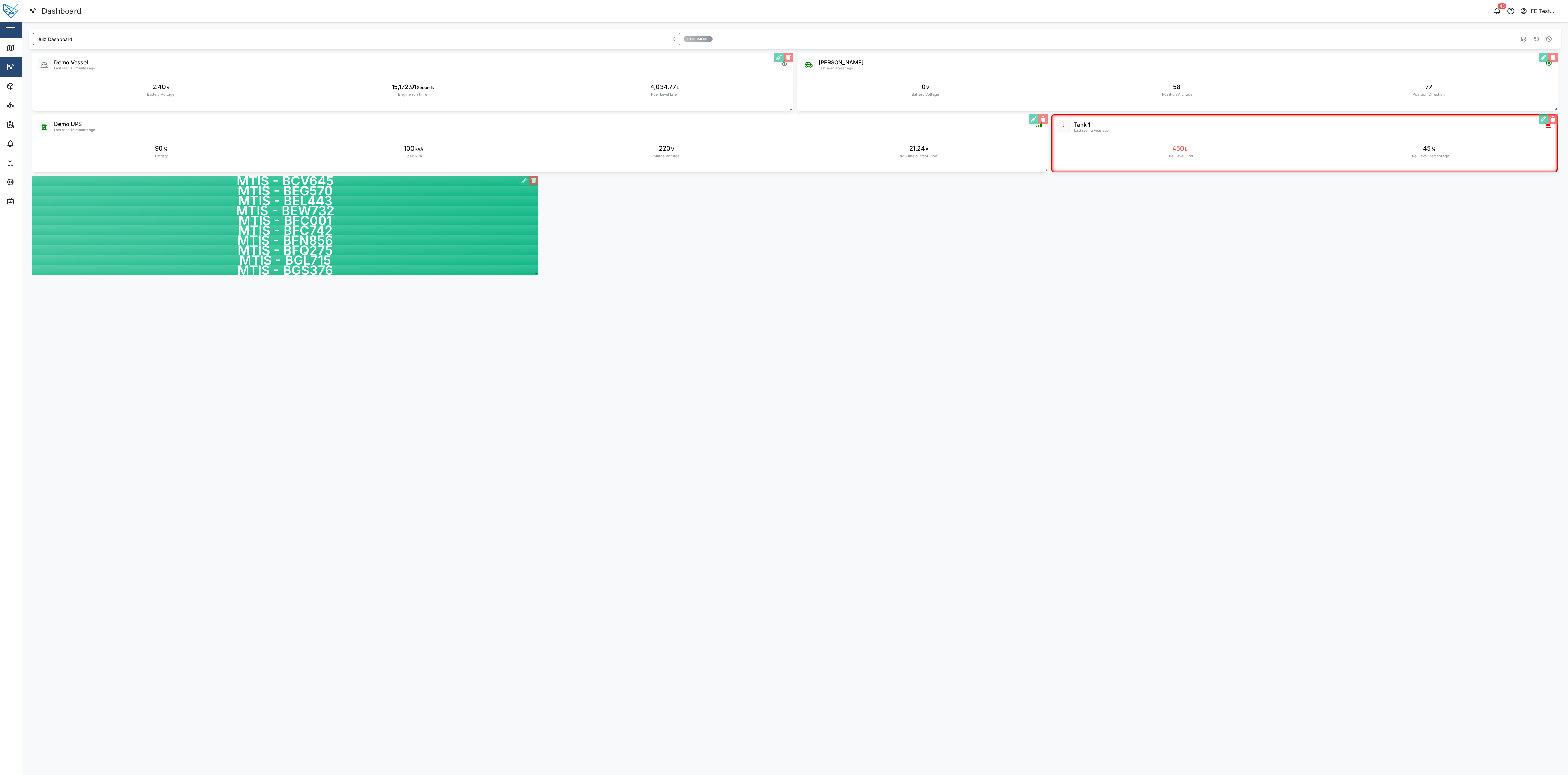
click at [606, 245] on div "Liam Audi Last seen a year ago 0 V Battery Voltage 58 Position Altitude 77 Posi…" at bounding box center [795, 164] width 1533 height 230
click at [523, 180] on button "button" at bounding box center [524, 181] width 10 height 10
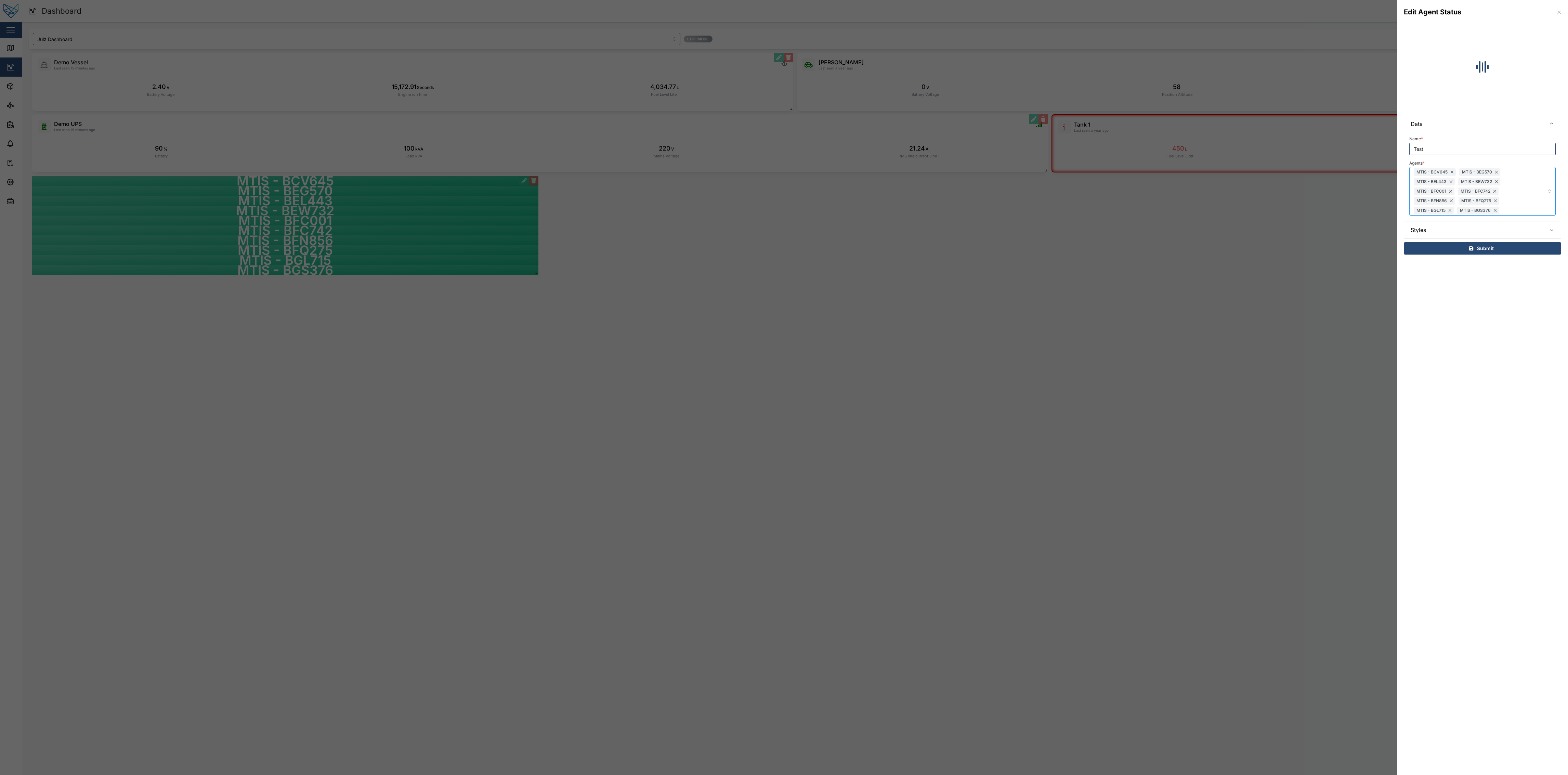
click at [653, 186] on div "MTIS - BCV645 MTIS - BEG570 MTIS - BEL443 MTIS - BEW732 MTIS - BFC001 MTIS - BF…" at bounding box center [1482, 191] width 147 height 49
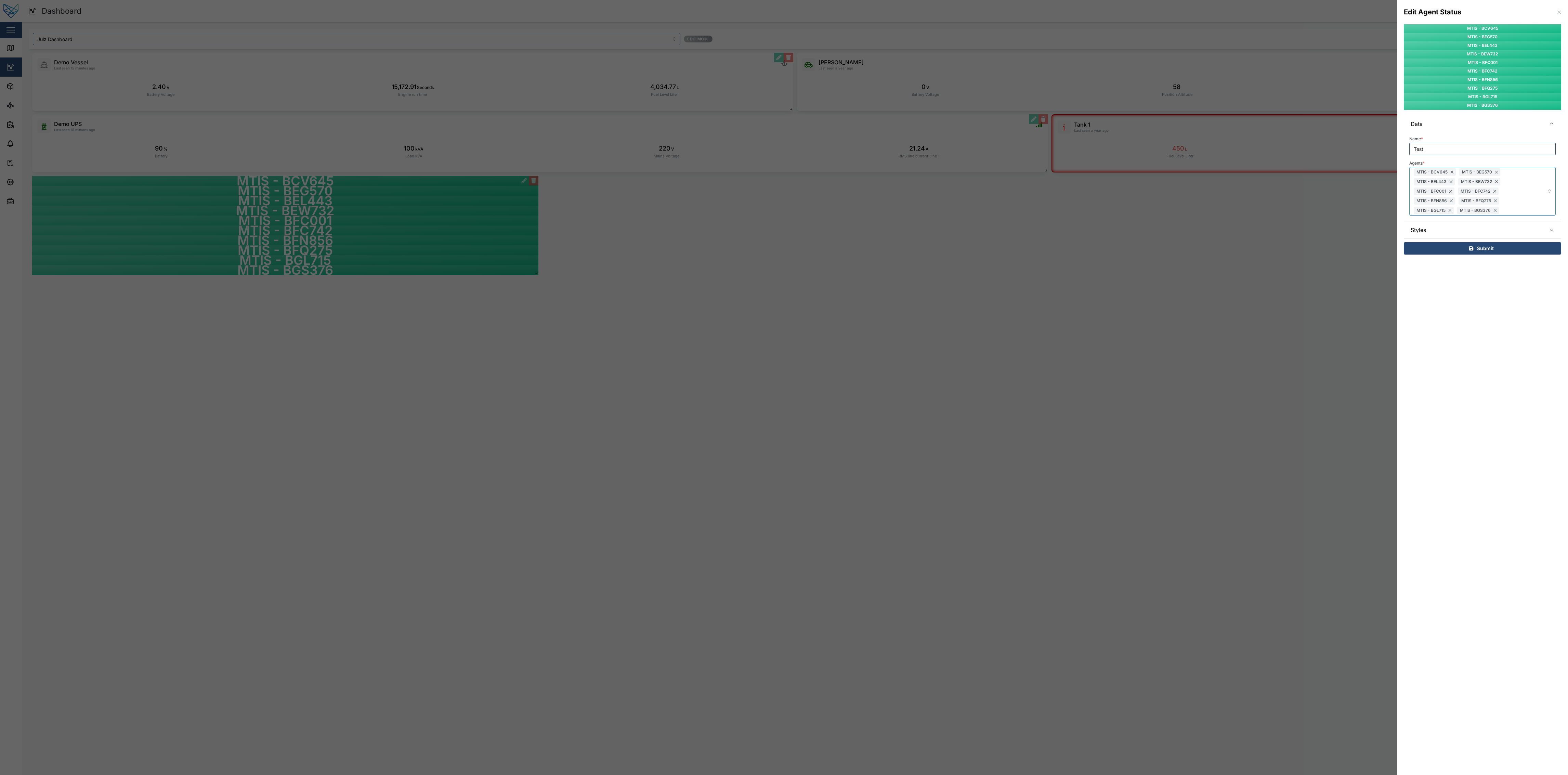
click at [653, 194] on div "MTIS - BCV645 MTIS - BEG570 MTIS - BEL443 MTIS - BEW732 MTIS - BFC001 MTIS - BF…" at bounding box center [1472, 191] width 120 height 48
click at [653, 222] on div "Data Name * Test Agents * MTIS - BCV645 MTIS - BEG570 MTIS - BEL443 MTIS - BEW7…" at bounding box center [1482, 175] width 157 height 120
click at [653, 228] on span "Submit" at bounding box center [1486, 229] width 17 height 12
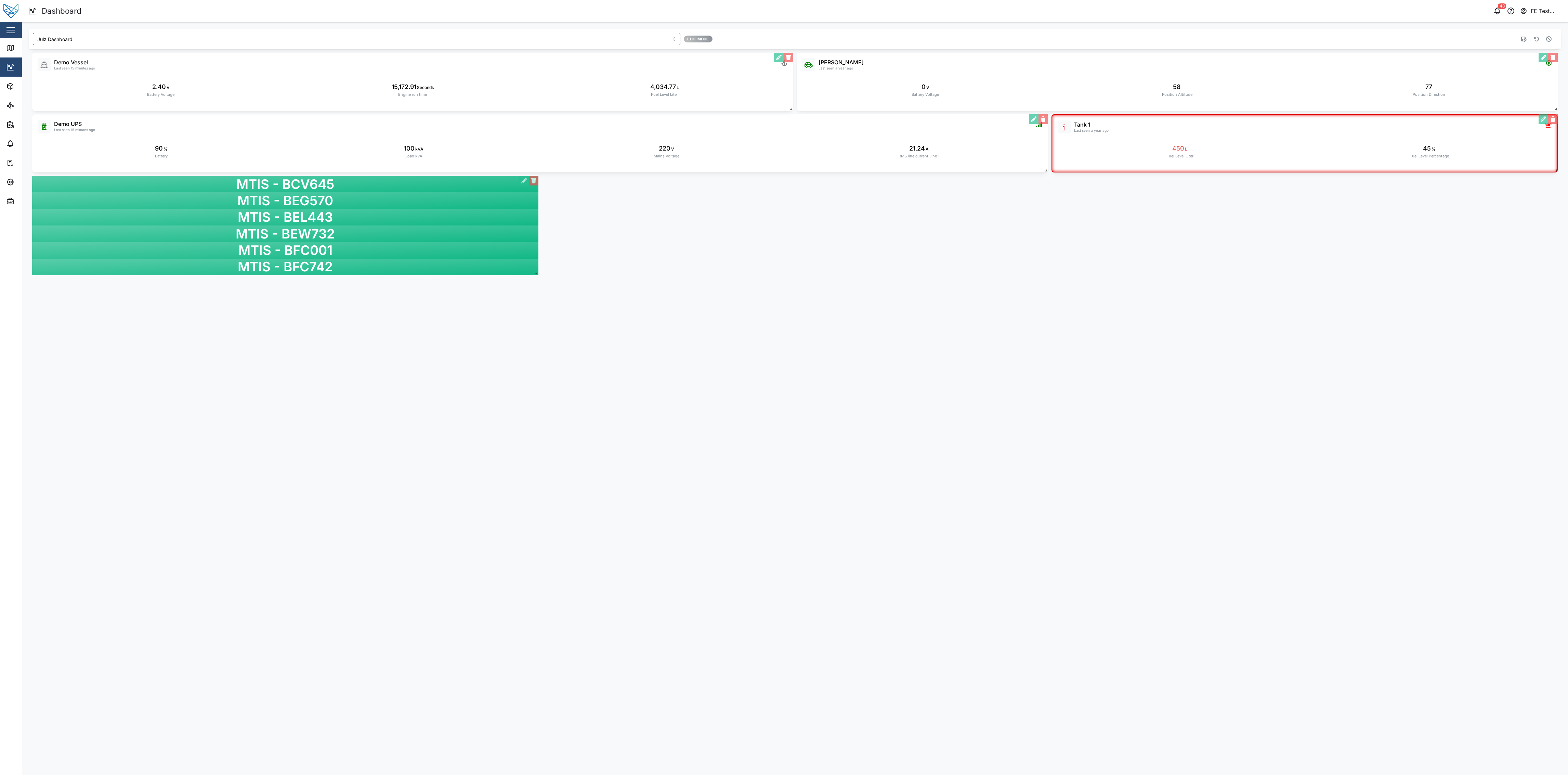
click at [653, 278] on div "Liam Audi Last seen a year ago 0 V Battery Voltage 58 Position Altitude 77 Posi…" at bounding box center [795, 164] width 1533 height 230
click at [653, 281] on div "Julz Dashboard Edit Mode Liam Audi Last seen a year ago 0 V Battery Voltage 58 …" at bounding box center [795, 153] width 1546 height 264
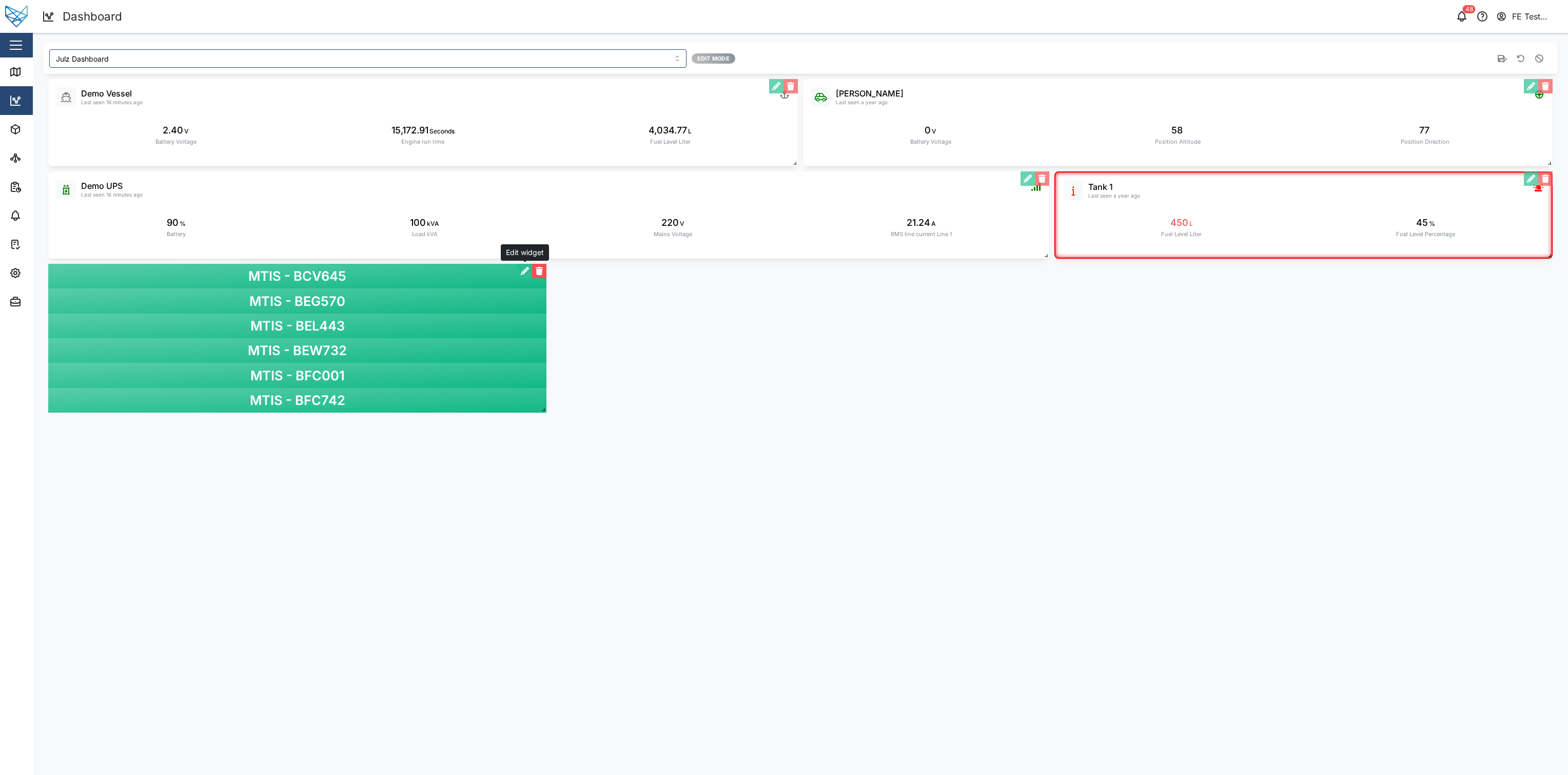
click at [523, 268] on button "button" at bounding box center [525, 271] width 15 height 15
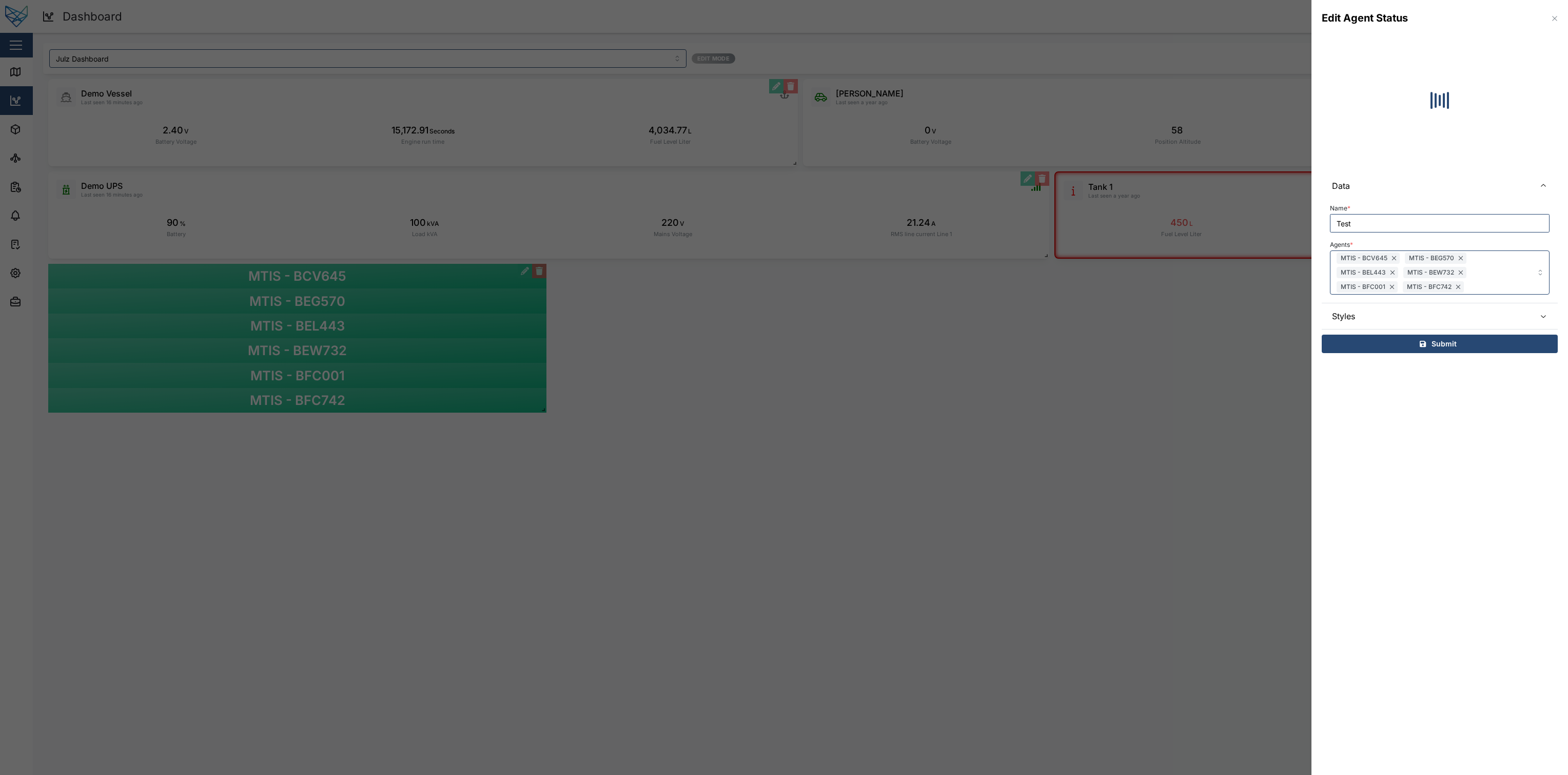
click at [980, 309] on span "Styles" at bounding box center [1430, 316] width 195 height 26
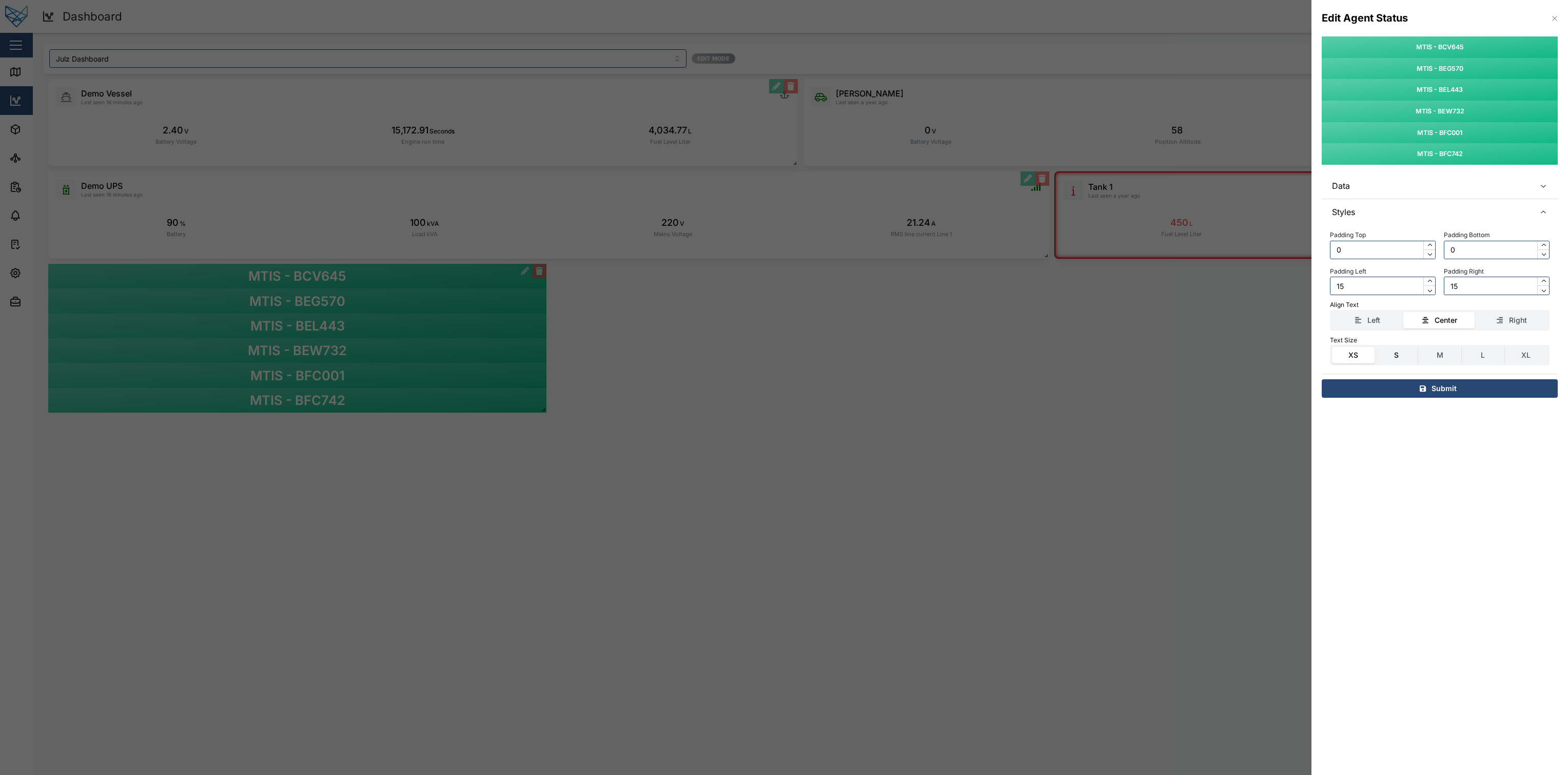
click at [980, 360] on label "S" at bounding box center [1396, 355] width 43 height 16
click at [980, 347] on input "S" at bounding box center [1375, 347] width 0 height 0
click at [980, 358] on label "M" at bounding box center [1439, 355] width 43 height 16
click at [980, 347] on input "M" at bounding box center [1418, 347] width 0 height 0
click at [980, 353] on label "L" at bounding box center [1483, 355] width 43 height 16
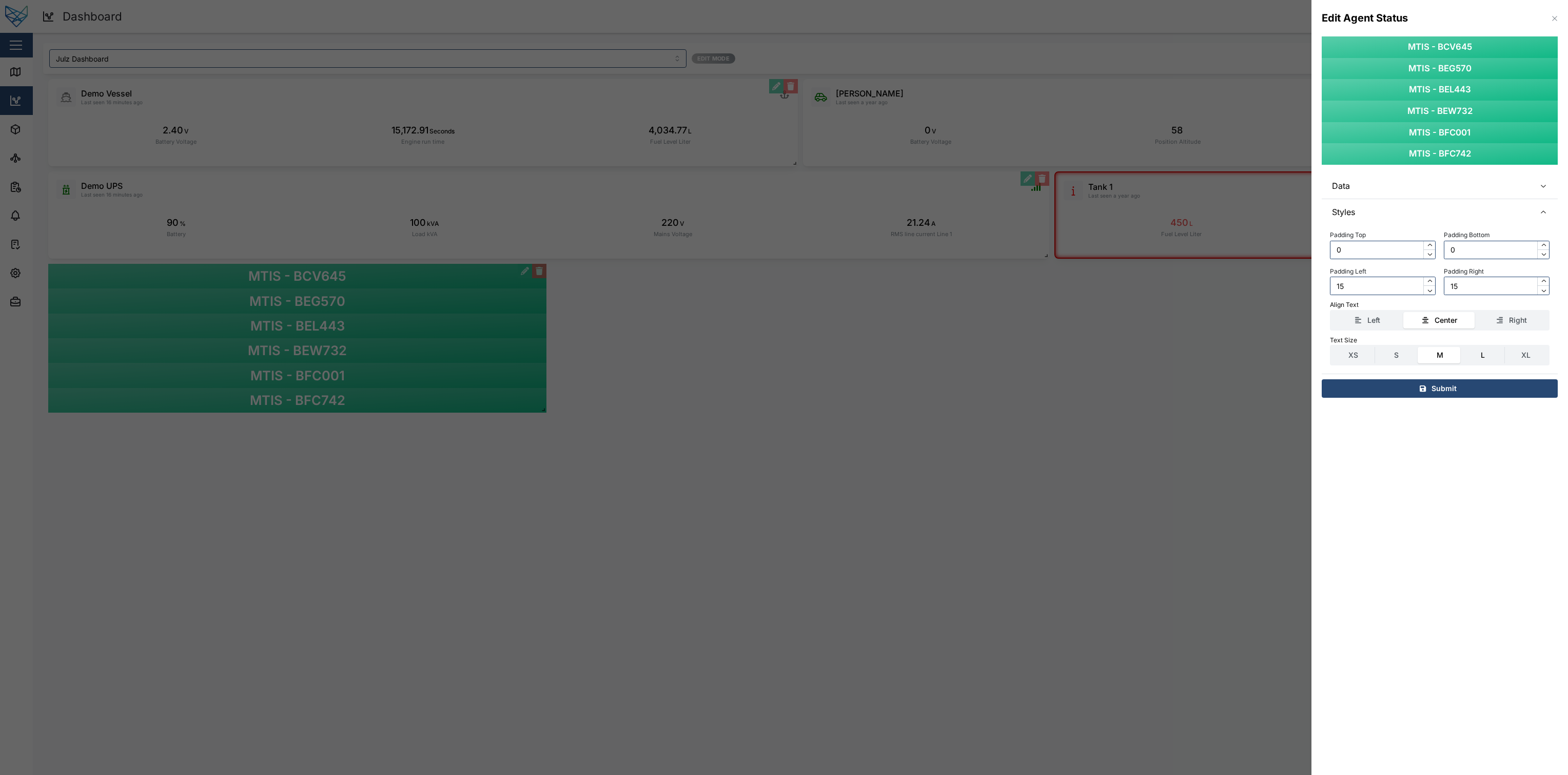
click at [980, 347] on input "L" at bounding box center [1462, 347] width 0 height 0
click at [980, 394] on div "Submit" at bounding box center [1438, 388] width 220 height 17
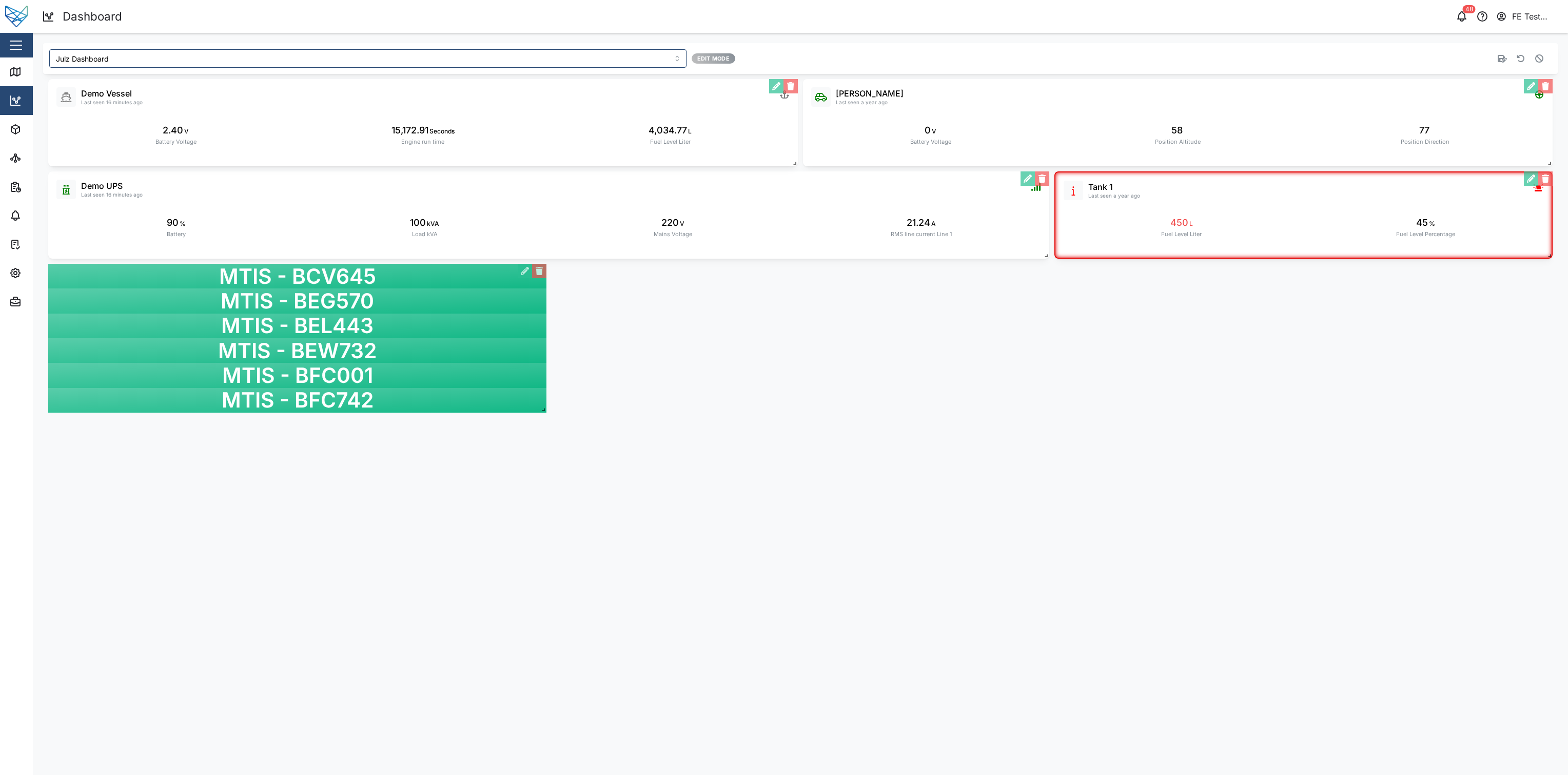
click at [786, 382] on div "Liam Audi Last seen a year ago 0 V Battery Voltage 58 Position Altitude 77 Posi…" at bounding box center [800, 246] width 1515 height 344
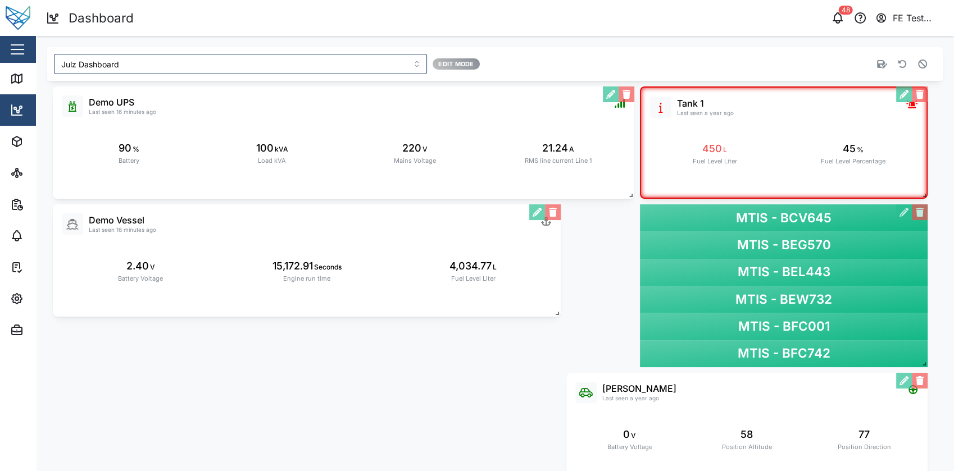
click at [915, 61] on button "button" at bounding box center [923, 64] width 16 height 16
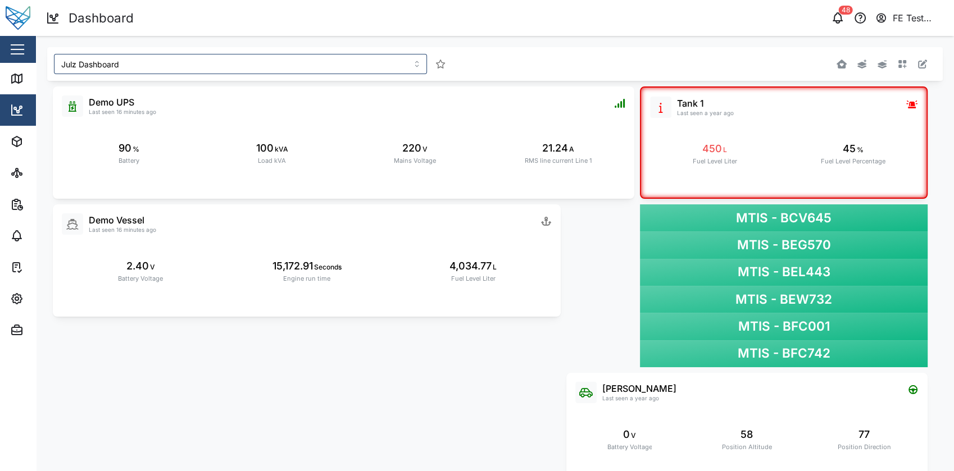
click at [800, 360] on span "MTIS - BFC742" at bounding box center [784, 354] width 93 height 20
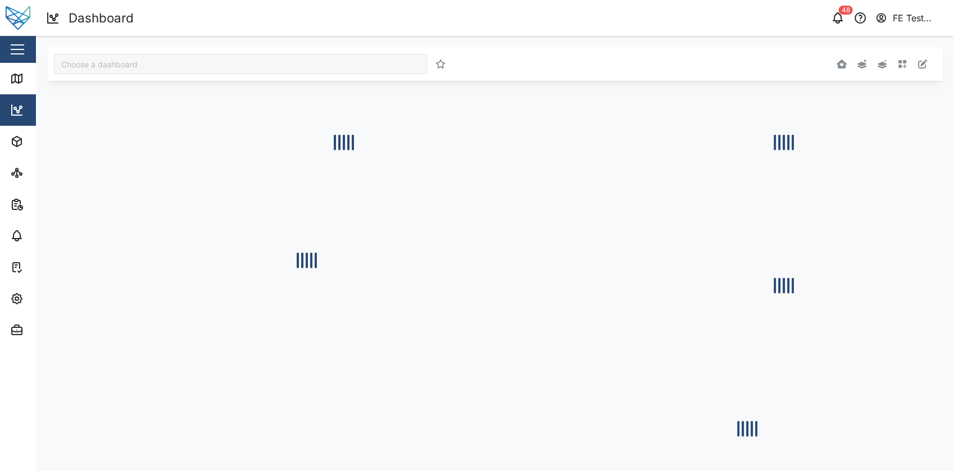
type input "Julz Dashboard"
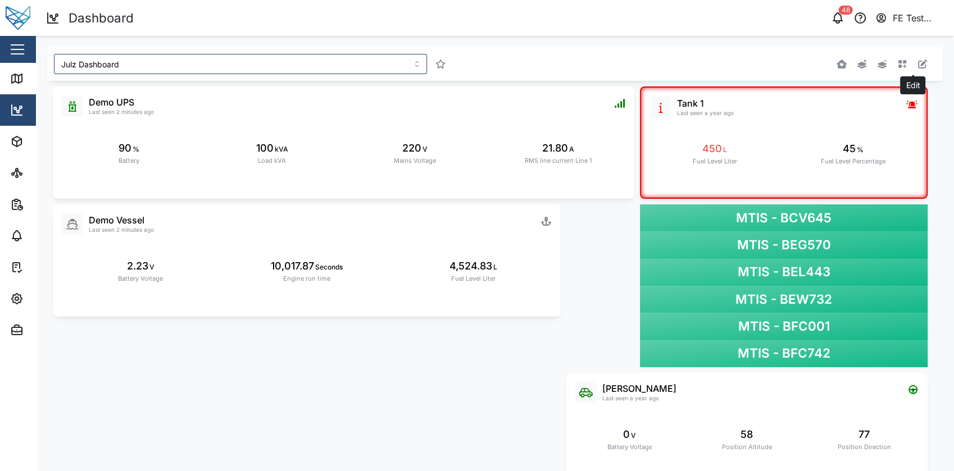
click at [915, 71] on button "button" at bounding box center [923, 64] width 16 height 16
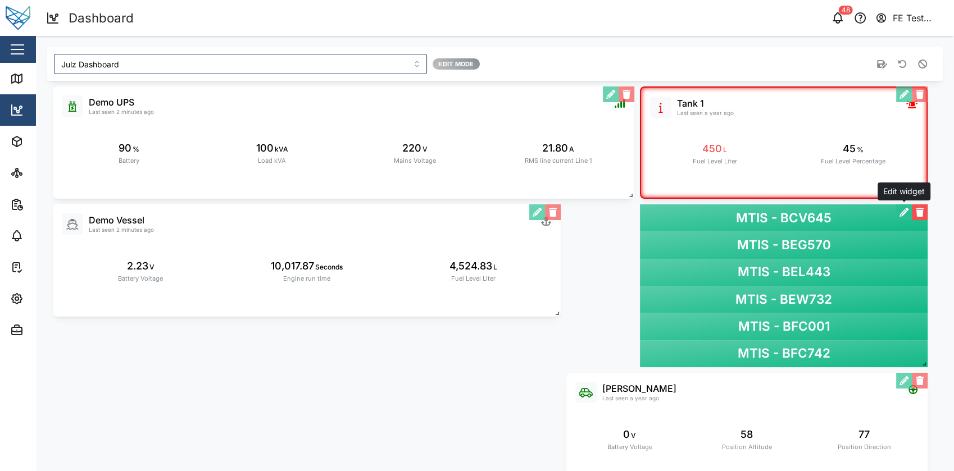
click at [906, 214] on button "button" at bounding box center [904, 213] width 16 height 16
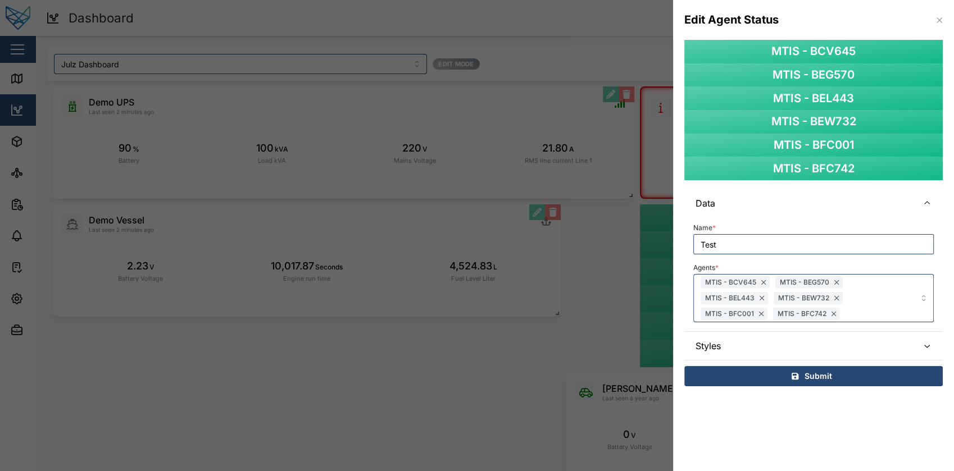
click at [805, 339] on span "Styles" at bounding box center [803, 346] width 214 height 28
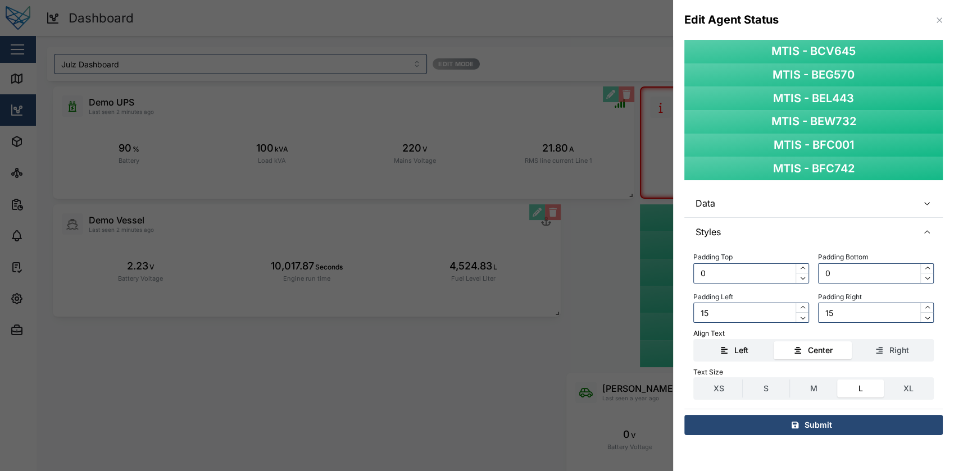
click at [743, 352] on div "Left" at bounding box center [741, 350] width 14 height 12
click at [696, 342] on input "Left" at bounding box center [696, 342] width 0 height 0
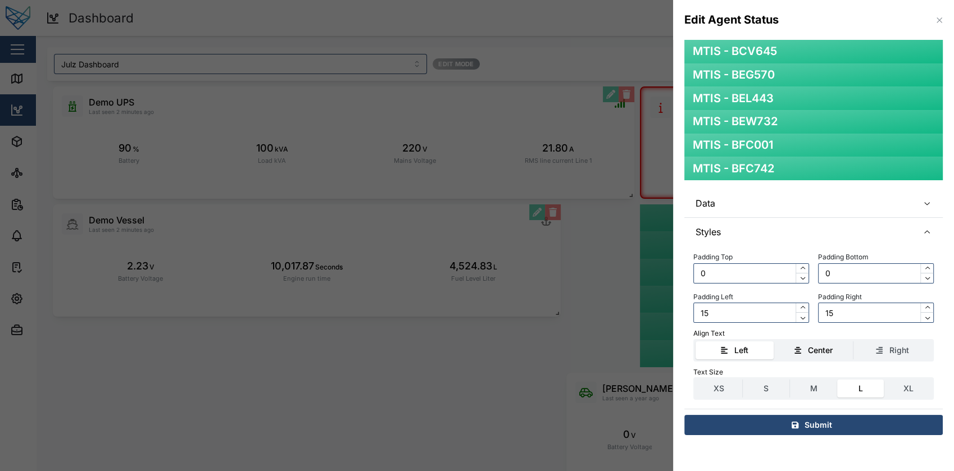
click at [783, 348] on div "Center" at bounding box center [813, 350] width 67 height 12
click at [774, 342] on input "Center" at bounding box center [774, 342] width 0 height 0
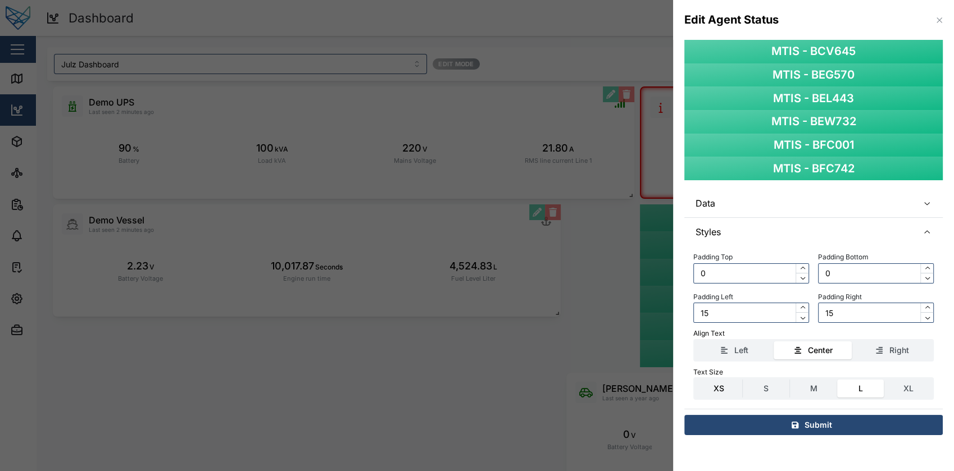
click at [734, 389] on label "XS" at bounding box center [719, 389] width 47 height 18
click at [696, 380] on input "XS" at bounding box center [696, 380] width 0 height 0
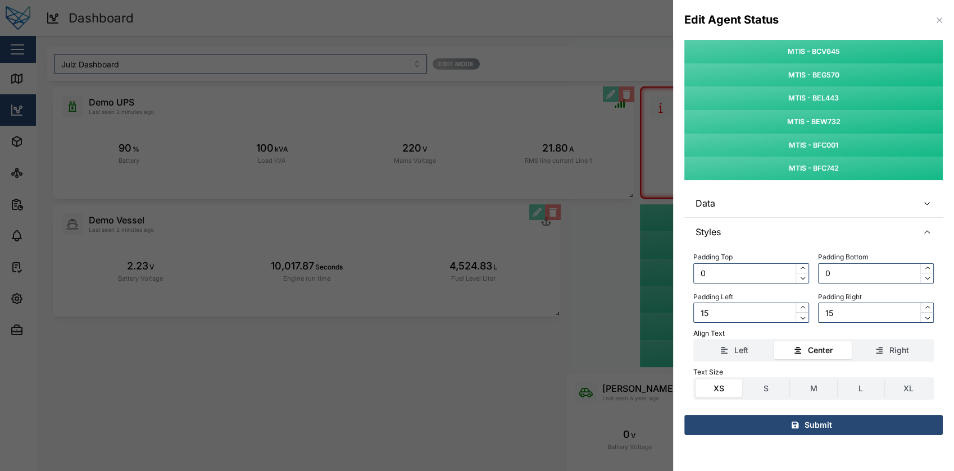
click at [776, 423] on div "Submit" at bounding box center [812, 425] width 241 height 19
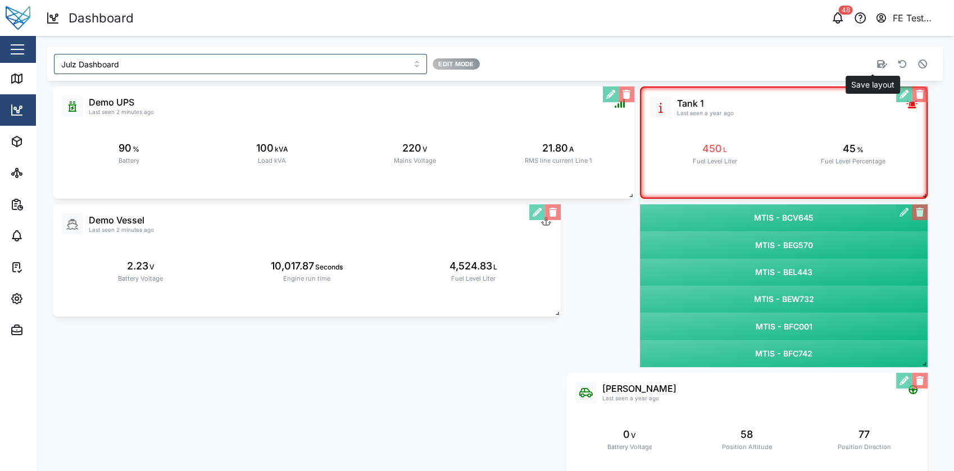
click at [877, 63] on icon "button" at bounding box center [882, 64] width 10 height 9
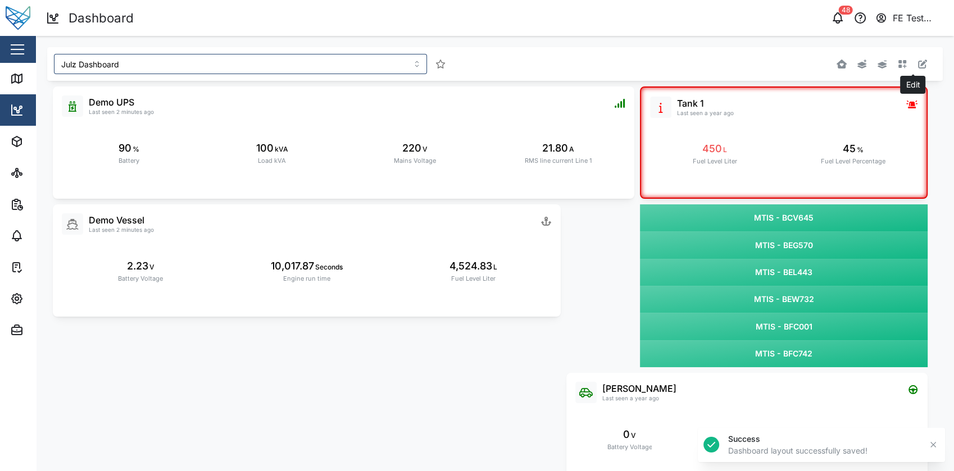
click at [918, 65] on icon "button" at bounding box center [922, 64] width 9 height 9
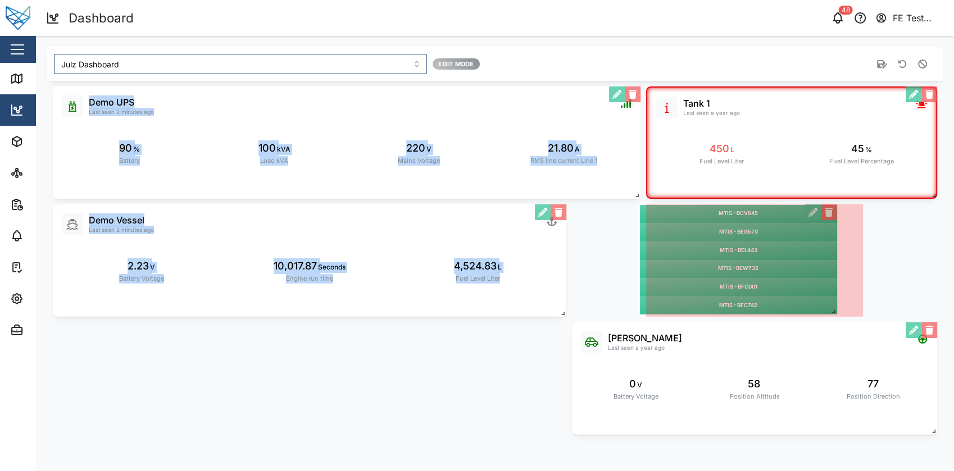
drag, startPoint x: 924, startPoint y: 328, endPoint x: 828, endPoint y: 306, distance: 98.0
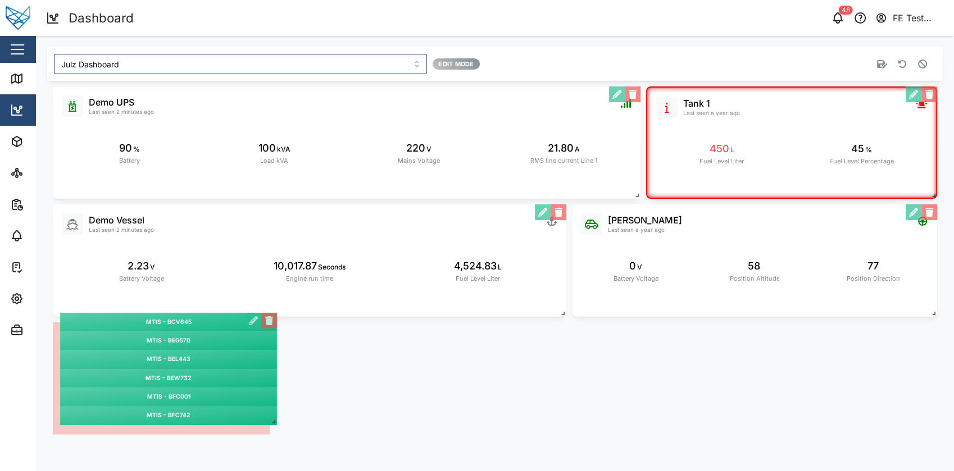
drag, startPoint x: 788, startPoint y: 291, endPoint x: 207, endPoint y: 424, distance: 596.7
click at [207, 424] on div "MTIS - BCV645 MTIS - BEG570 MTIS - BEL443 MTIS - BEW732 MTIS - BFC001 MTIS - BF…" at bounding box center [168, 369] width 217 height 112
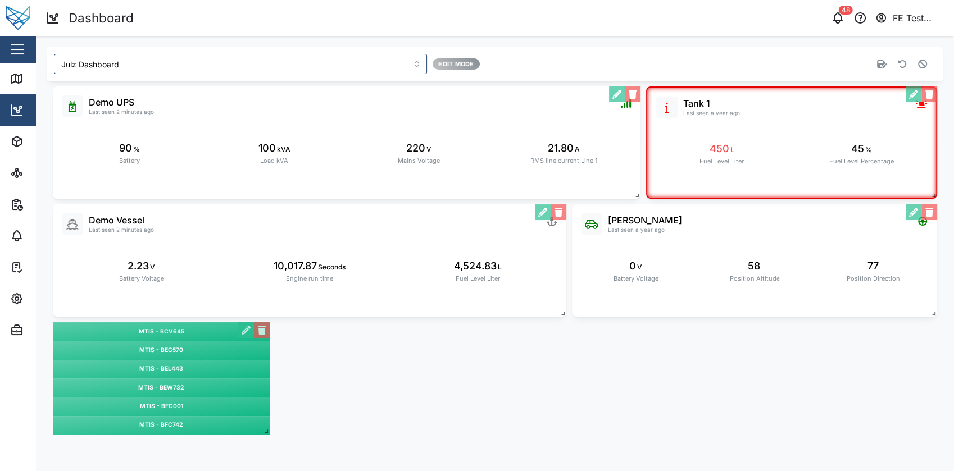
click at [269, 435] on div "Liam Audi Last seen a year ago 0 V Battery Voltage 58 Position Altitude 77 Posi…" at bounding box center [495, 261] width 896 height 360
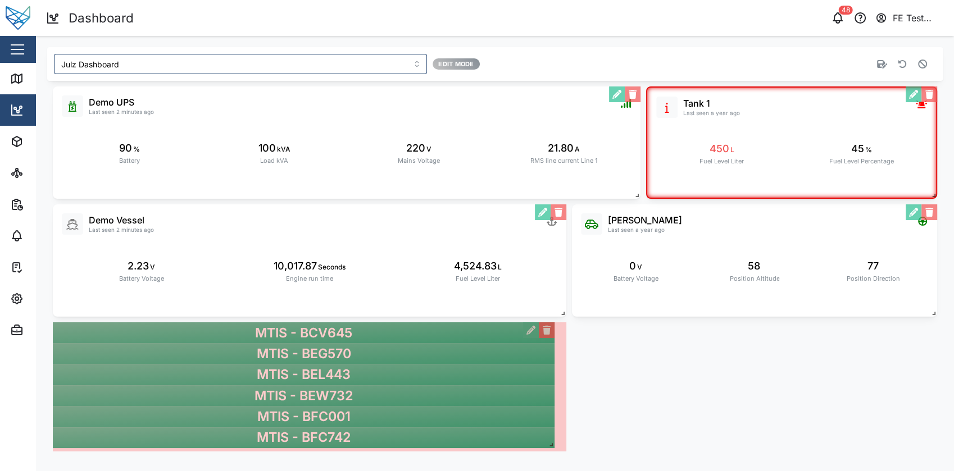
drag, startPoint x: 265, startPoint y: 432, endPoint x: 551, endPoint y: 446, distance: 285.8
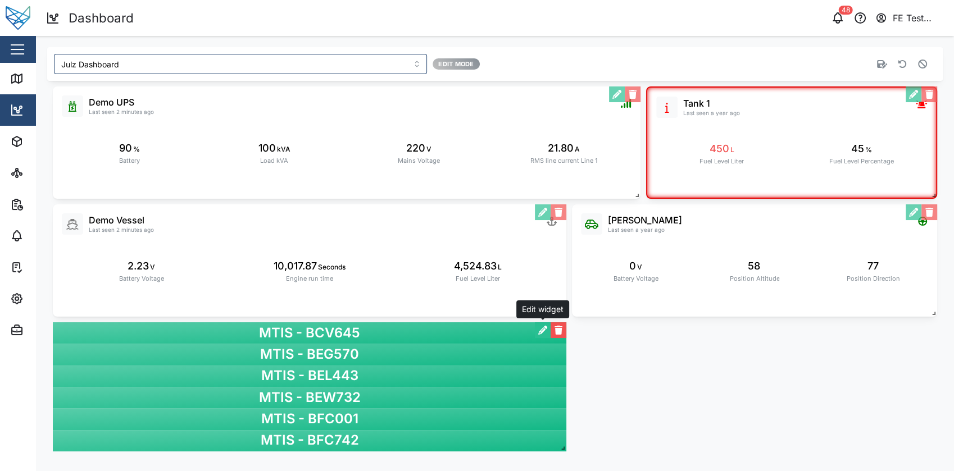
click at [544, 332] on button "button" at bounding box center [543, 331] width 16 height 16
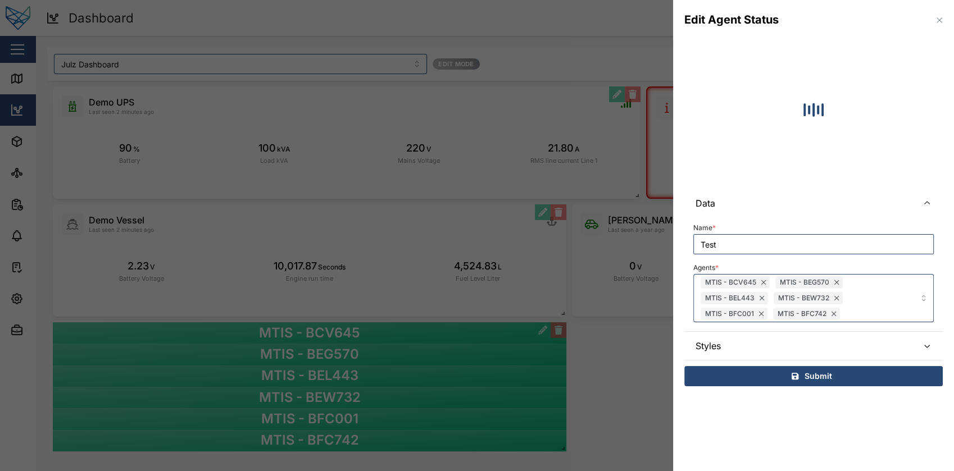
click at [743, 333] on span "Styles" at bounding box center [803, 346] width 214 height 28
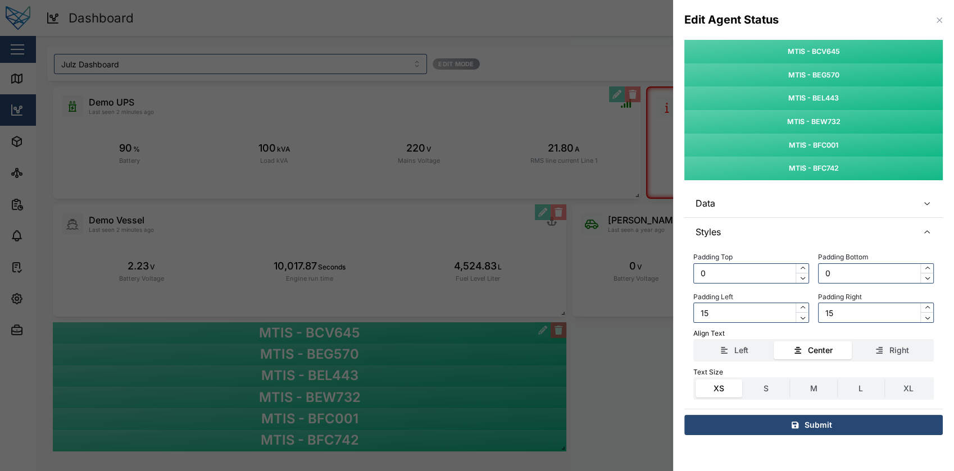
click at [944, 15] on button "button" at bounding box center [939, 20] width 12 height 12
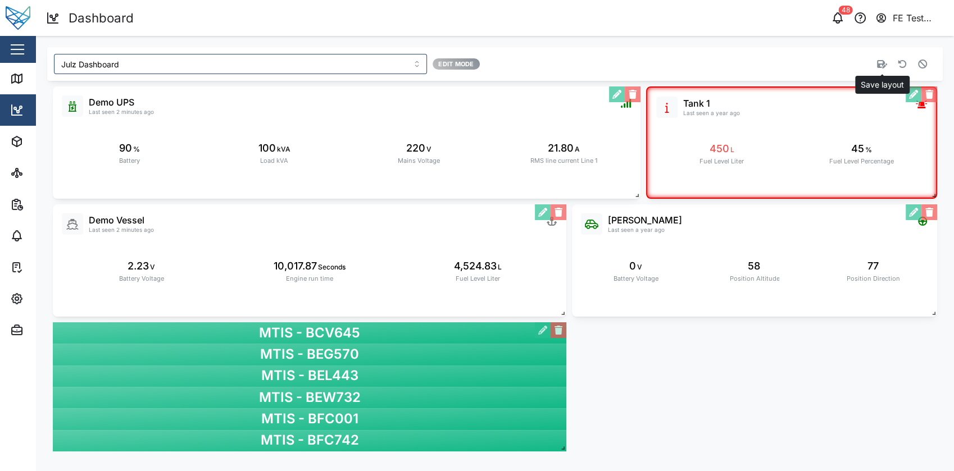
click at [879, 65] on icon "button" at bounding box center [882, 64] width 10 height 8
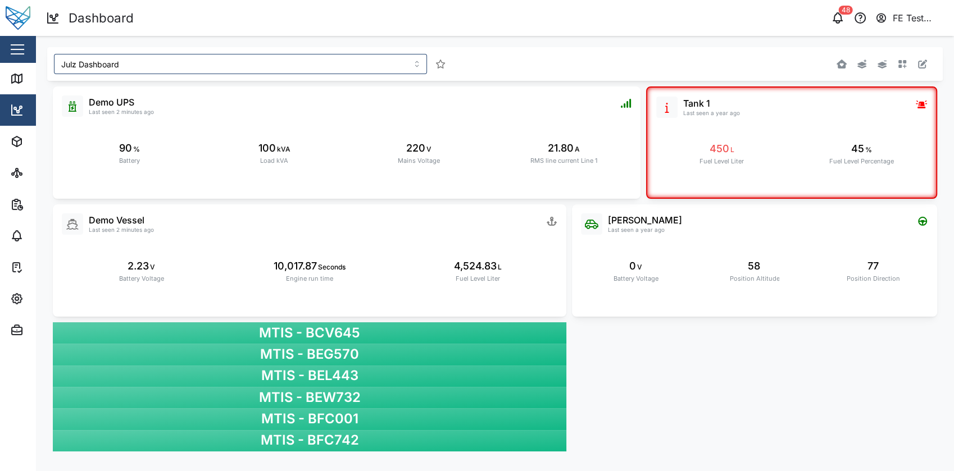
click at [631, 370] on div "Liam Audi Last seen a year ago 0 V Battery Voltage 58 Position Altitude 77 Posi…" at bounding box center [495, 269] width 896 height 377
click at [926, 16] on div "FE Test Admin" at bounding box center [919, 18] width 52 height 14
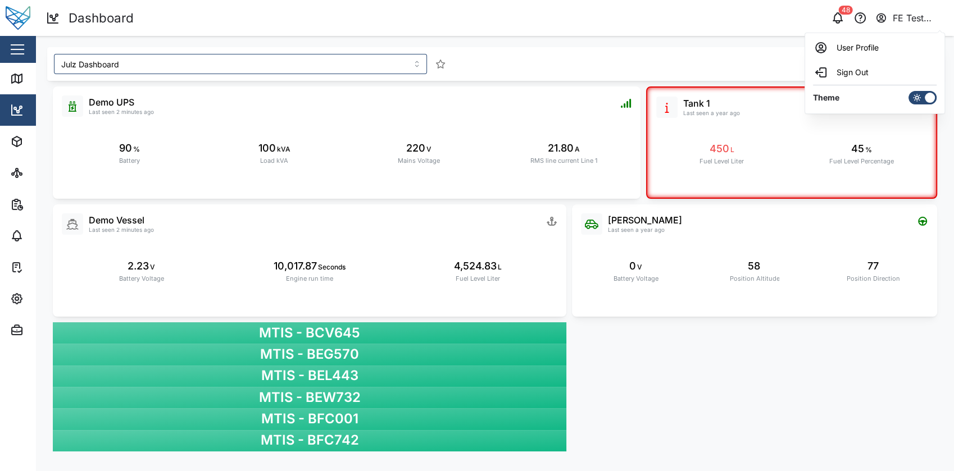
click at [926, 16] on div "FE Test Admin" at bounding box center [919, 18] width 52 height 14
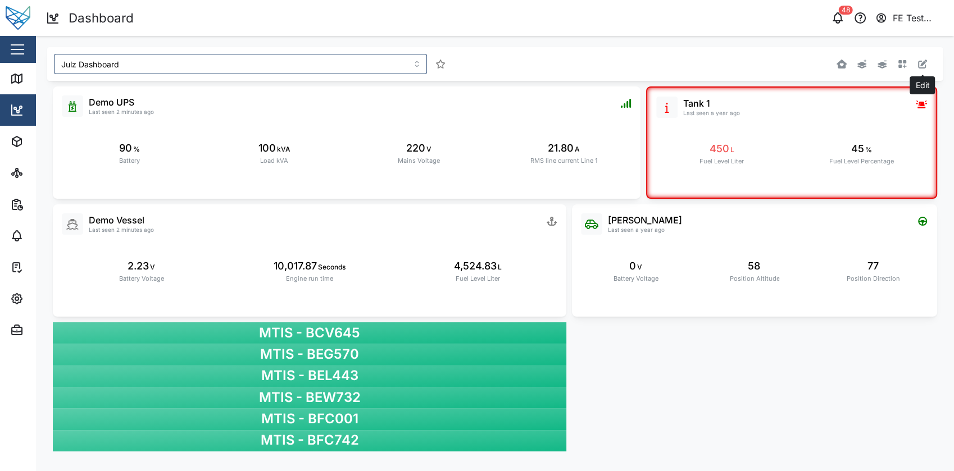
click at [926, 67] on icon "button" at bounding box center [922, 64] width 9 height 9
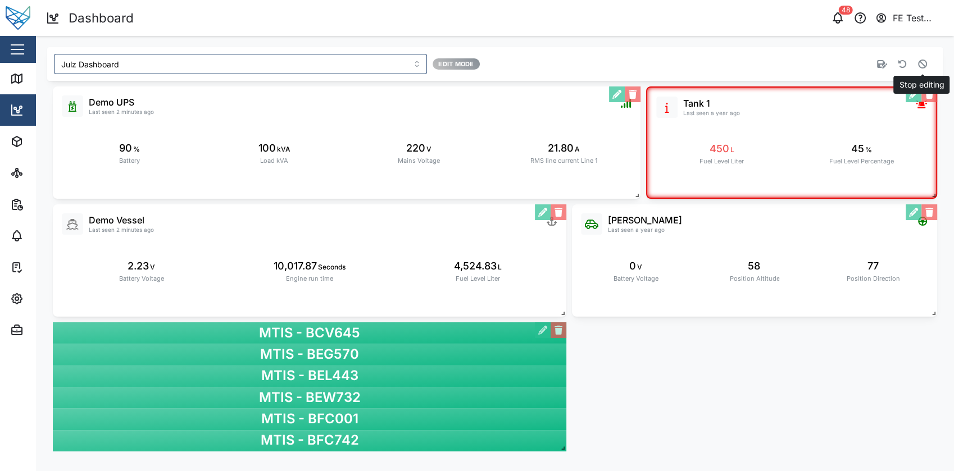
click at [926, 67] on icon "button" at bounding box center [922, 64] width 9 height 9
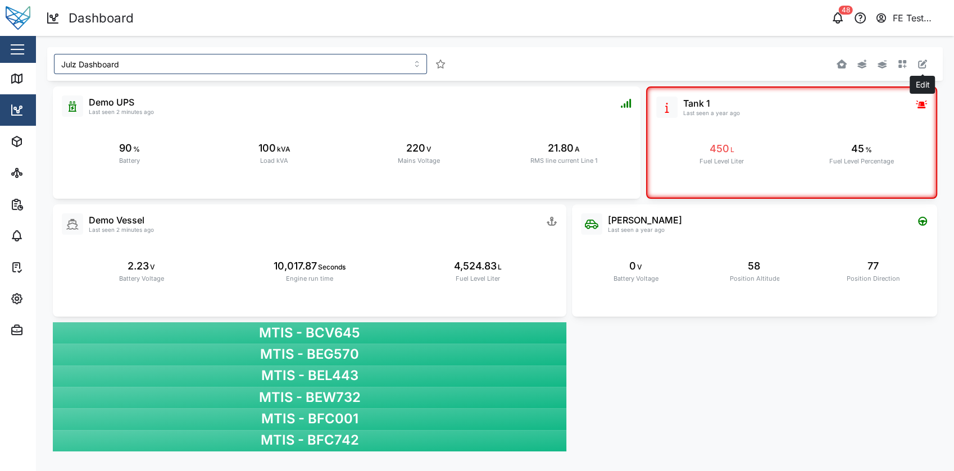
click at [926, 67] on icon "button" at bounding box center [922, 64] width 9 height 9
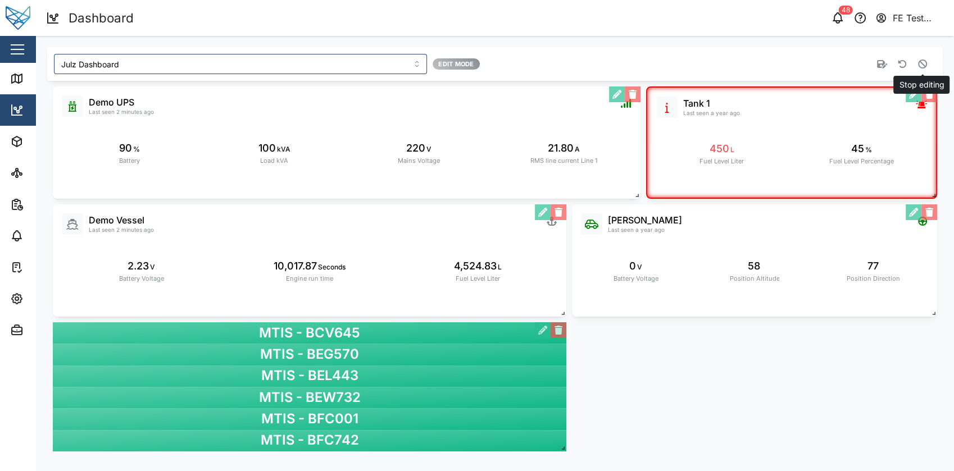
click at [926, 67] on icon "button" at bounding box center [922, 64] width 9 height 9
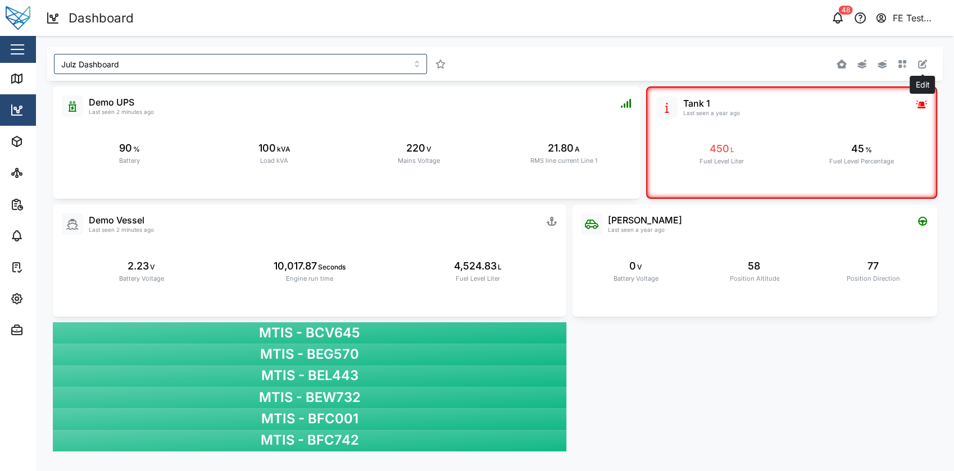
click at [926, 67] on icon "button" at bounding box center [922, 64] width 9 height 9
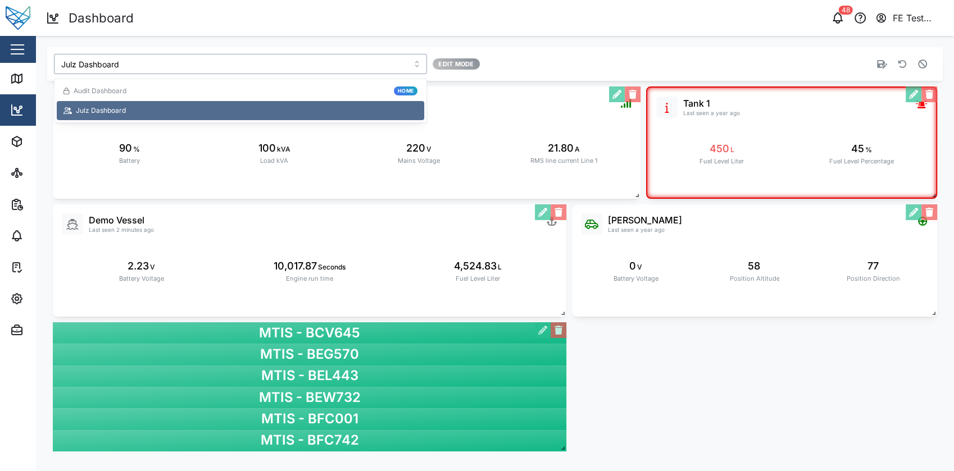
click at [391, 70] on input "Julz Dashboard" at bounding box center [240, 64] width 373 height 20
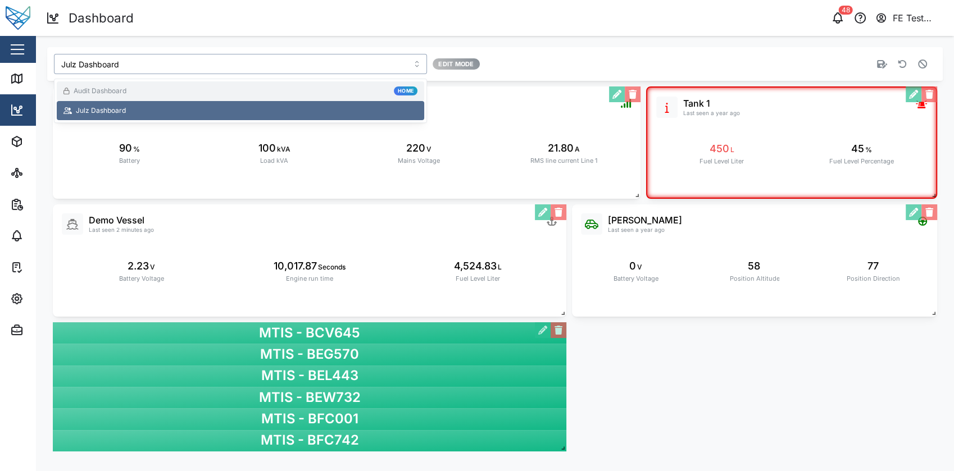
click at [356, 91] on div "Audit Dashboard Home" at bounding box center [241, 91] width 354 height 11
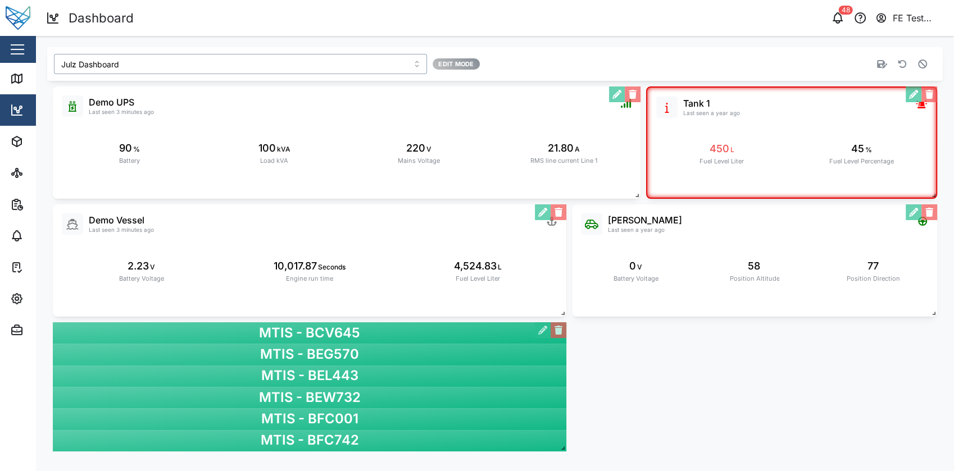
type input "Audit Dashboard"
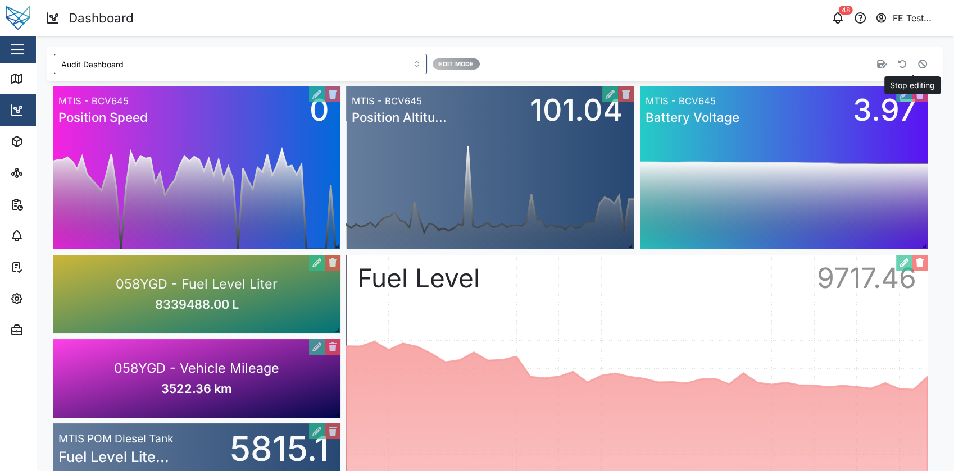
click at [918, 64] on icon "button" at bounding box center [922, 64] width 9 height 9
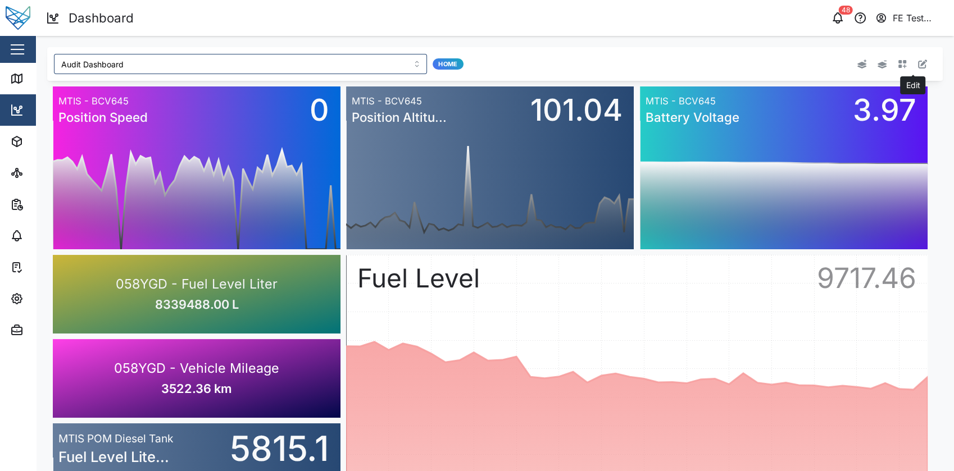
click at [918, 64] on icon "button" at bounding box center [922, 64] width 9 height 9
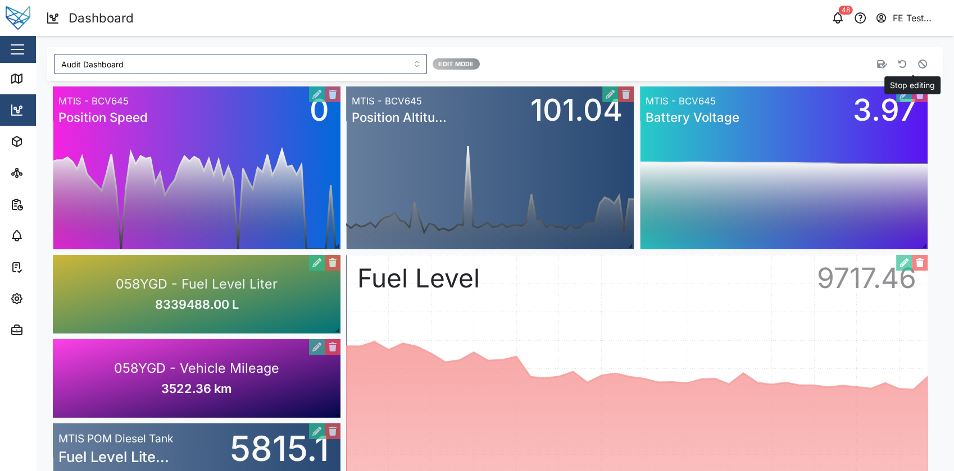
click at [918, 63] on icon "button" at bounding box center [922, 64] width 9 height 9
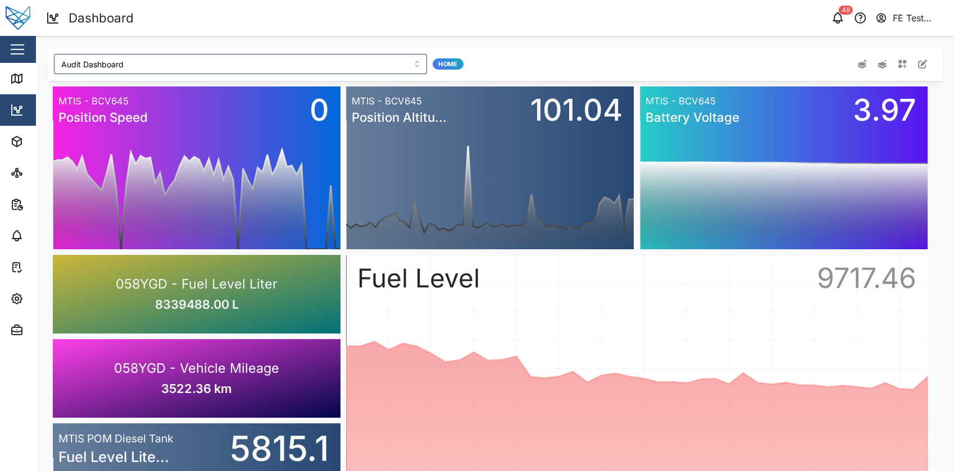
click at [438, 66] on span "Home" at bounding box center [447, 64] width 19 height 10
click at [598, 53] on div at bounding box center [754, 63] width 371 height 29
click at [915, 68] on button "button" at bounding box center [923, 64] width 16 height 16
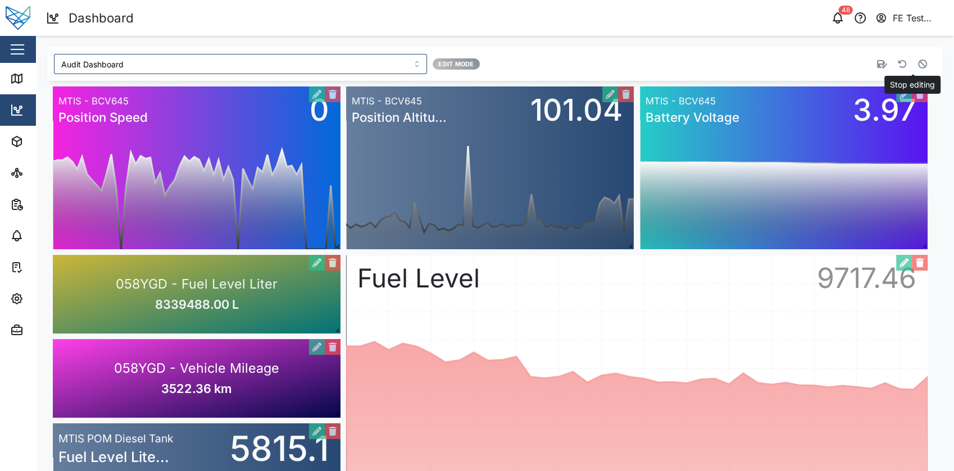
click at [915, 68] on button "button" at bounding box center [923, 64] width 16 height 16
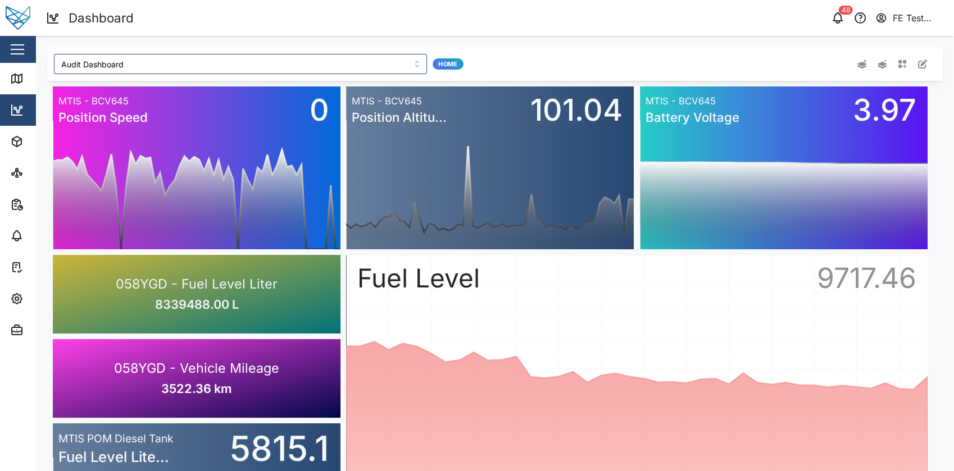
click at [911, 56] on div at bounding box center [752, 64] width 357 height 20
click at [915, 58] on button "button" at bounding box center [923, 64] width 16 height 16
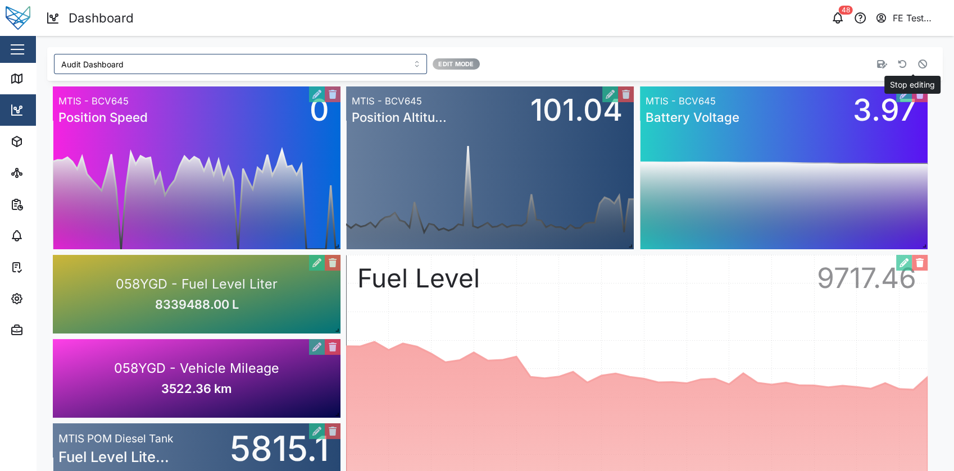
click at [915, 58] on button "button" at bounding box center [923, 64] width 16 height 16
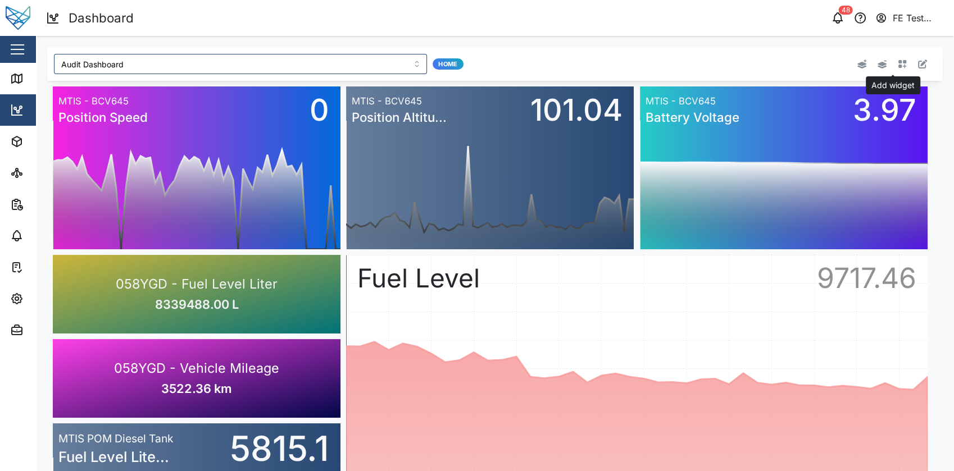
click at [899, 65] on icon "button" at bounding box center [903, 64] width 8 height 8
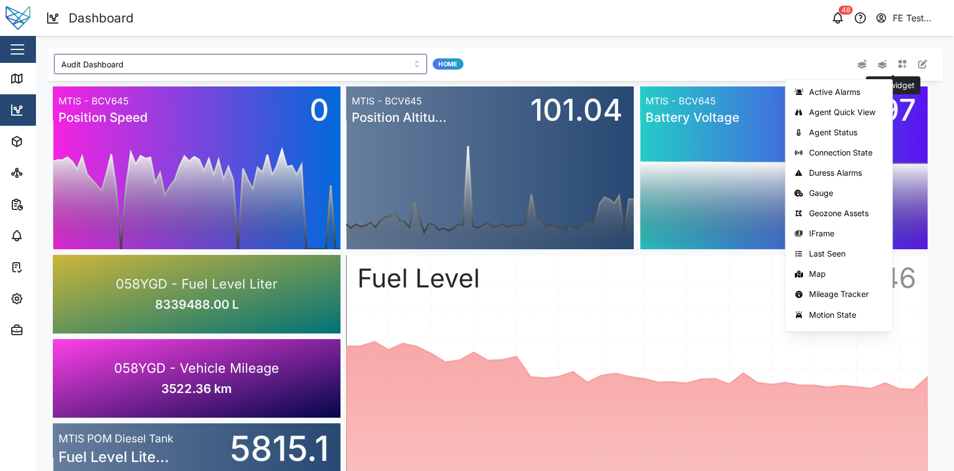
click at [899, 65] on icon "button" at bounding box center [903, 64] width 8 height 8
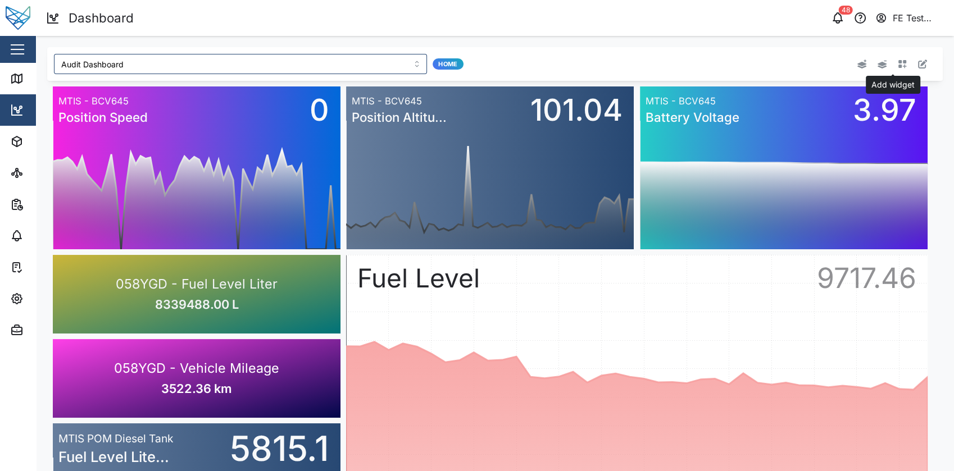
click at [899, 65] on icon "button" at bounding box center [903, 64] width 8 height 8
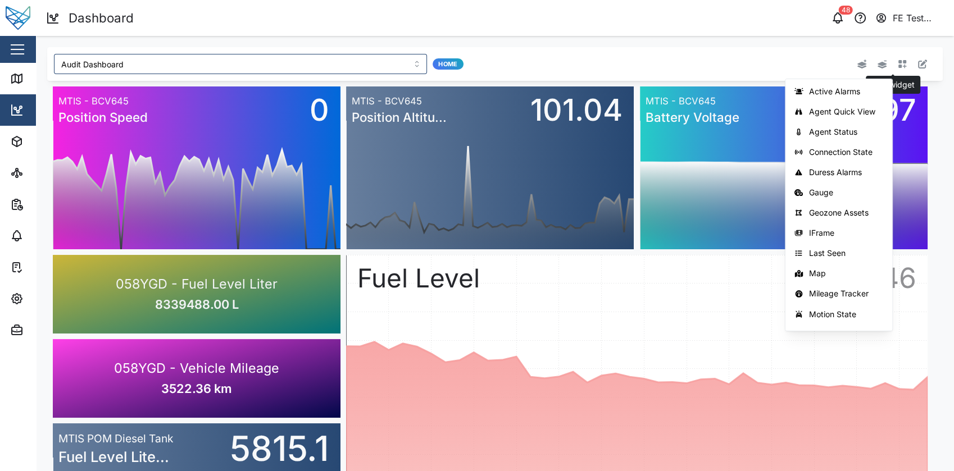
click at [898, 66] on icon "button" at bounding box center [902, 64] width 9 height 9
